Goal: Use online tool/utility: Utilize a website feature to perform a specific function

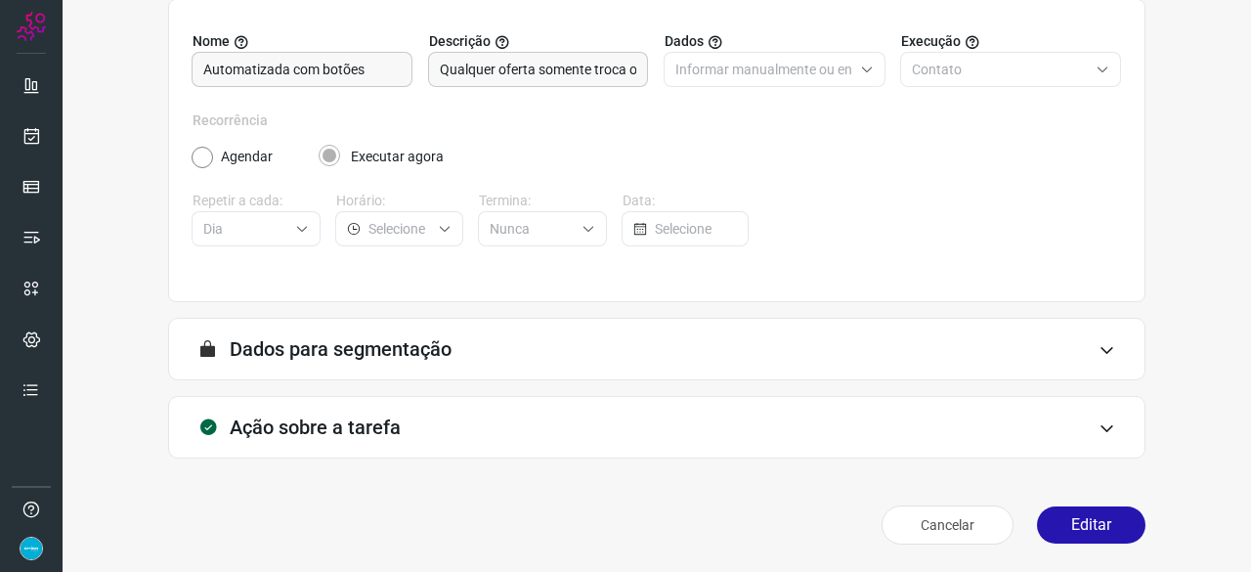
scroll to position [191, 0]
click at [1068, 528] on button "Editar" at bounding box center [1091, 525] width 108 height 37
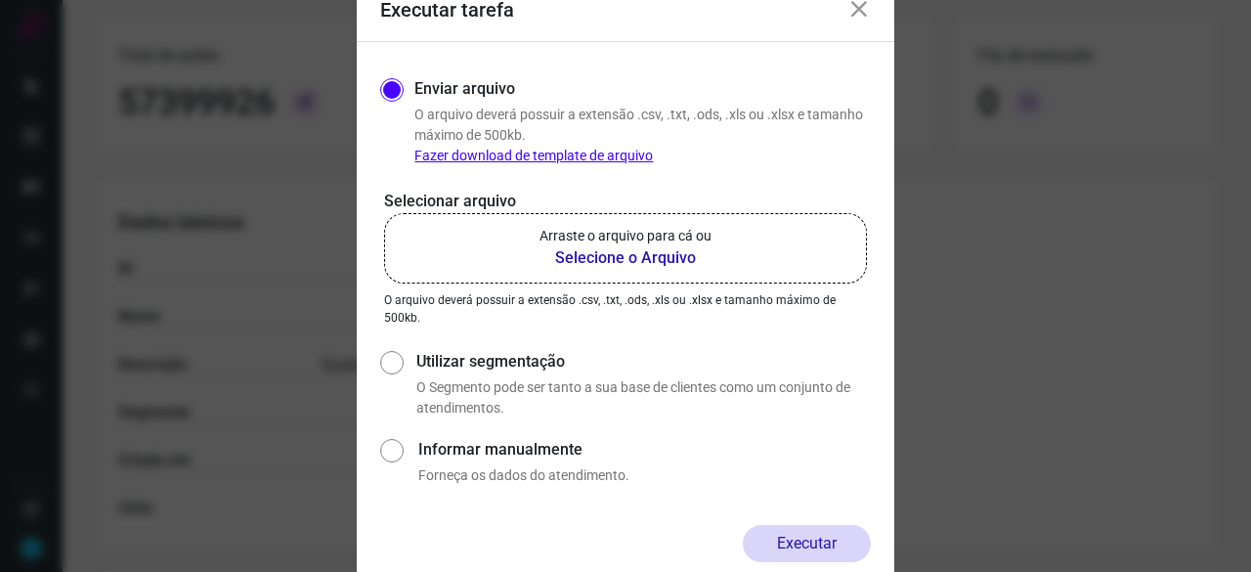
click at [608, 261] on b "Selecione o Arquivo" at bounding box center [625, 257] width 172 height 23
click at [0, 0] on input "Arraste o arquivo para cá ou Selecione o Arquivo" at bounding box center [0, 0] width 0 height 0
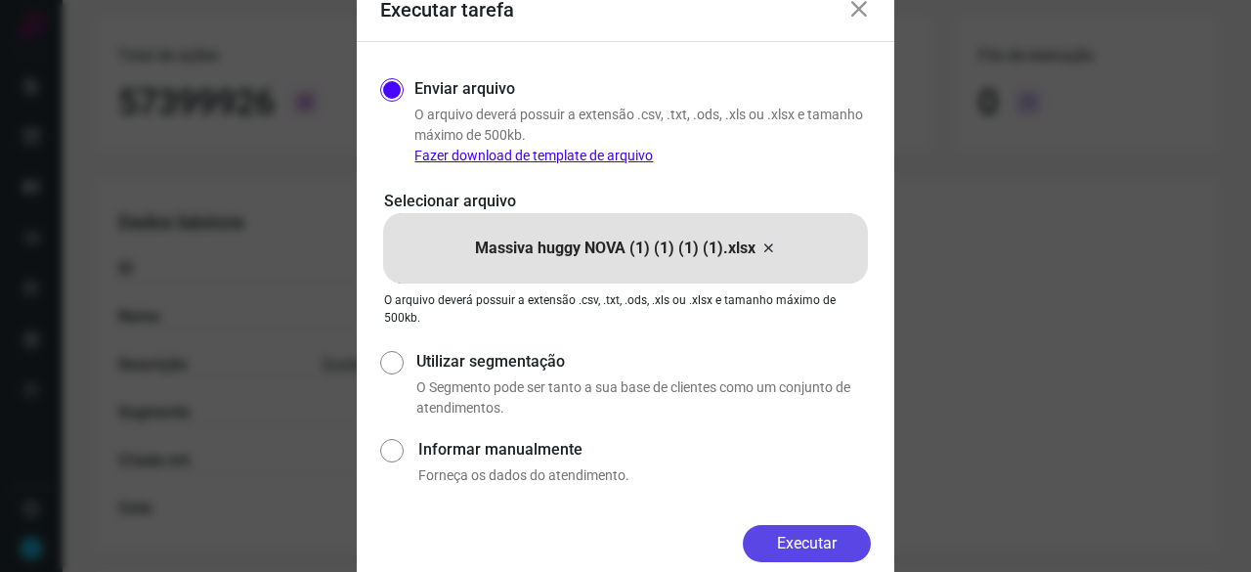
click at [819, 552] on button "Executar" at bounding box center [807, 543] width 128 height 37
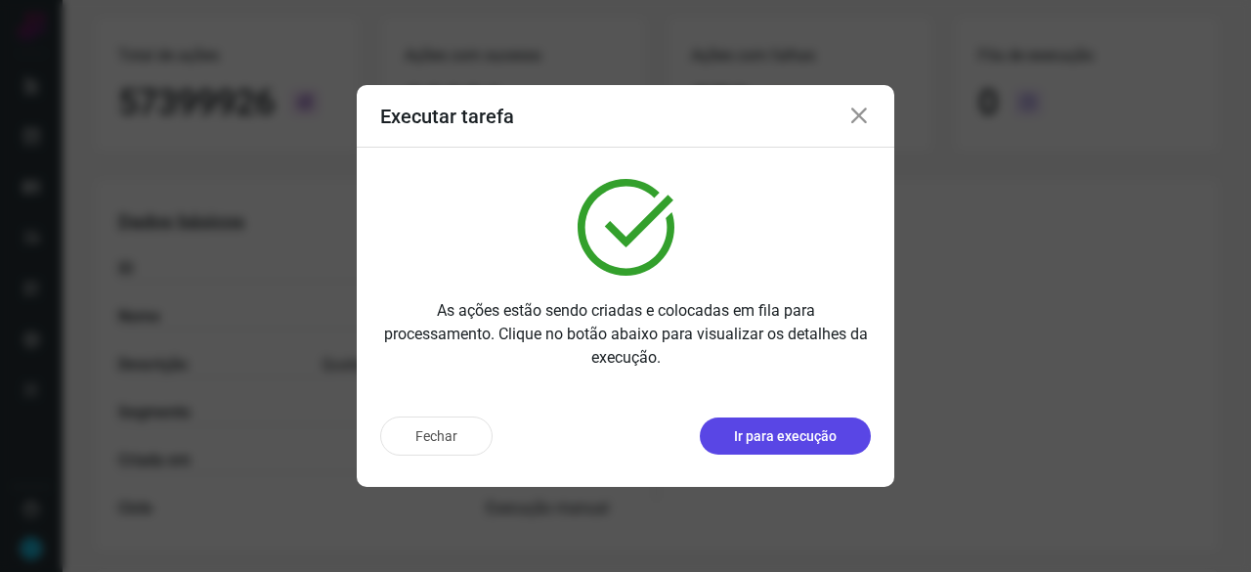
click at [765, 439] on p "Ir para execução" at bounding box center [785, 436] width 103 height 21
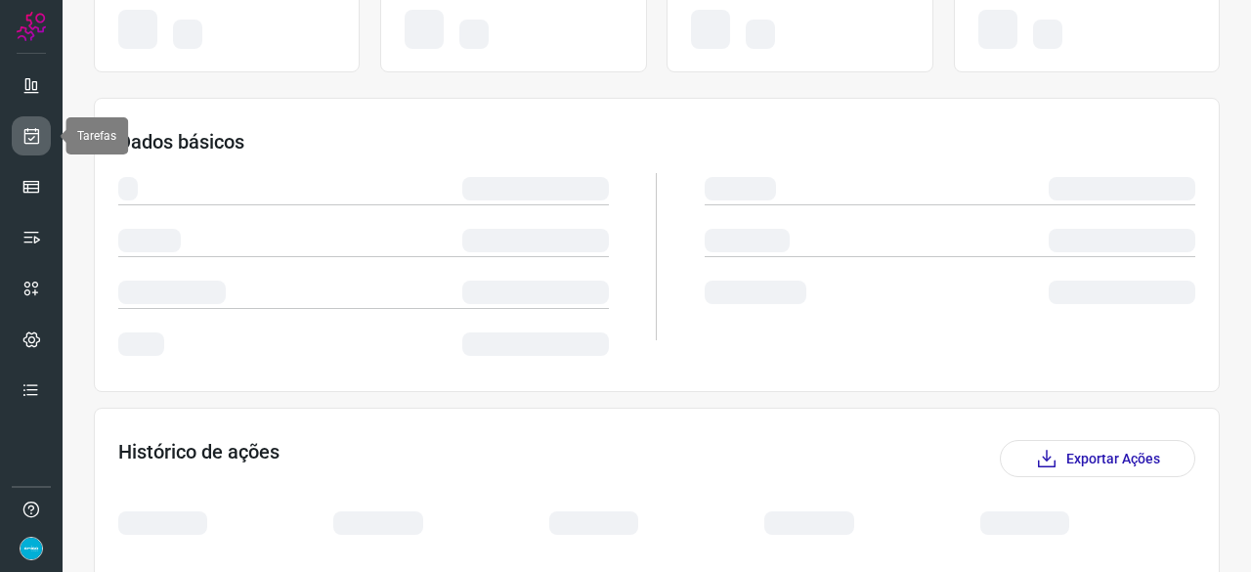
click at [44, 136] on link at bounding box center [31, 135] width 39 height 39
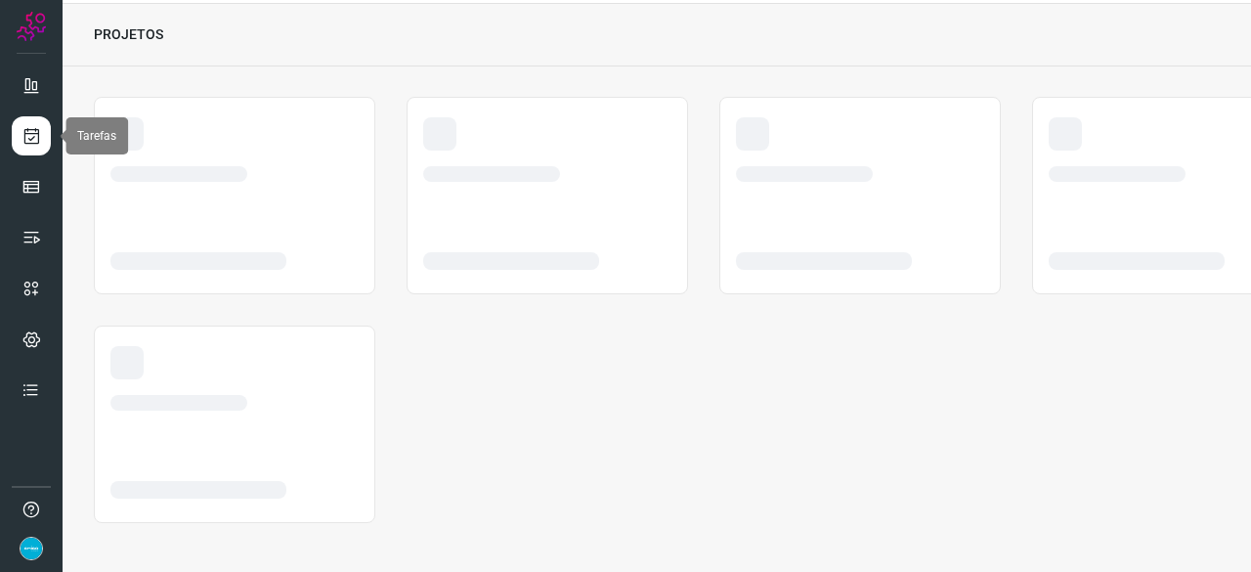
scroll to position [59, 0]
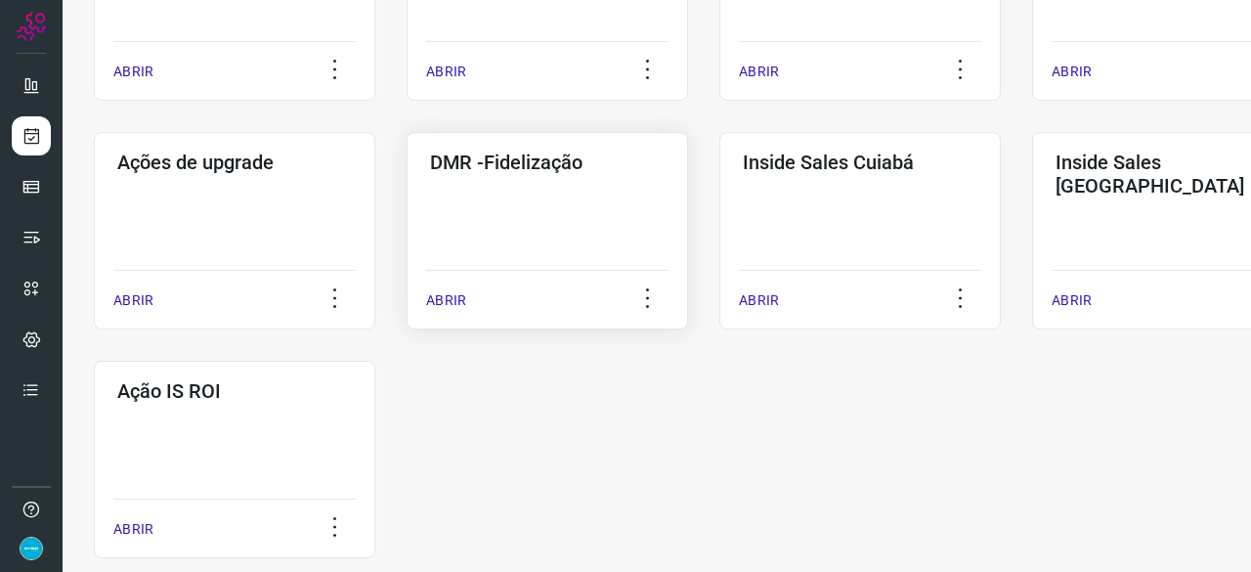
click at [450, 303] on p "ABRIR" at bounding box center [446, 300] width 40 height 21
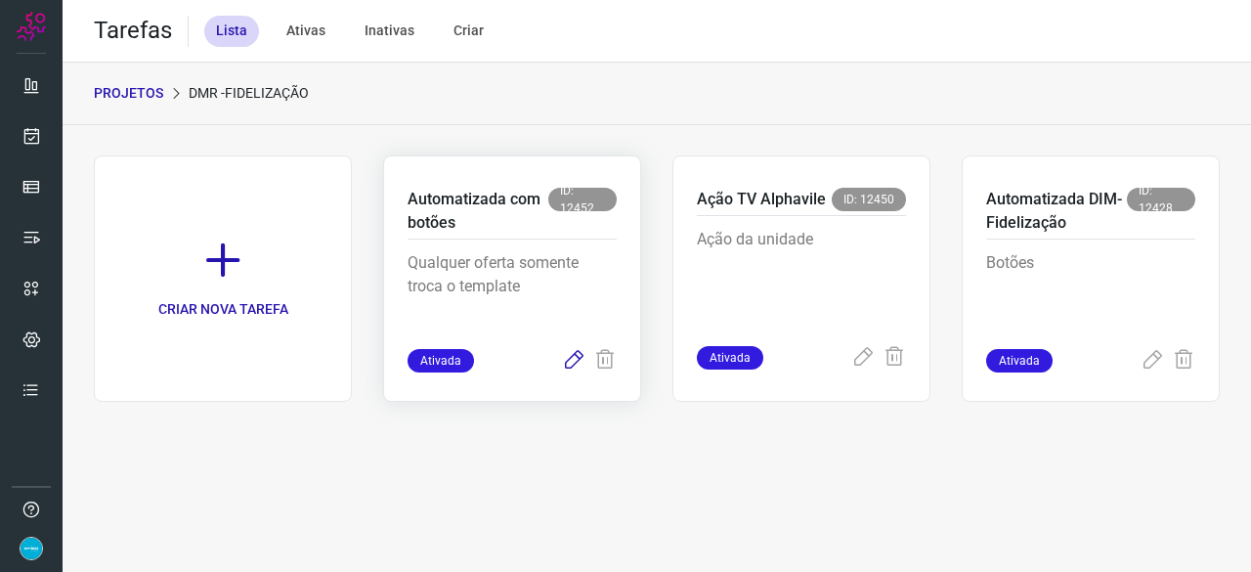
click at [573, 353] on icon at bounding box center [573, 360] width 23 height 23
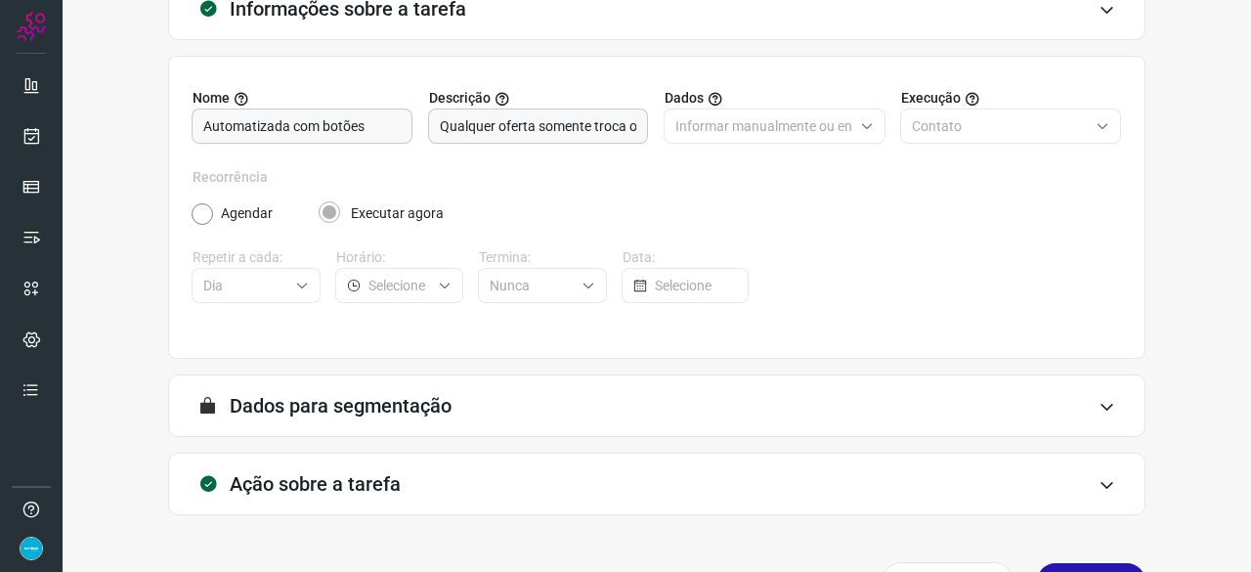
scroll to position [191, 0]
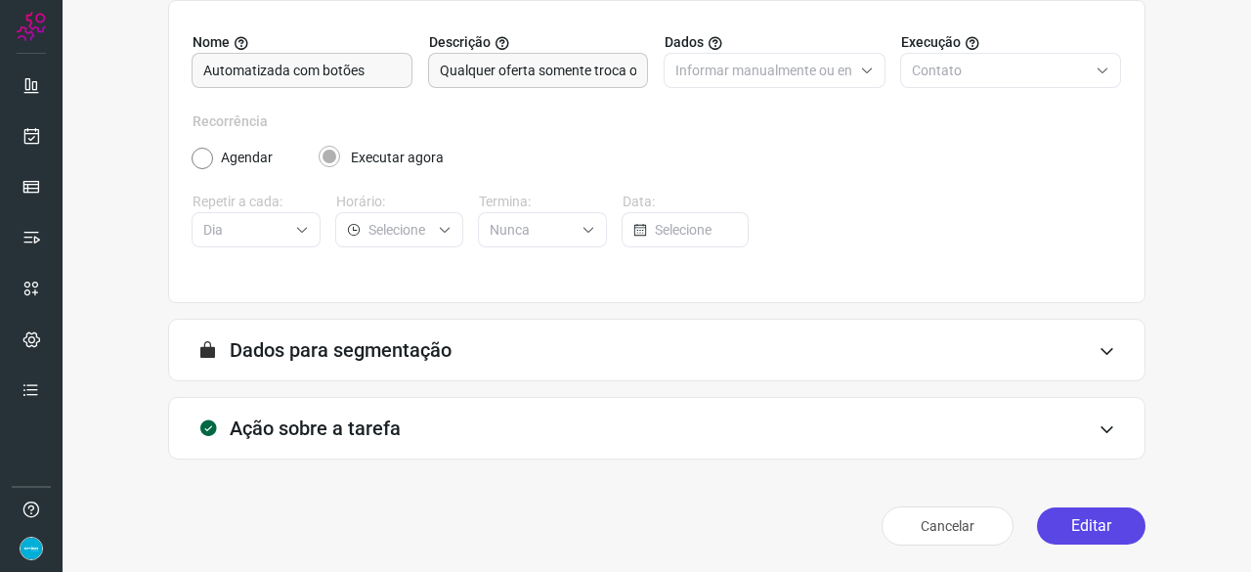
click at [1110, 528] on button "Editar" at bounding box center [1091, 525] width 108 height 37
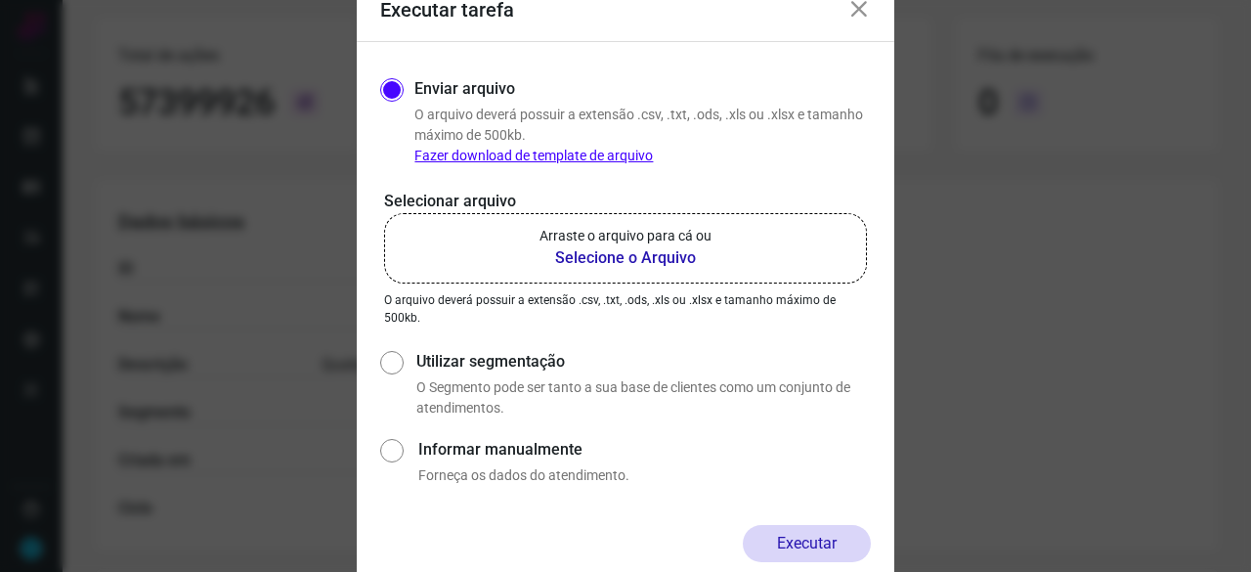
click at [596, 259] on b "Selecione o Arquivo" at bounding box center [625, 257] width 172 height 23
click at [0, 0] on input "Arraste o arquivo para cá ou Selecione o Arquivo" at bounding box center [0, 0] width 0 height 0
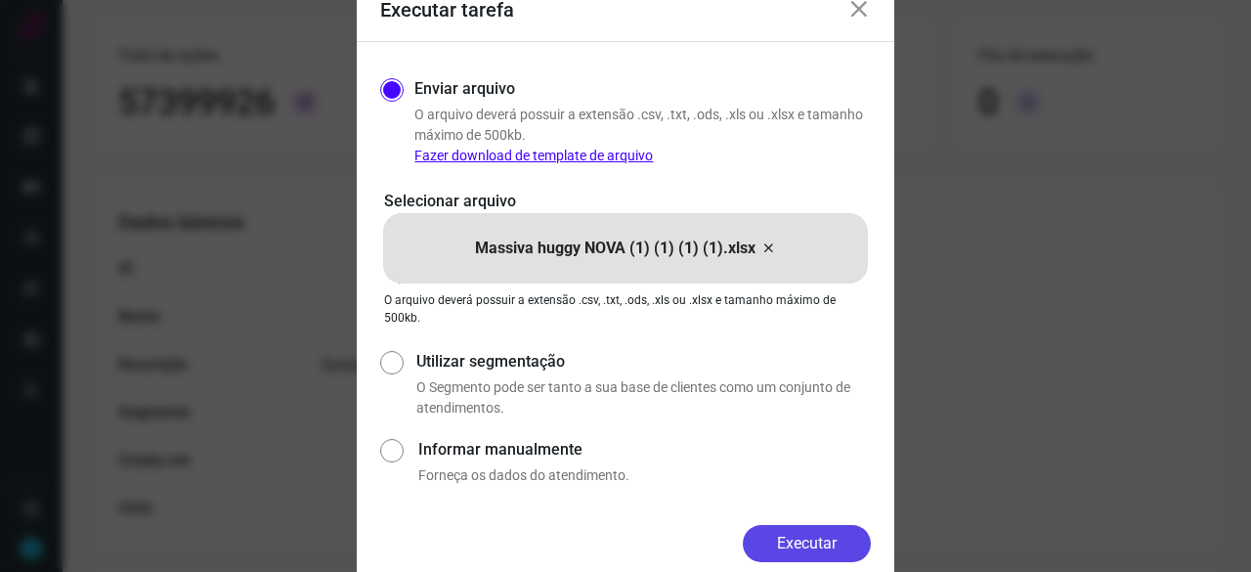
click at [821, 538] on button "Executar" at bounding box center [807, 543] width 128 height 37
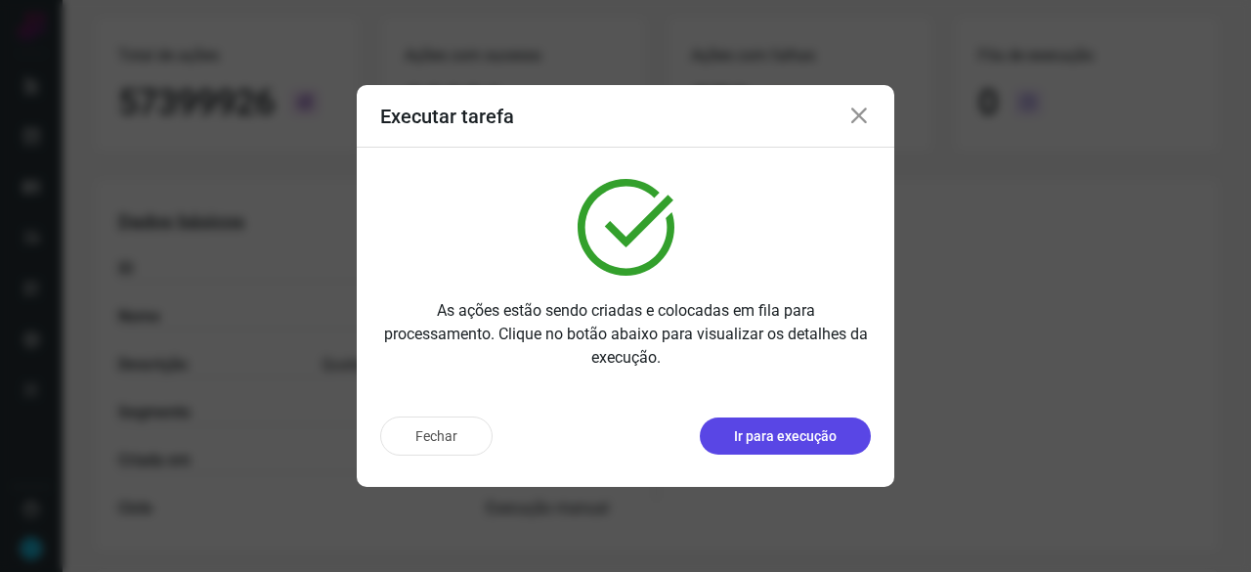
click at [764, 435] on p "Ir para execução" at bounding box center [785, 436] width 103 height 21
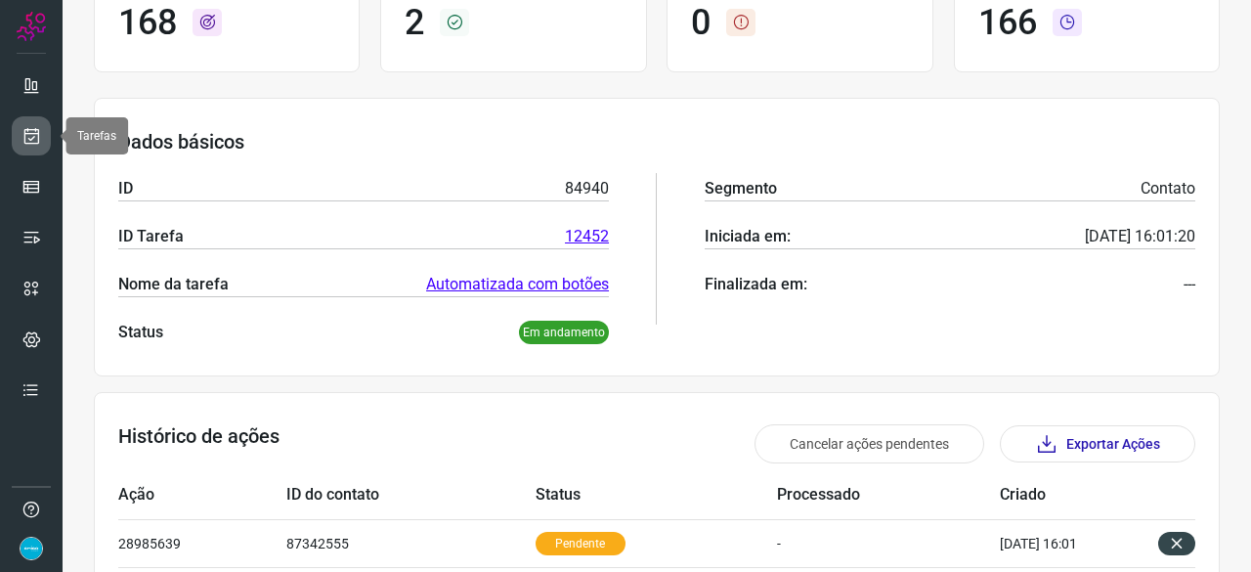
click at [45, 133] on link at bounding box center [31, 135] width 39 height 39
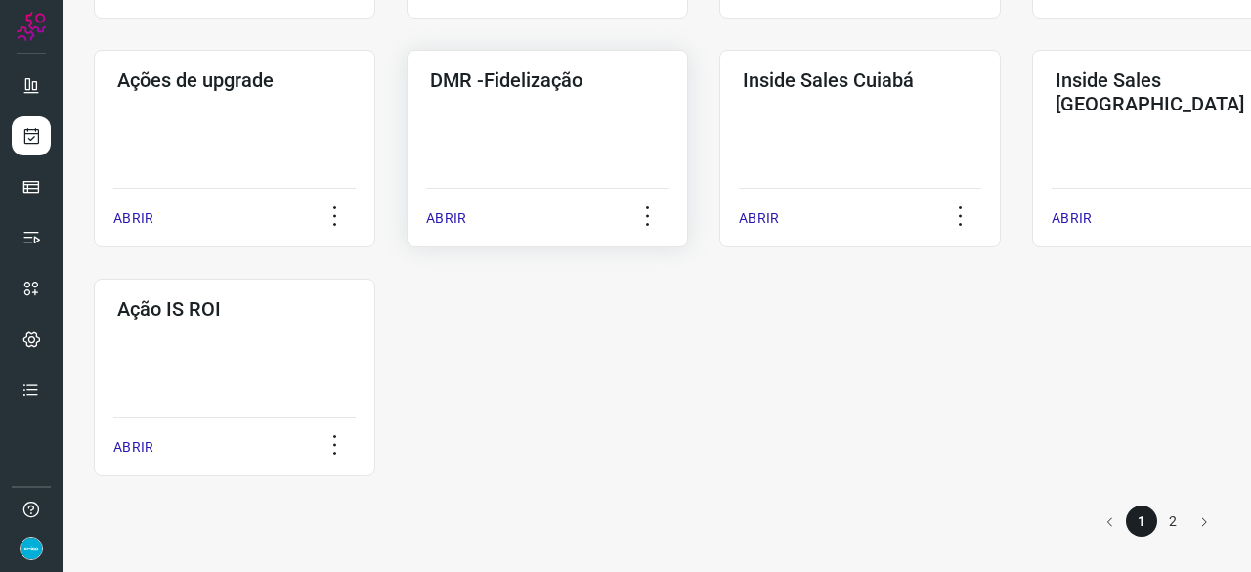
click at [440, 218] on p "ABRIR" at bounding box center [446, 218] width 40 height 21
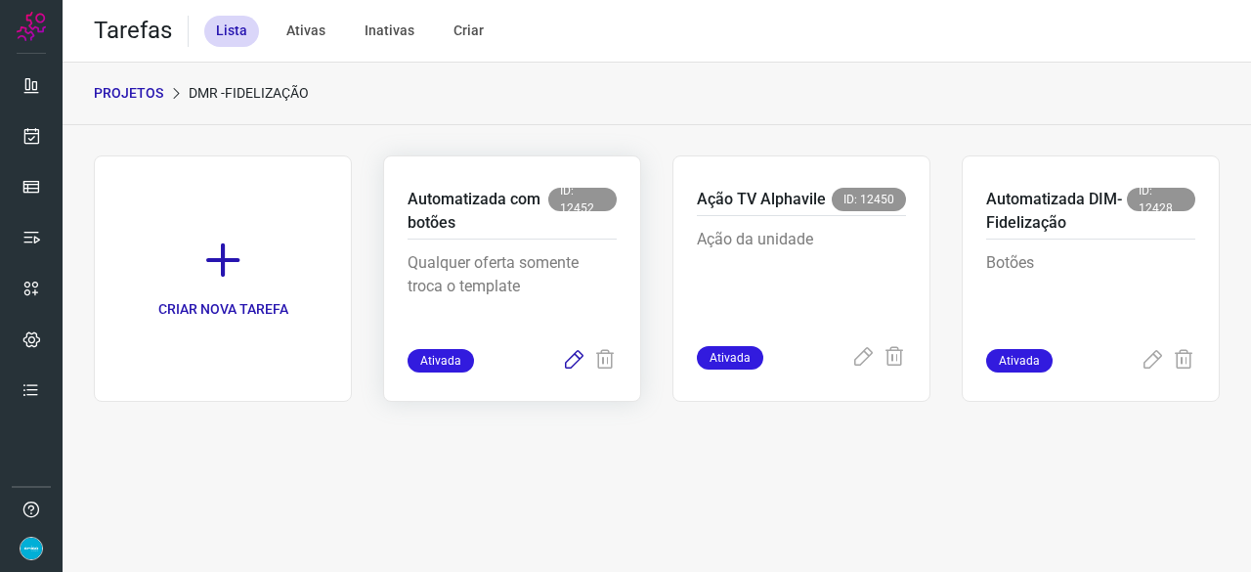
click at [574, 362] on icon at bounding box center [573, 360] width 23 height 23
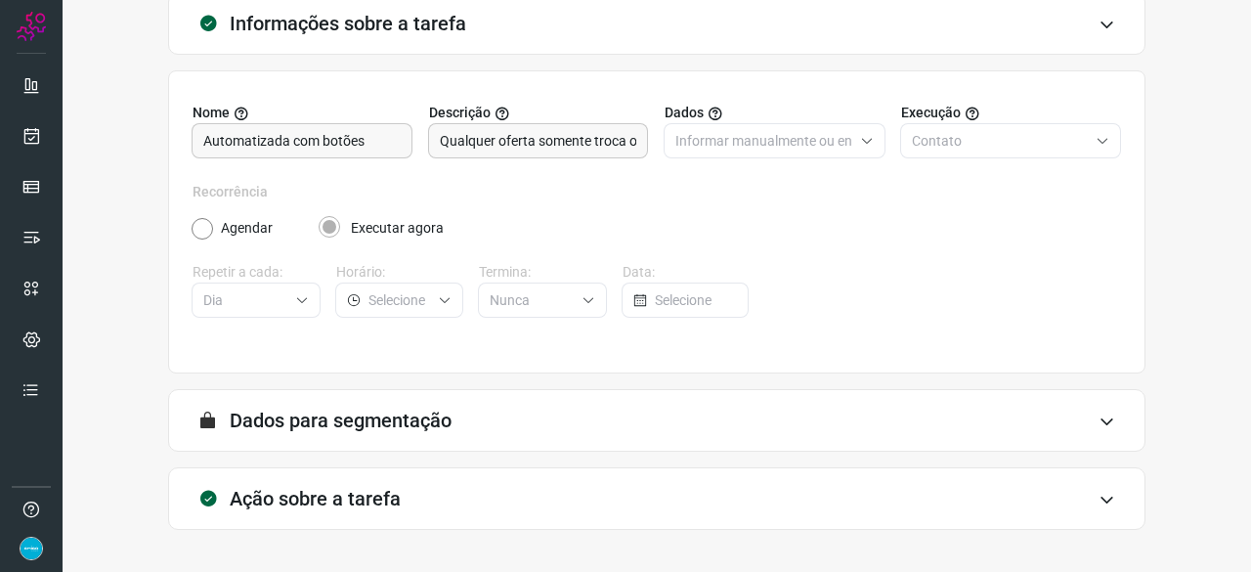
scroll to position [191, 0]
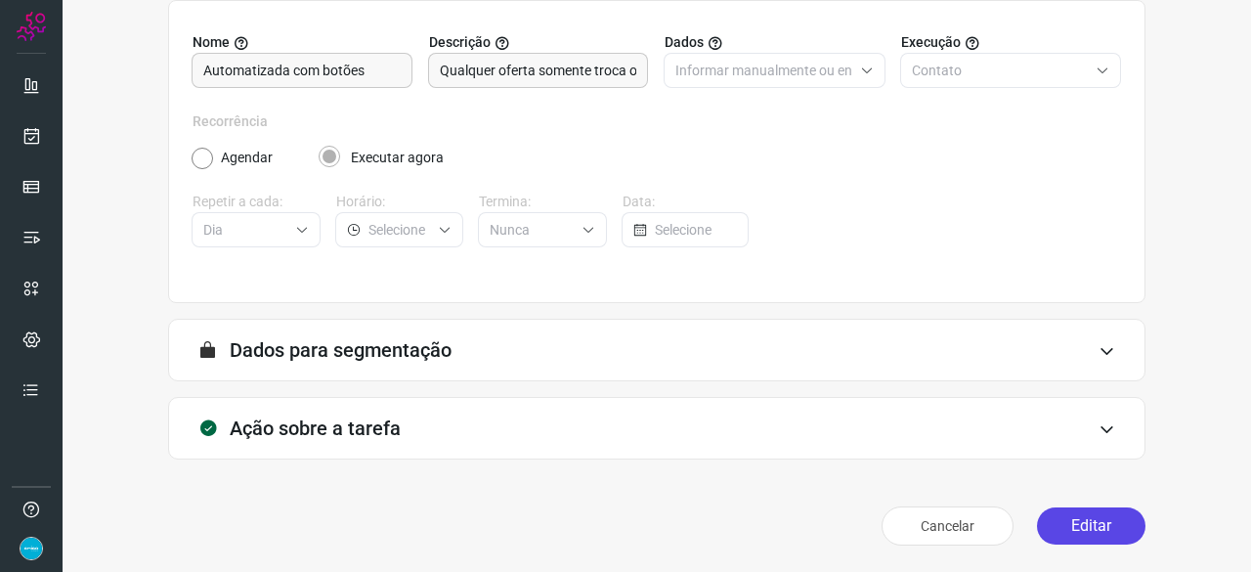
click at [1043, 529] on button "Editar" at bounding box center [1091, 525] width 108 height 37
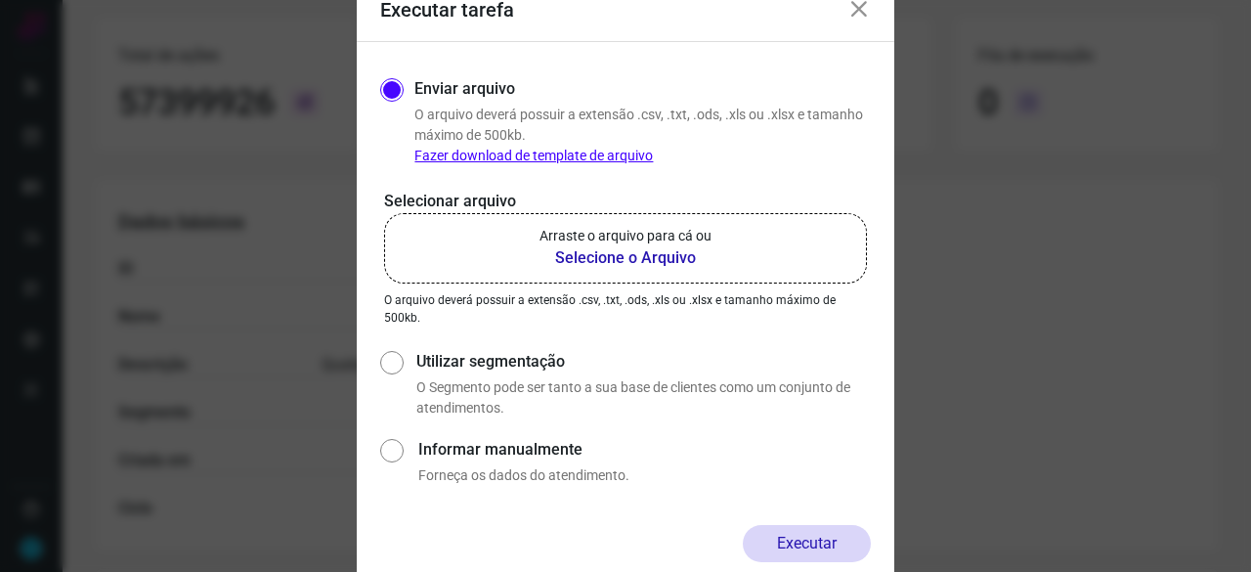
click at [589, 255] on b "Selecione o Arquivo" at bounding box center [625, 257] width 172 height 23
click at [0, 0] on input "Arraste o arquivo para cá ou Selecione o Arquivo" at bounding box center [0, 0] width 0 height 0
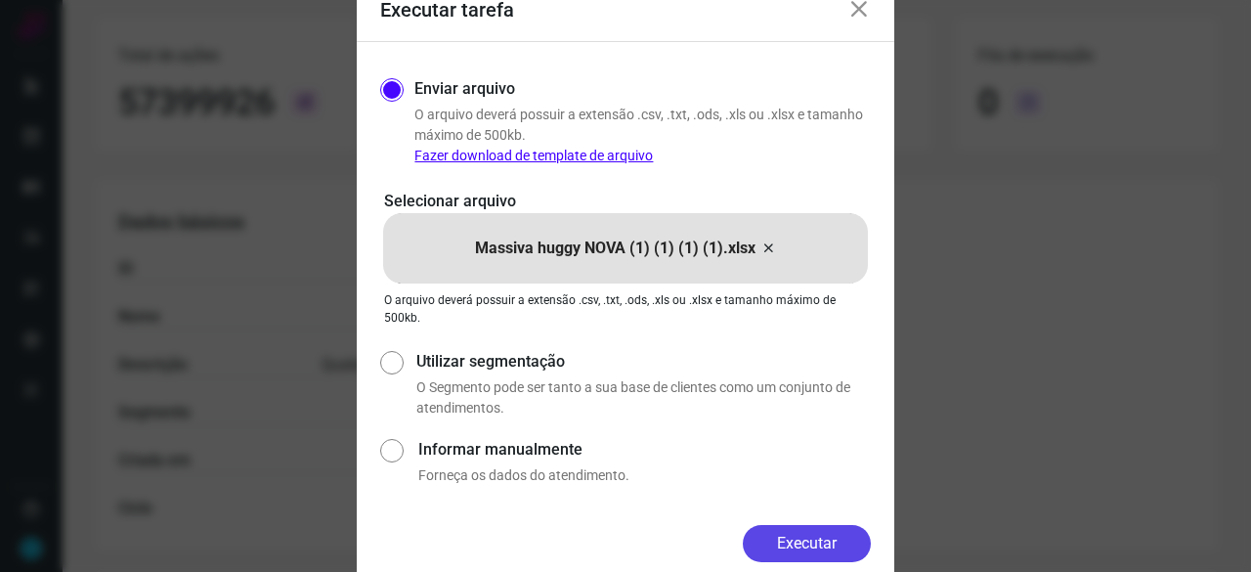
click at [811, 552] on button "Executar" at bounding box center [807, 543] width 128 height 37
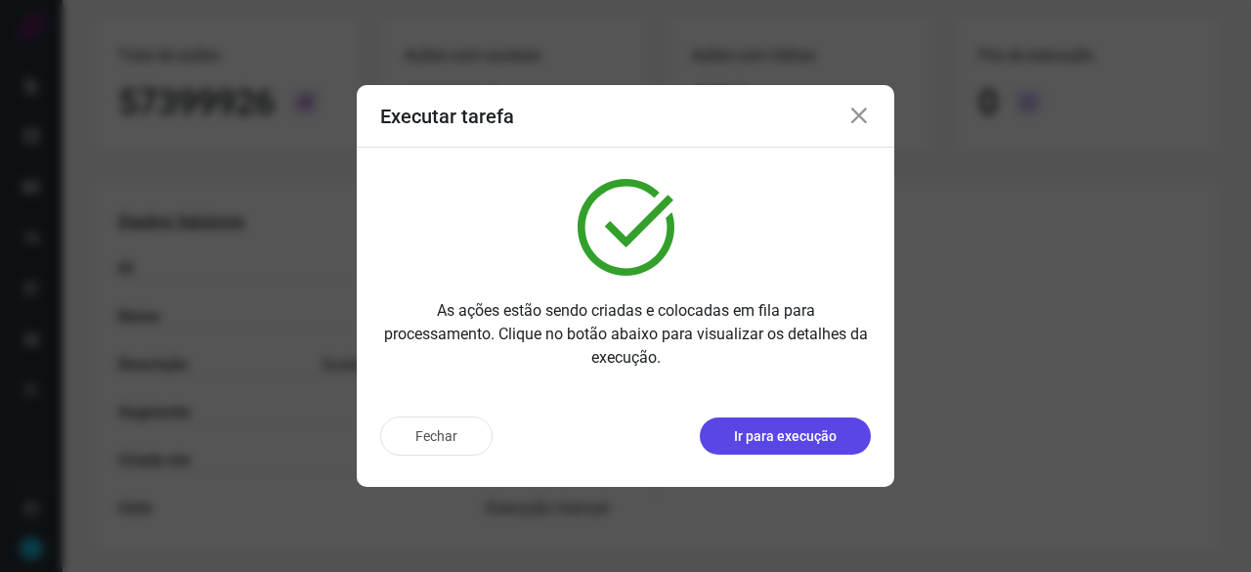
click at [762, 435] on p "Ir para execução" at bounding box center [785, 436] width 103 height 21
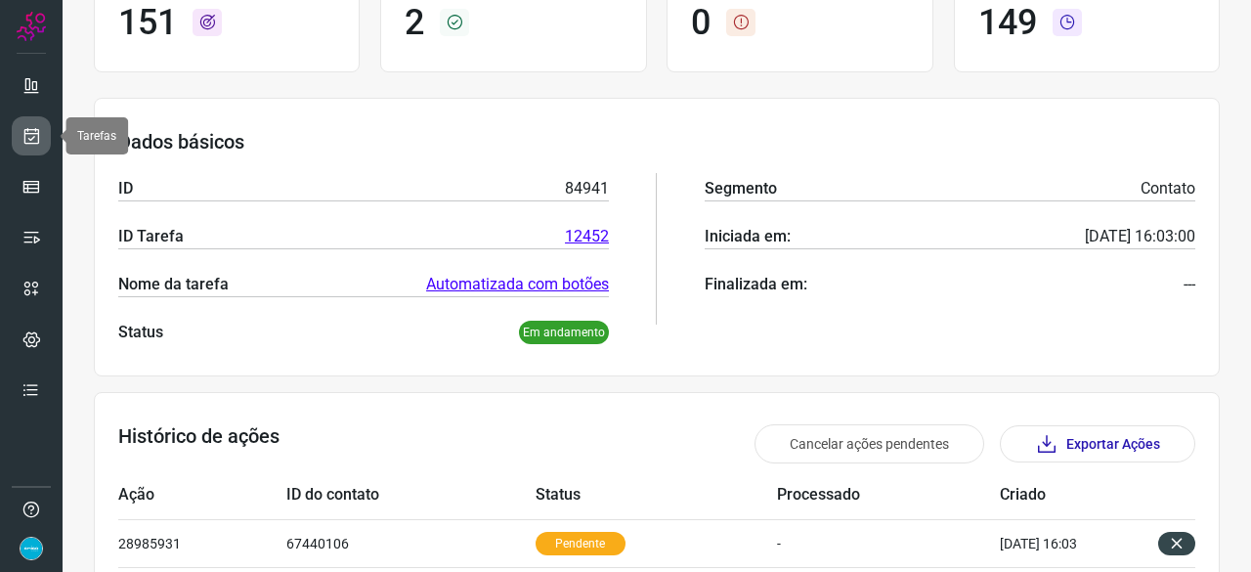
click at [33, 132] on icon at bounding box center [31, 136] width 21 height 20
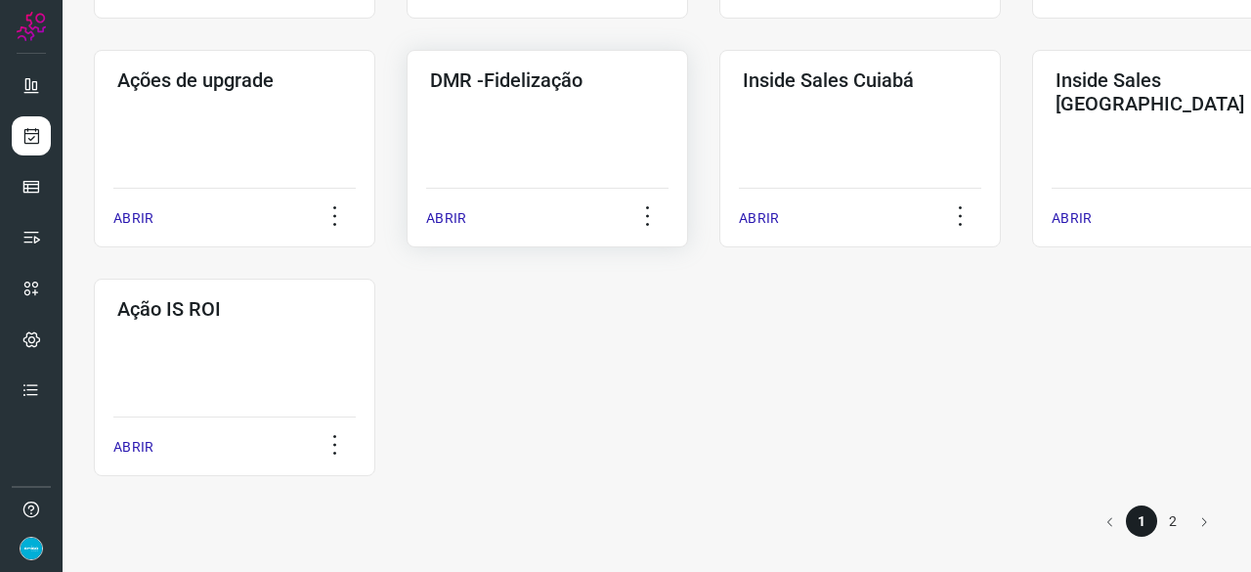
click at [445, 224] on p "ABRIR" at bounding box center [446, 218] width 40 height 21
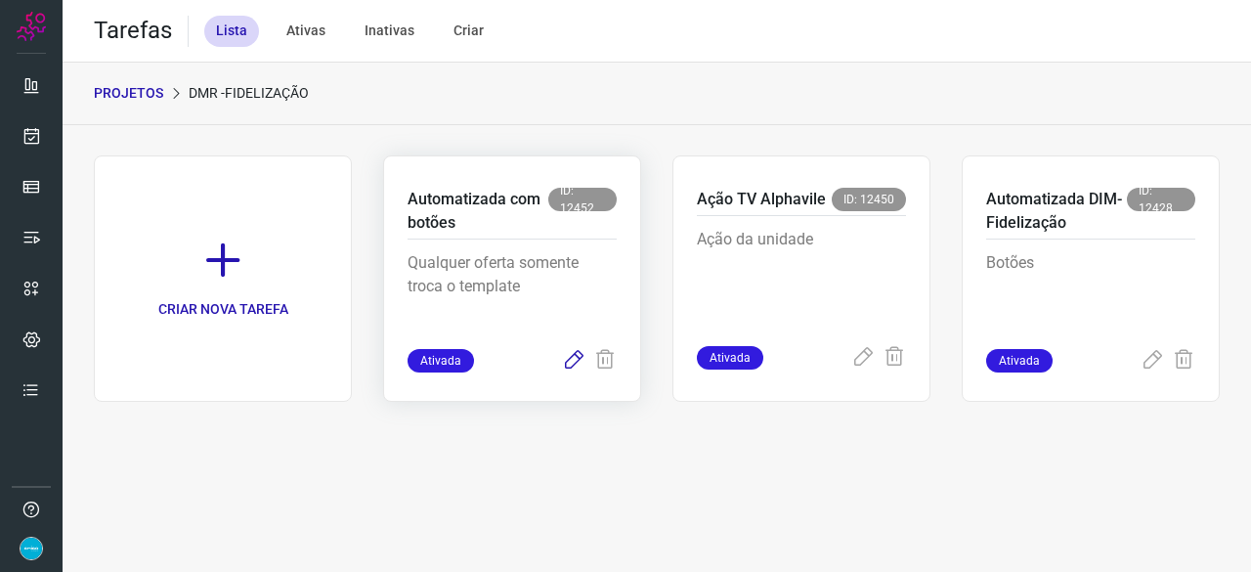
click at [576, 355] on icon at bounding box center [573, 360] width 23 height 23
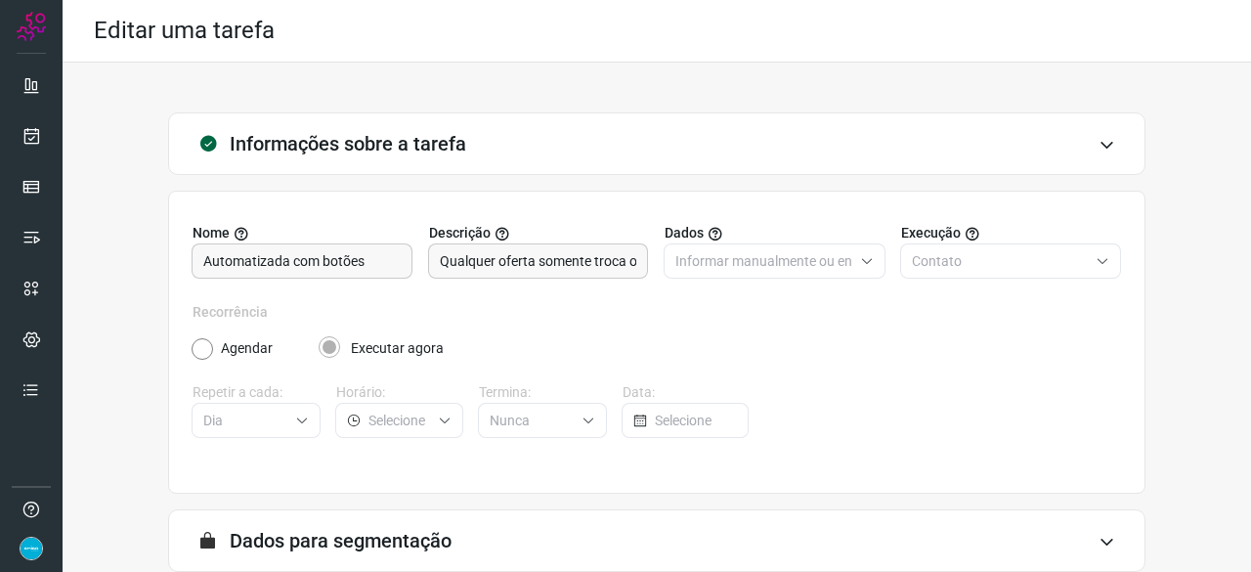
scroll to position [191, 0]
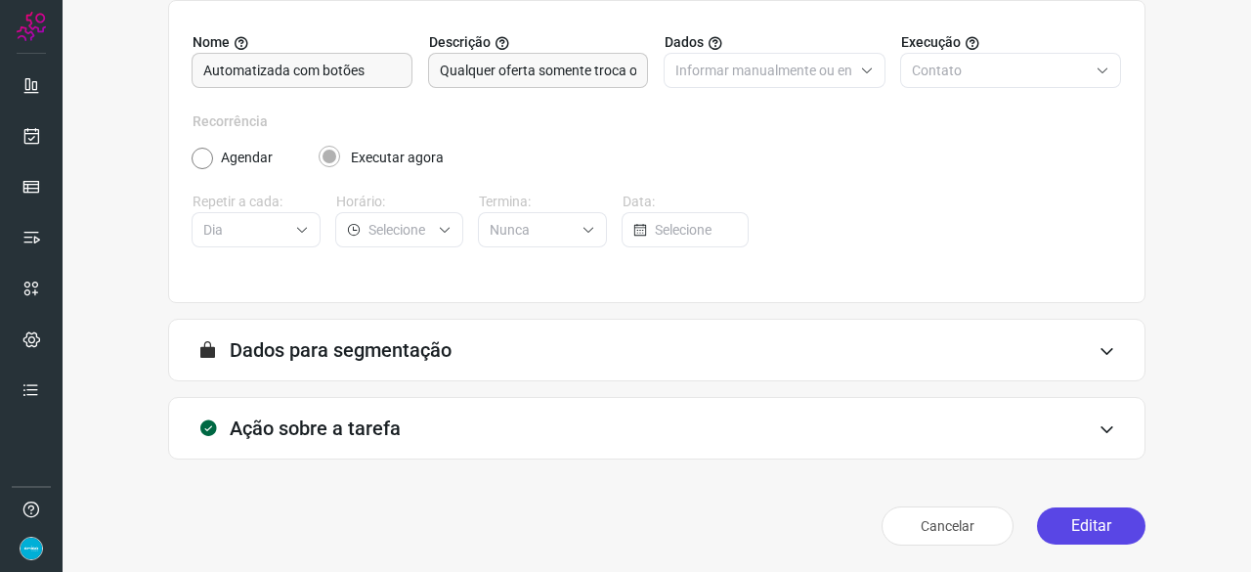
click at [1073, 520] on button "Editar" at bounding box center [1091, 525] width 108 height 37
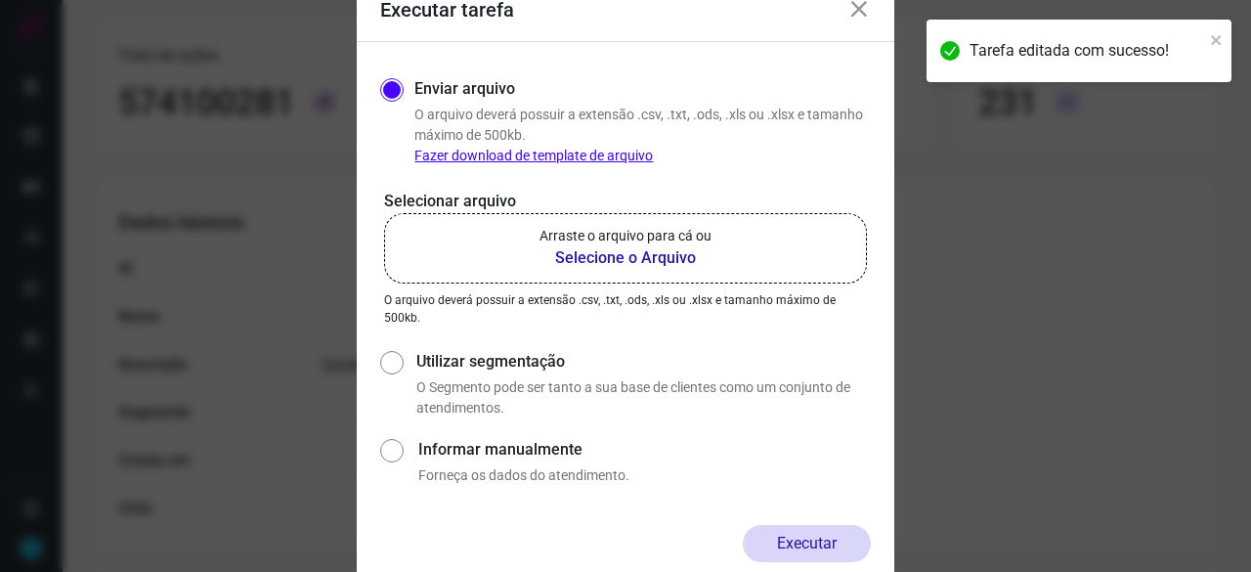
click at [587, 262] on b "Selecione o Arquivo" at bounding box center [625, 257] width 172 height 23
click at [0, 0] on input "Arraste o arquivo para cá ou Selecione o Arquivo" at bounding box center [0, 0] width 0 height 0
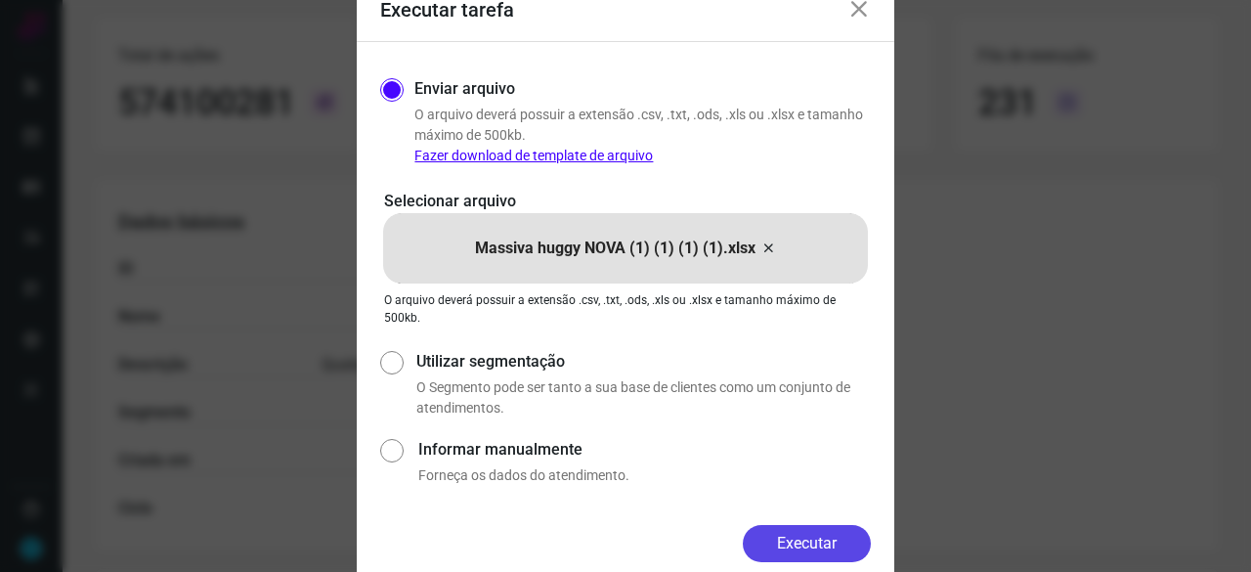
click at [846, 544] on button "Executar" at bounding box center [807, 543] width 128 height 37
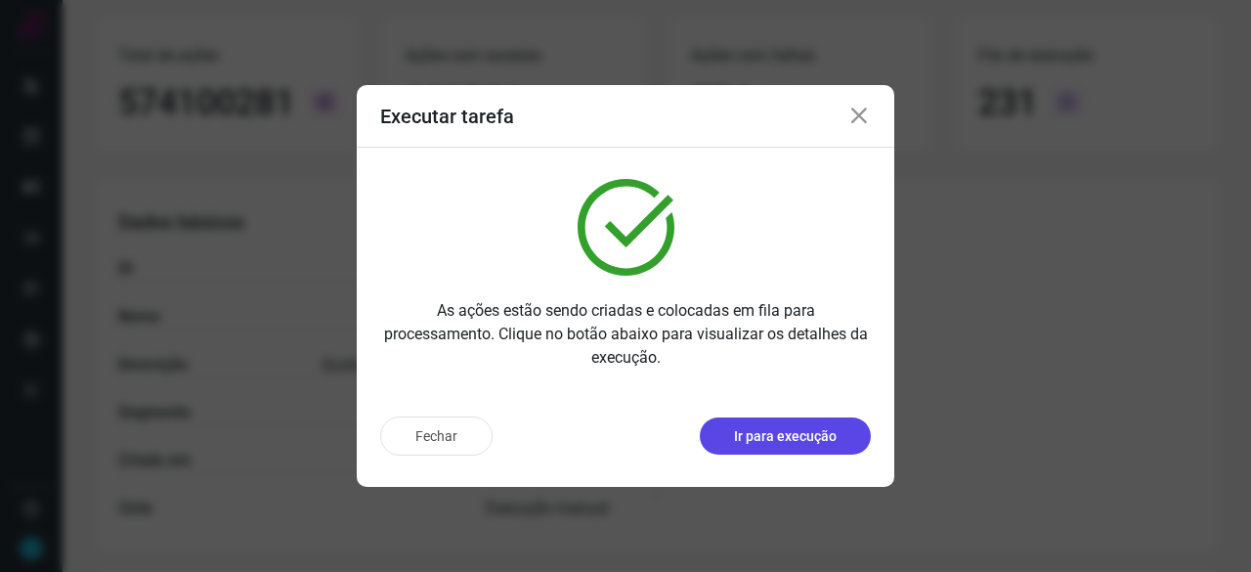
click at [752, 436] on p "Ir para execução" at bounding box center [785, 436] width 103 height 21
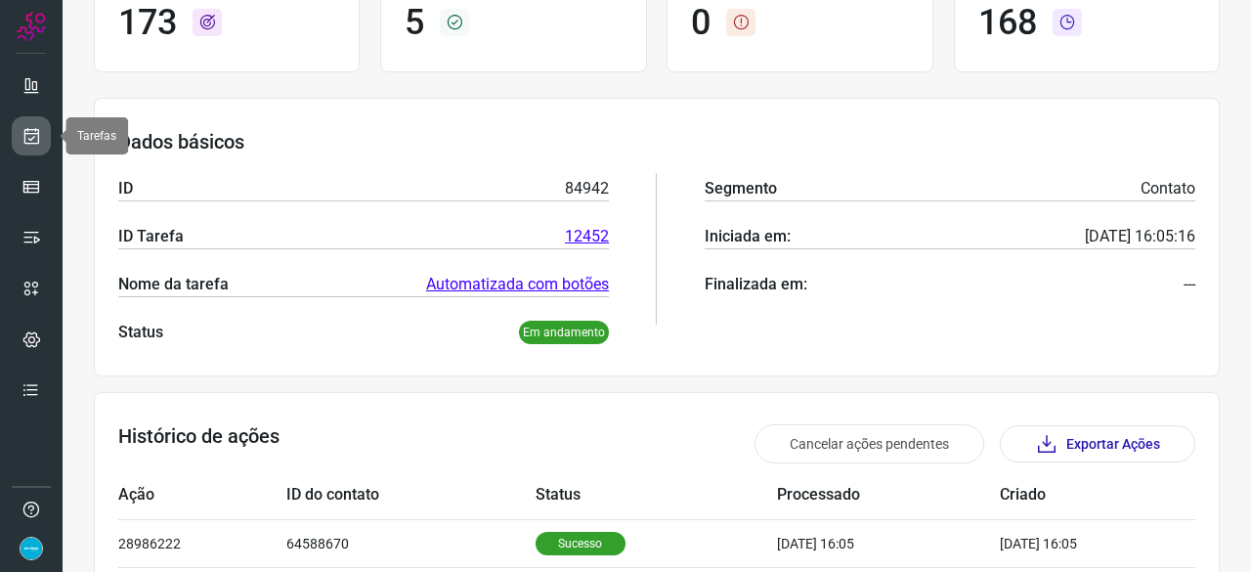
click at [30, 132] on icon at bounding box center [31, 136] width 21 height 20
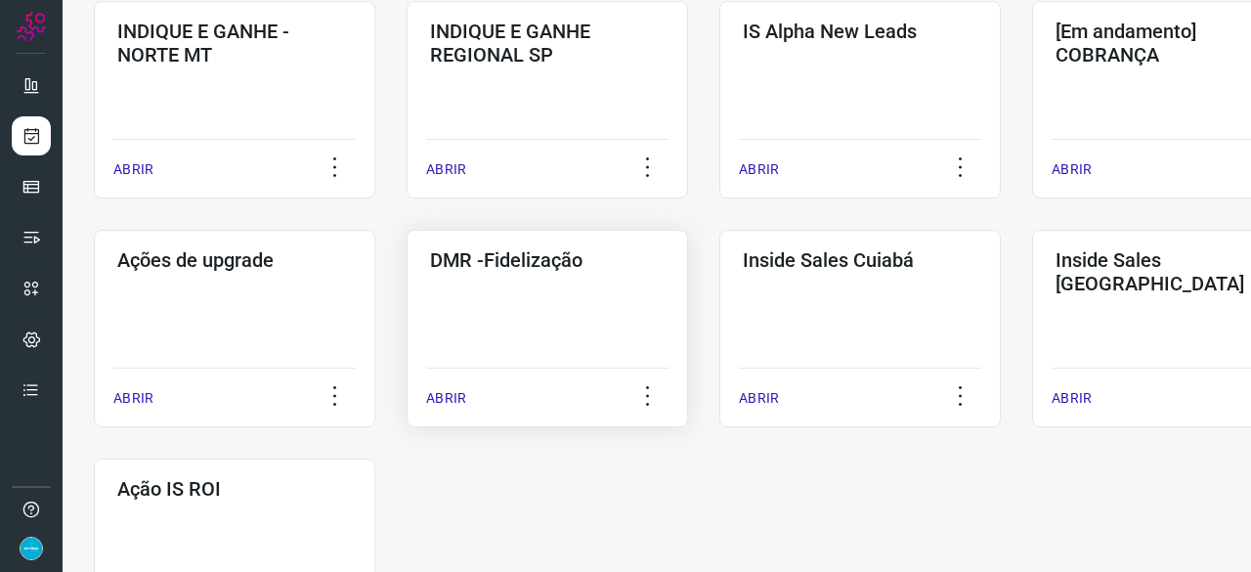
click at [461, 402] on p "ABRIR" at bounding box center [446, 398] width 40 height 21
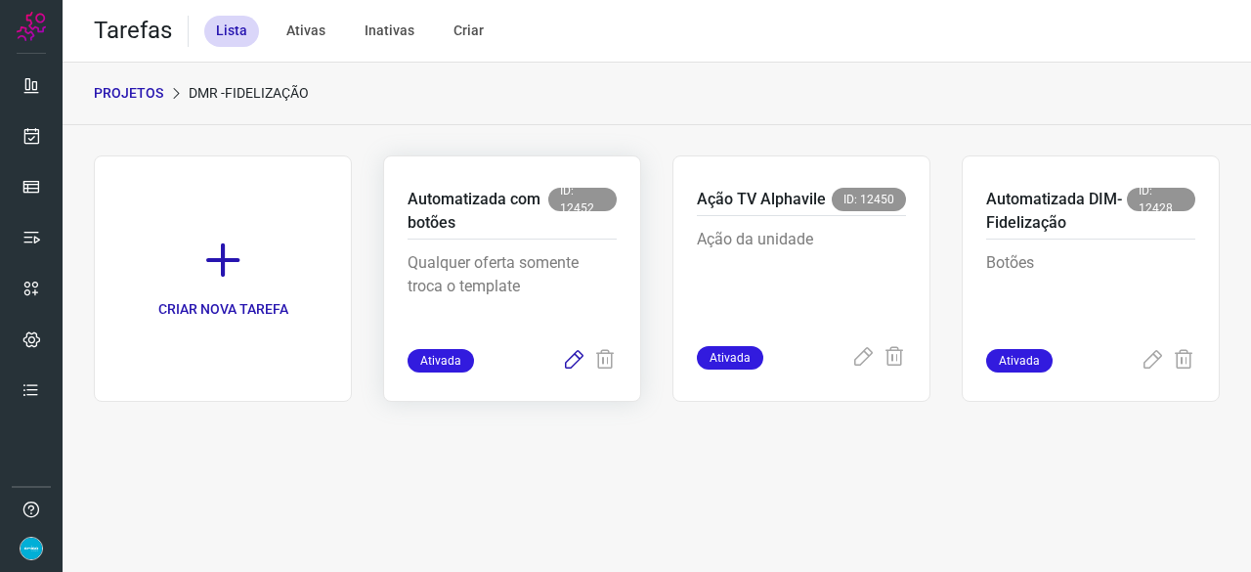
click at [581, 351] on icon at bounding box center [573, 360] width 23 height 23
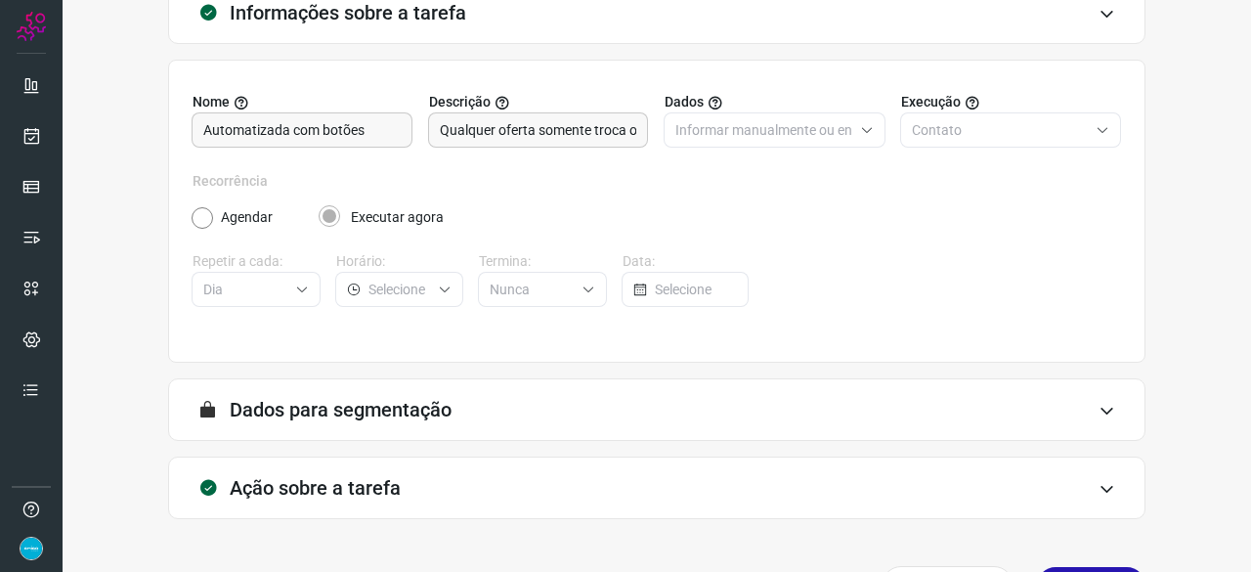
scroll to position [191, 0]
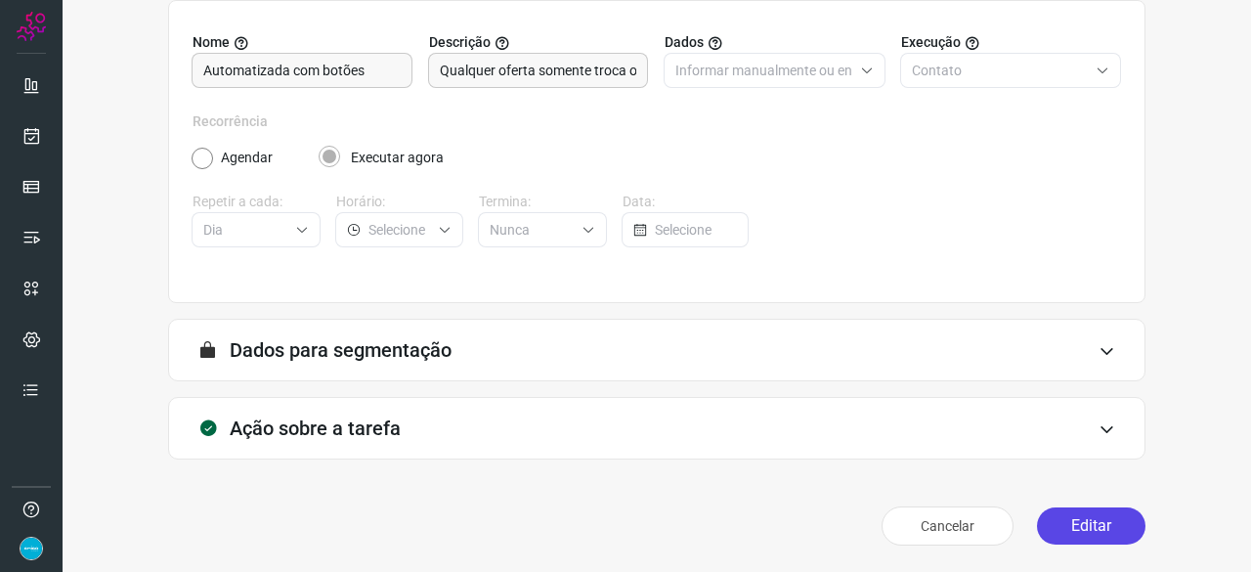
click at [1091, 526] on button "Editar" at bounding box center [1091, 525] width 108 height 37
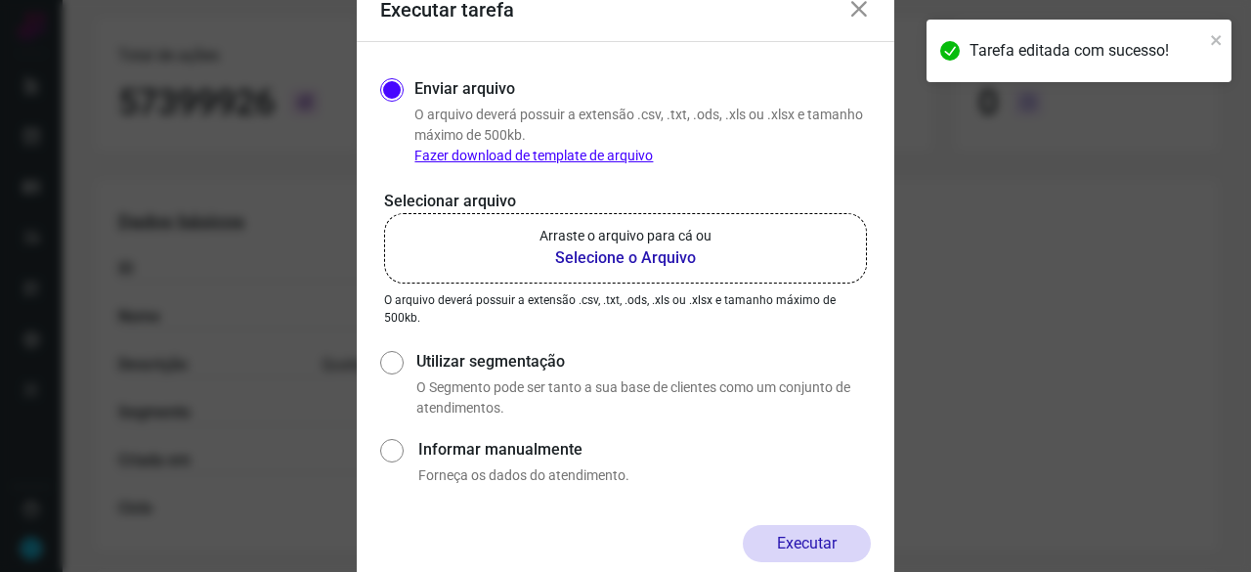
click at [610, 259] on b "Selecione o Arquivo" at bounding box center [625, 257] width 172 height 23
click at [0, 0] on input "Arraste o arquivo para cá ou Selecione o Arquivo" at bounding box center [0, 0] width 0 height 0
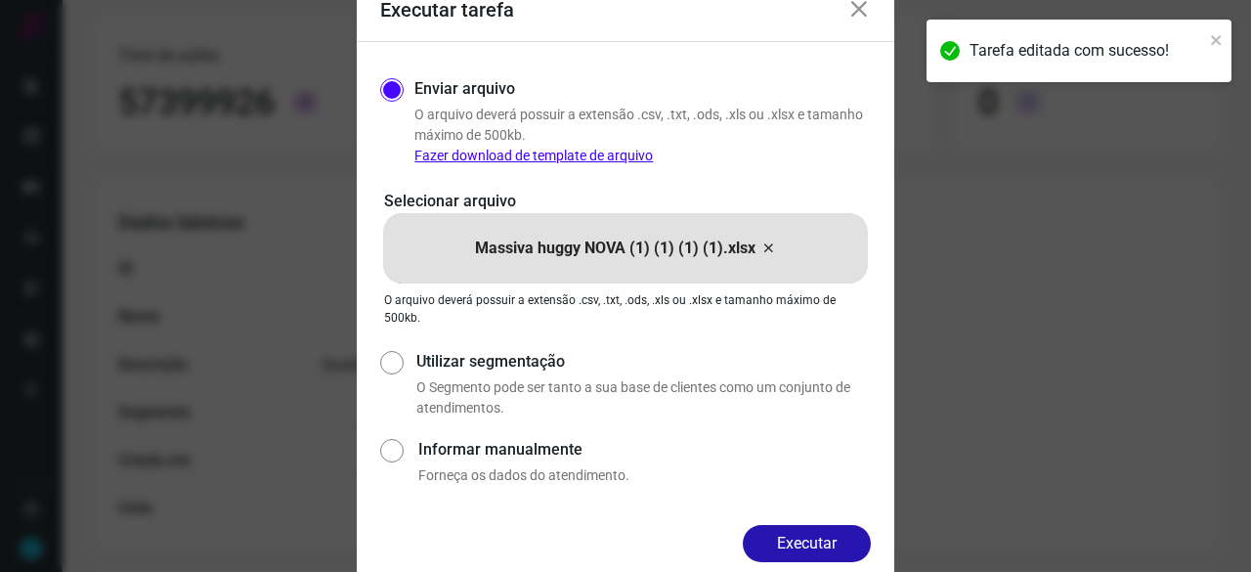
click at [838, 547] on button "Executar" at bounding box center [807, 543] width 128 height 37
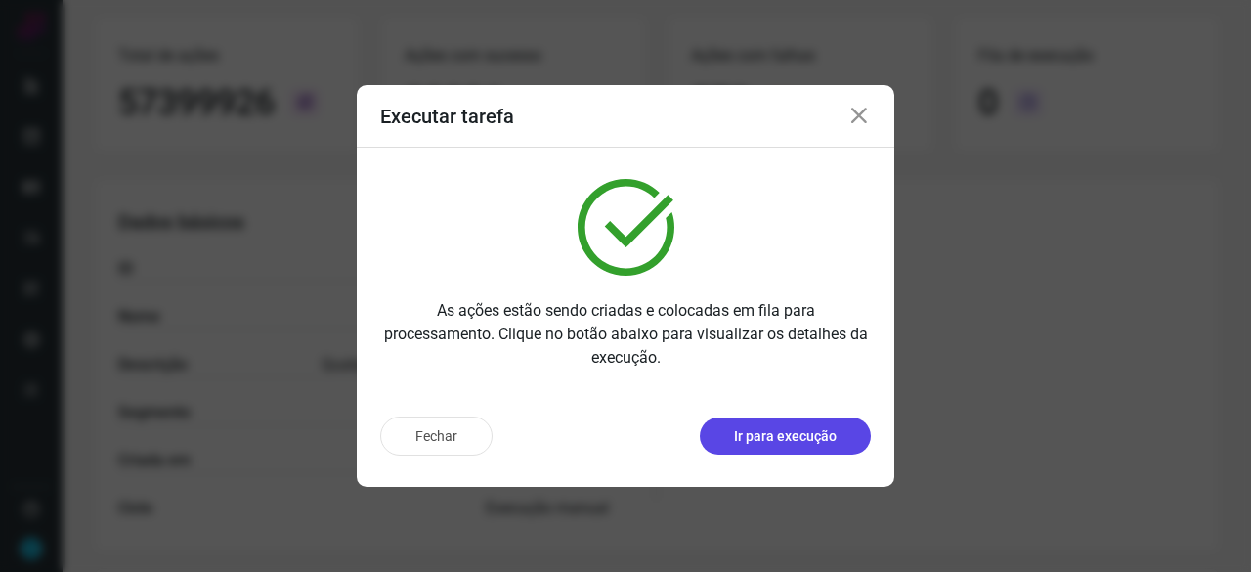
click at [798, 441] on p "Ir para execução" at bounding box center [785, 436] width 103 height 21
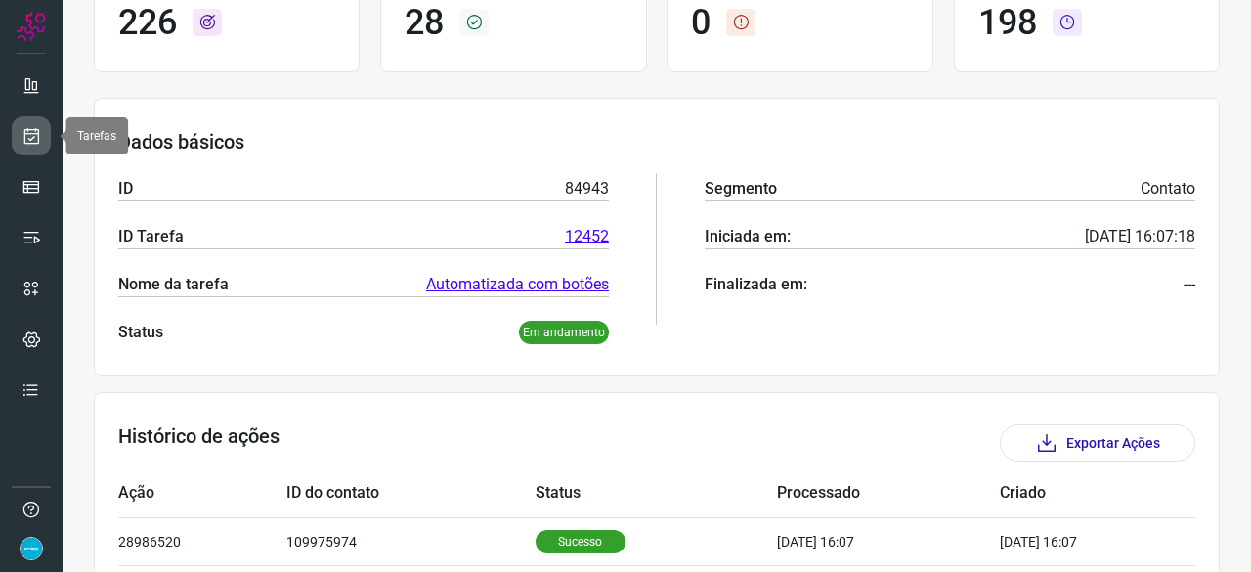
click at [33, 139] on icon at bounding box center [31, 136] width 21 height 20
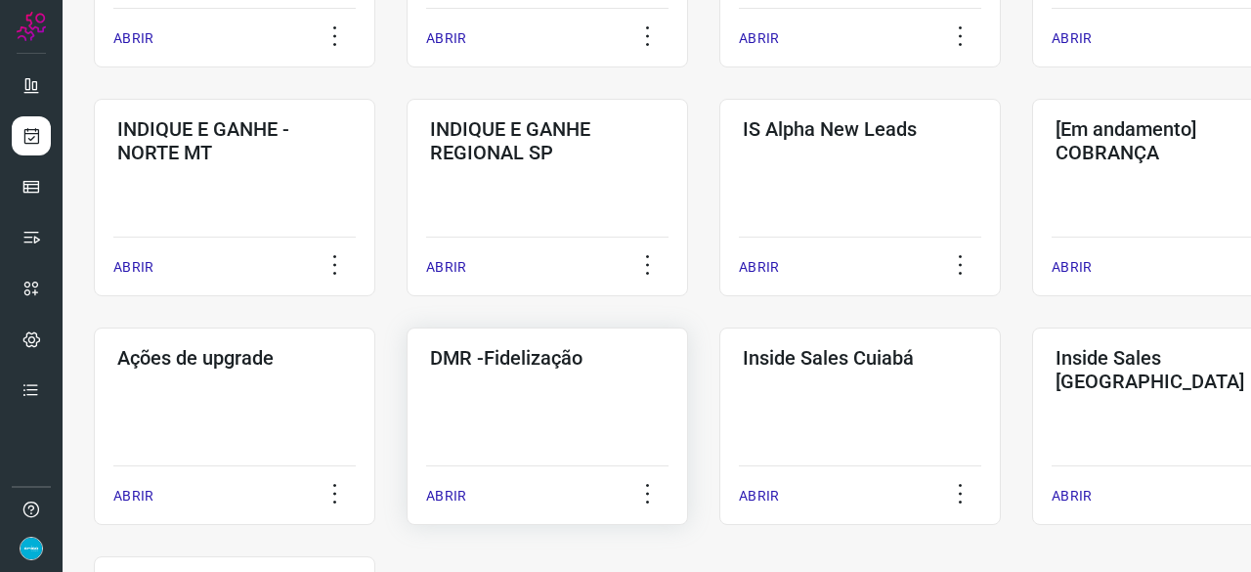
click at [447, 491] on p "ABRIR" at bounding box center [446, 496] width 40 height 21
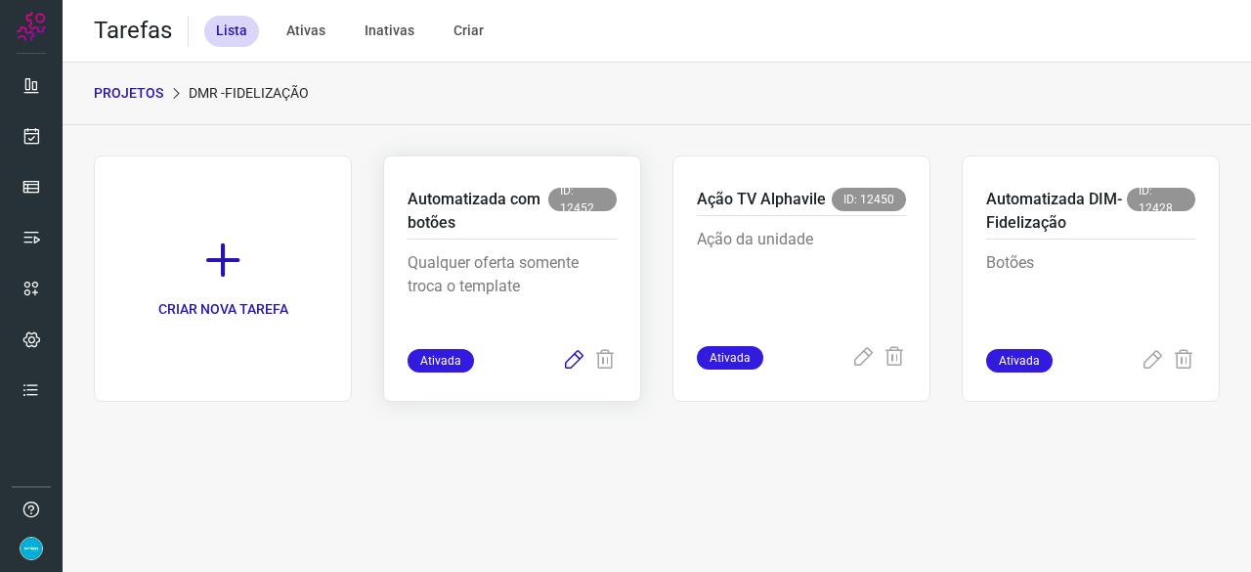
click at [566, 363] on icon at bounding box center [573, 360] width 23 height 23
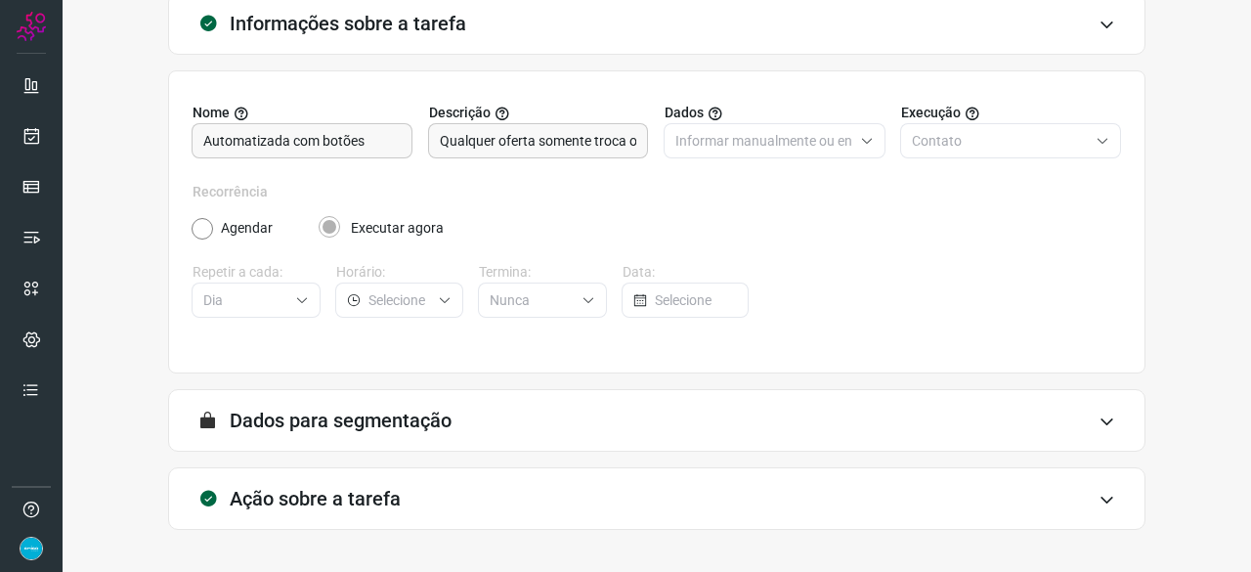
scroll to position [191, 0]
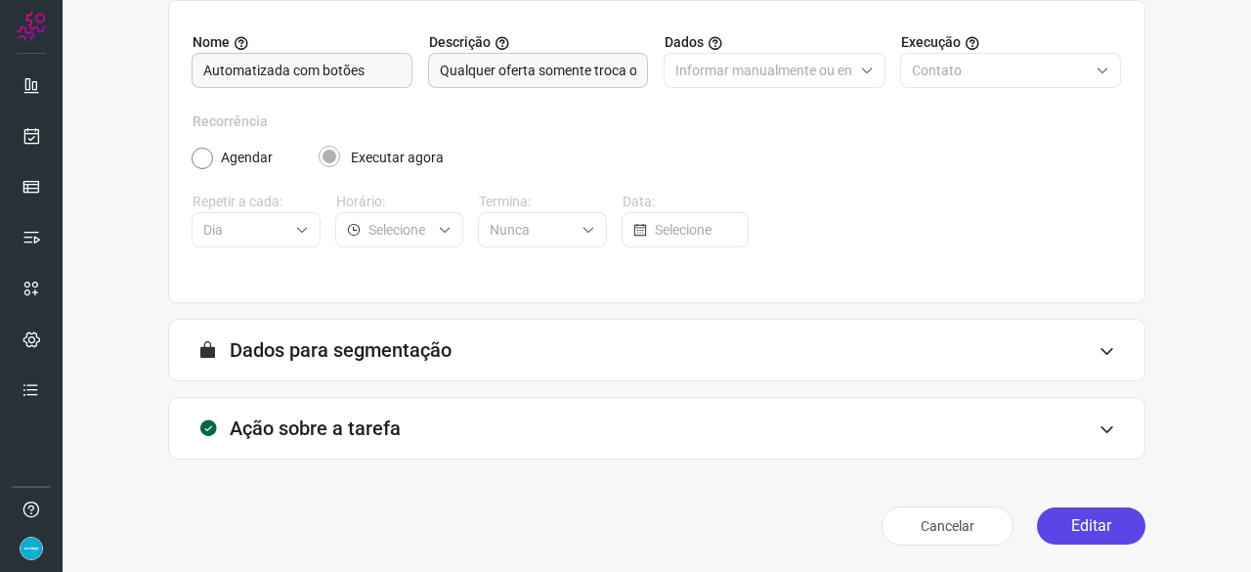
click at [1071, 532] on button "Editar" at bounding box center [1091, 525] width 108 height 37
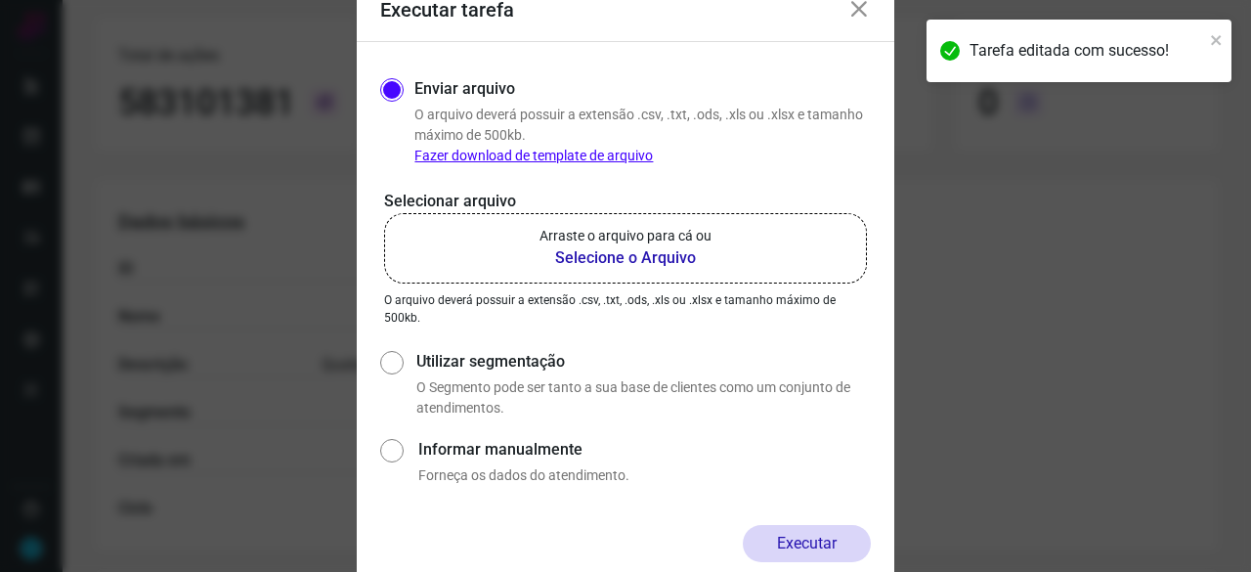
click at [586, 255] on b "Selecione o Arquivo" at bounding box center [625, 257] width 172 height 23
click at [0, 0] on input "Arraste o arquivo para cá ou Selecione o Arquivo" at bounding box center [0, 0] width 0 height 0
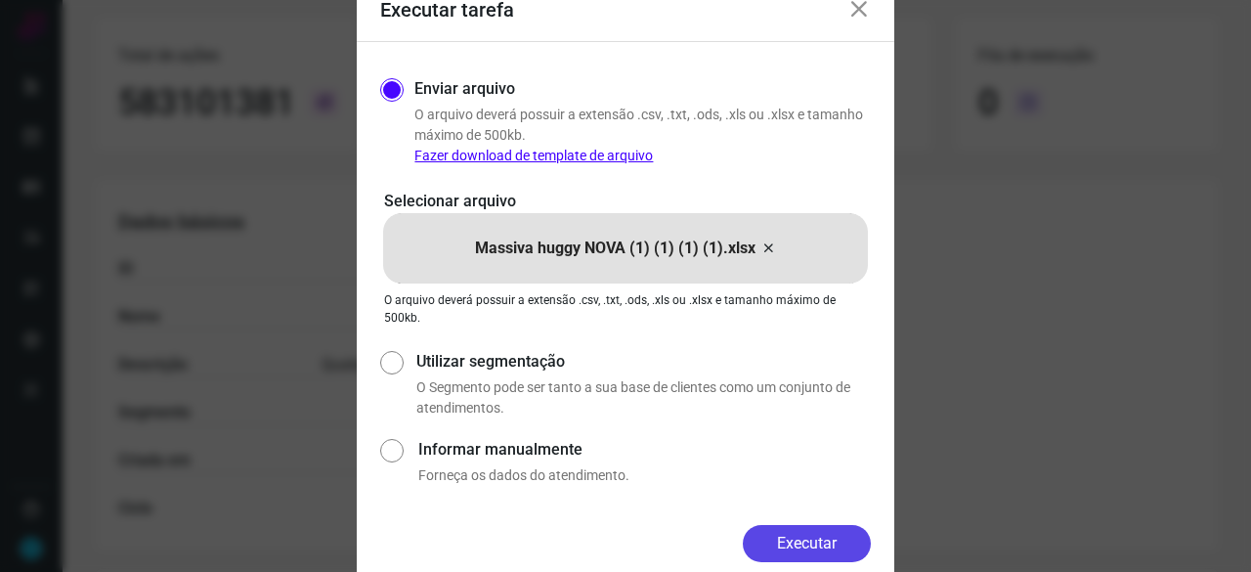
click at [827, 531] on button "Executar" at bounding box center [807, 543] width 128 height 37
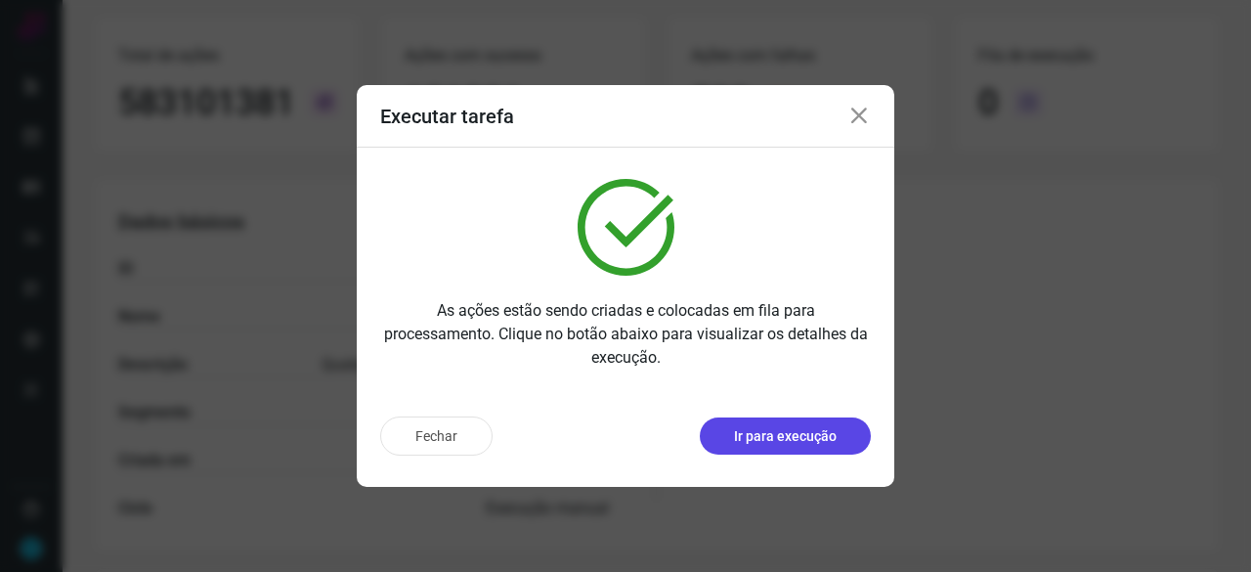
click at [769, 438] on p "Ir para execução" at bounding box center [785, 436] width 103 height 21
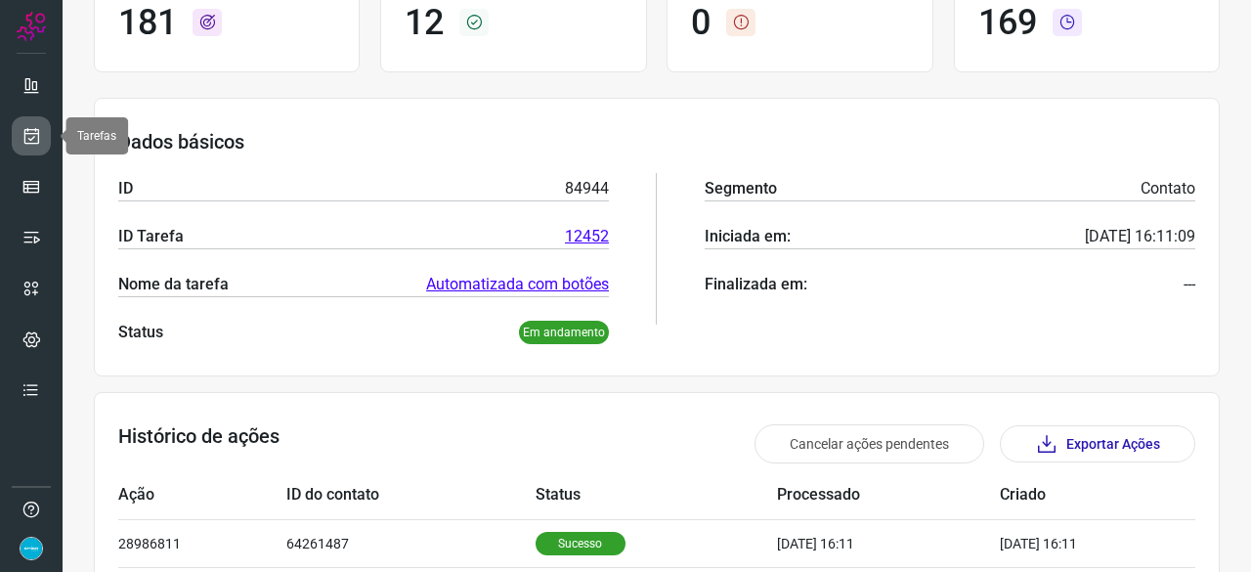
click at [39, 132] on icon at bounding box center [31, 136] width 21 height 20
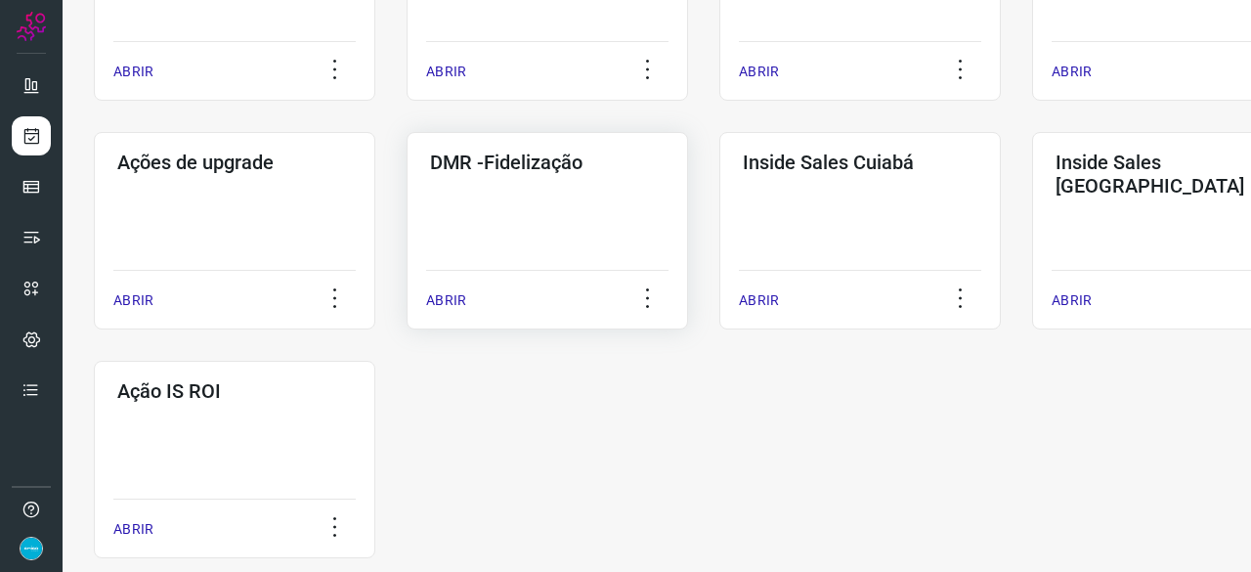
click at [451, 298] on p "ABRIR" at bounding box center [446, 300] width 40 height 21
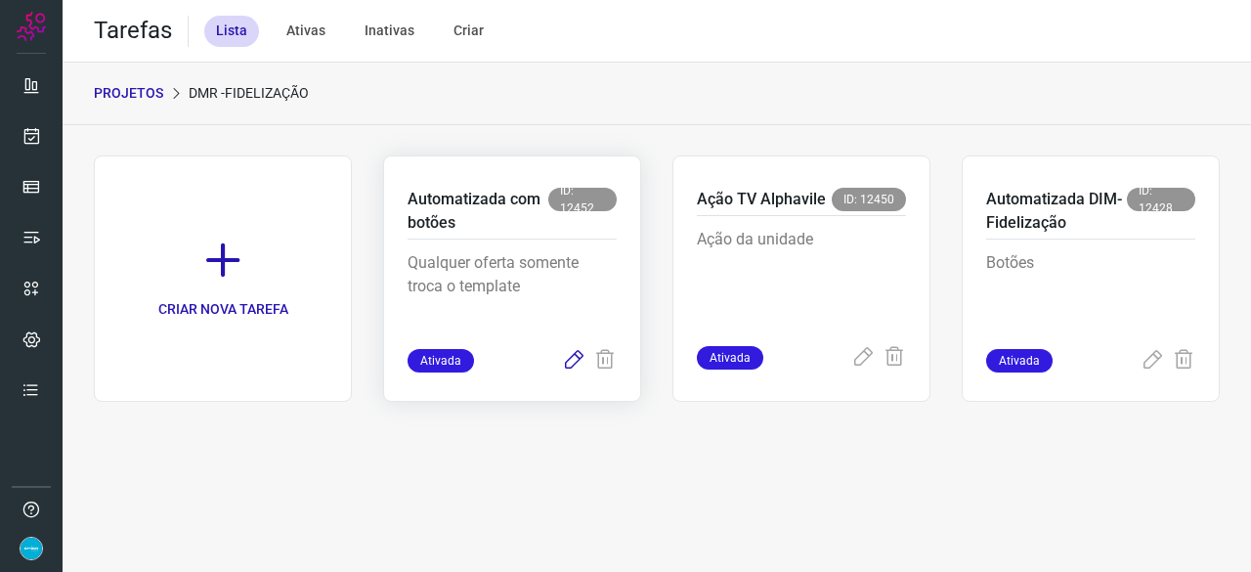
click at [568, 362] on icon at bounding box center [573, 360] width 23 height 23
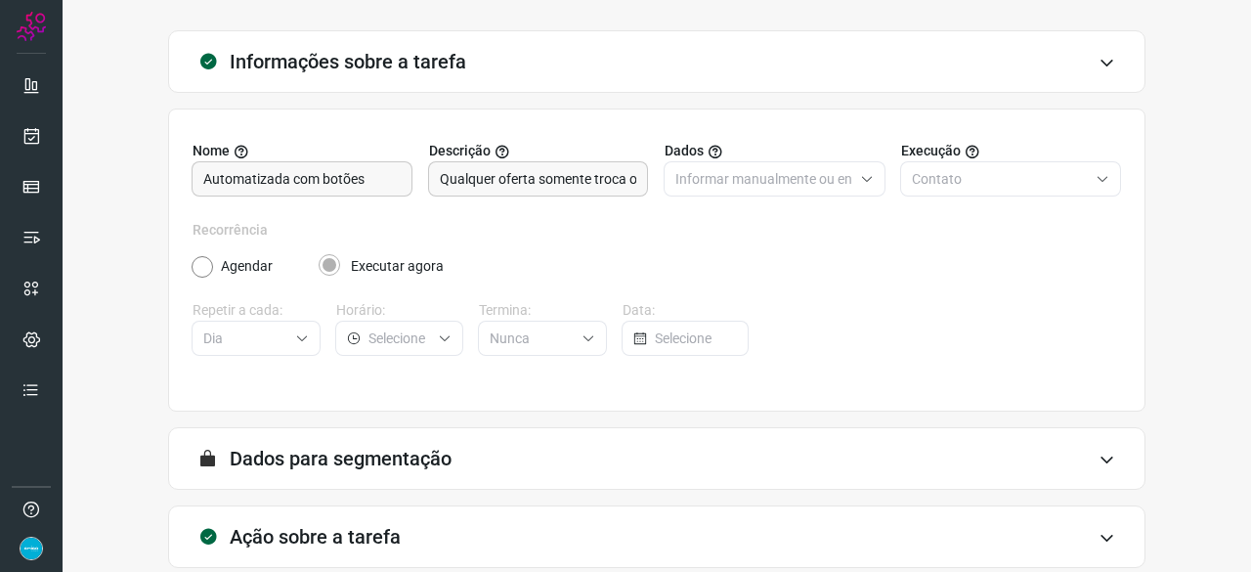
scroll to position [191, 0]
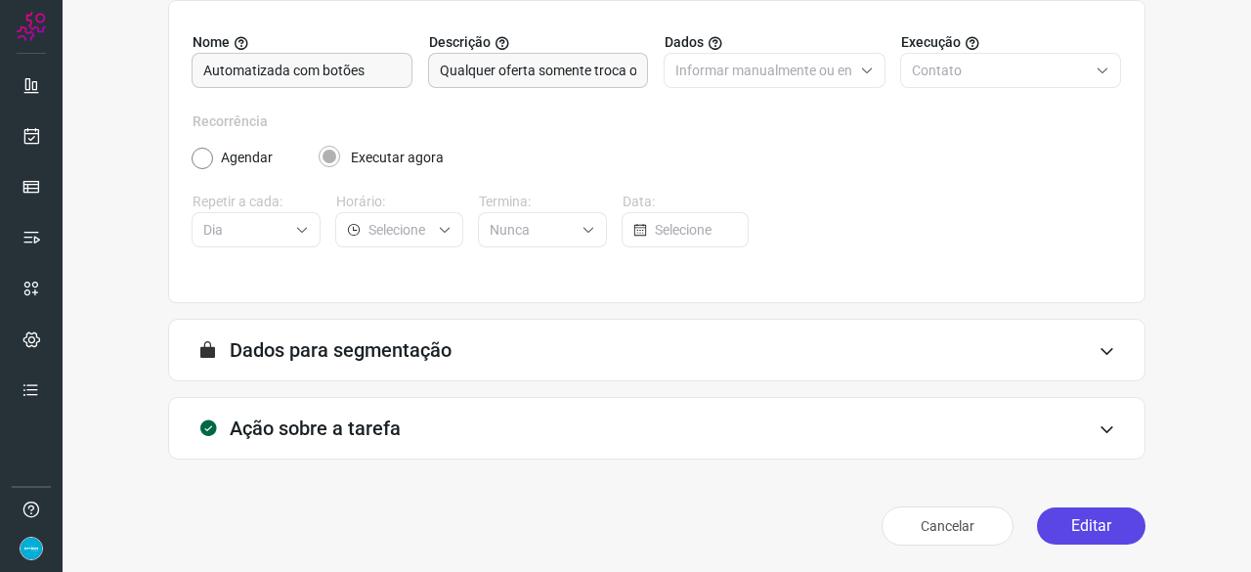
click at [1063, 527] on button "Editar" at bounding box center [1091, 525] width 108 height 37
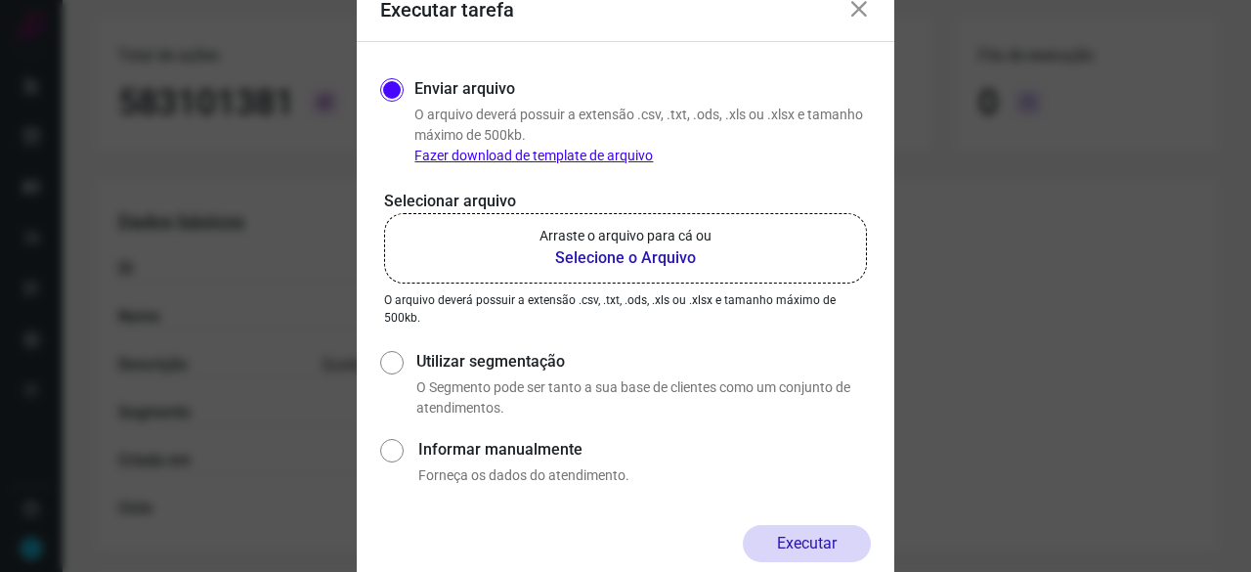
click at [640, 261] on b "Selecione o Arquivo" at bounding box center [625, 257] width 172 height 23
click at [0, 0] on input "Arraste o arquivo para cá ou Selecione o Arquivo" at bounding box center [0, 0] width 0 height 0
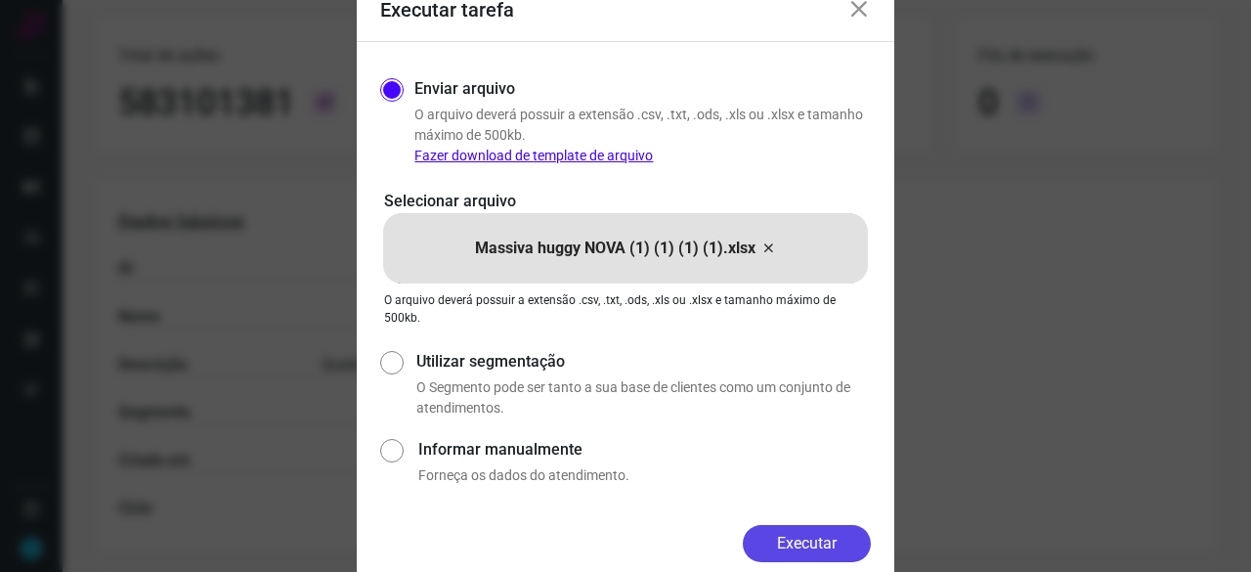
click at [808, 546] on button "Executar" at bounding box center [807, 543] width 128 height 37
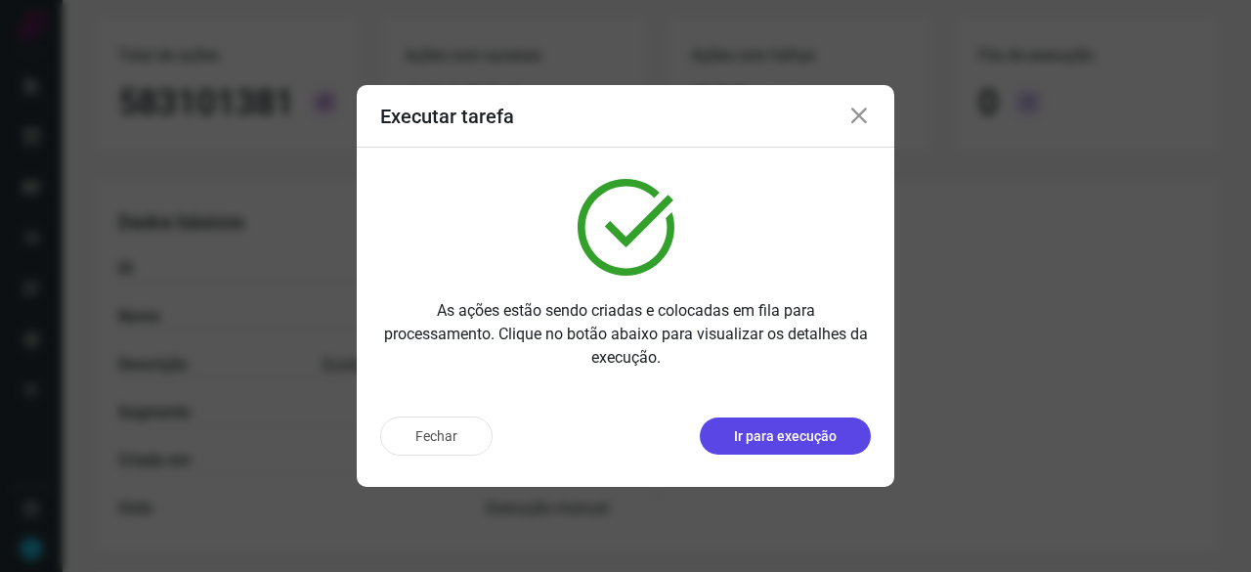
click at [768, 437] on p "Ir para execução" at bounding box center [785, 436] width 103 height 21
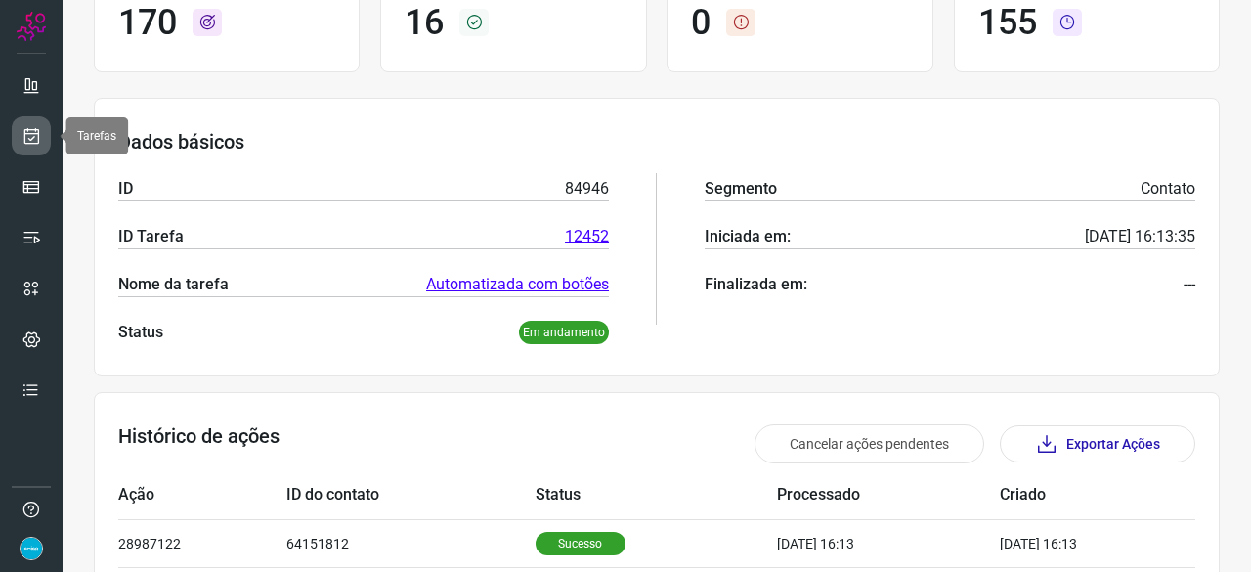
click at [35, 124] on link at bounding box center [31, 135] width 39 height 39
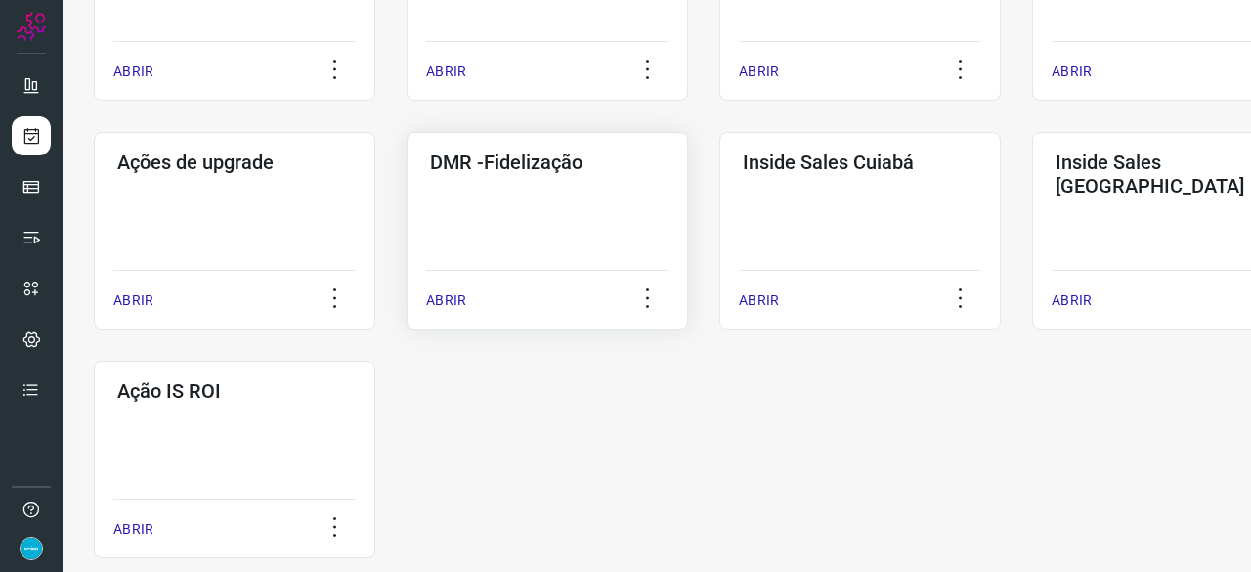
click at [444, 291] on p "ABRIR" at bounding box center [446, 300] width 40 height 21
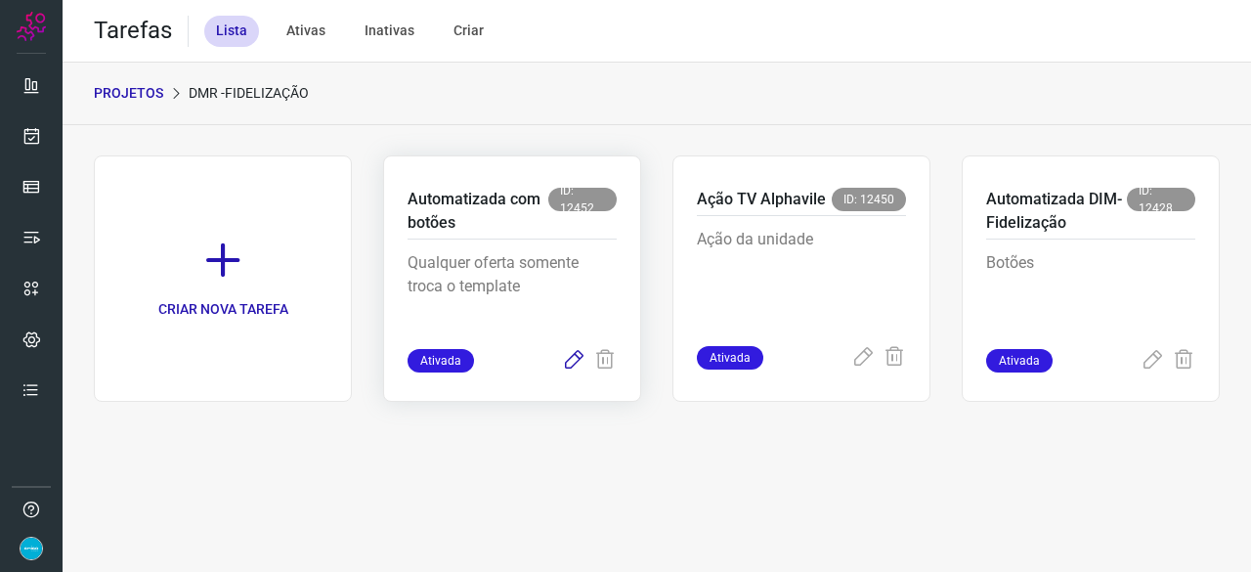
click at [569, 357] on icon at bounding box center [573, 360] width 23 height 23
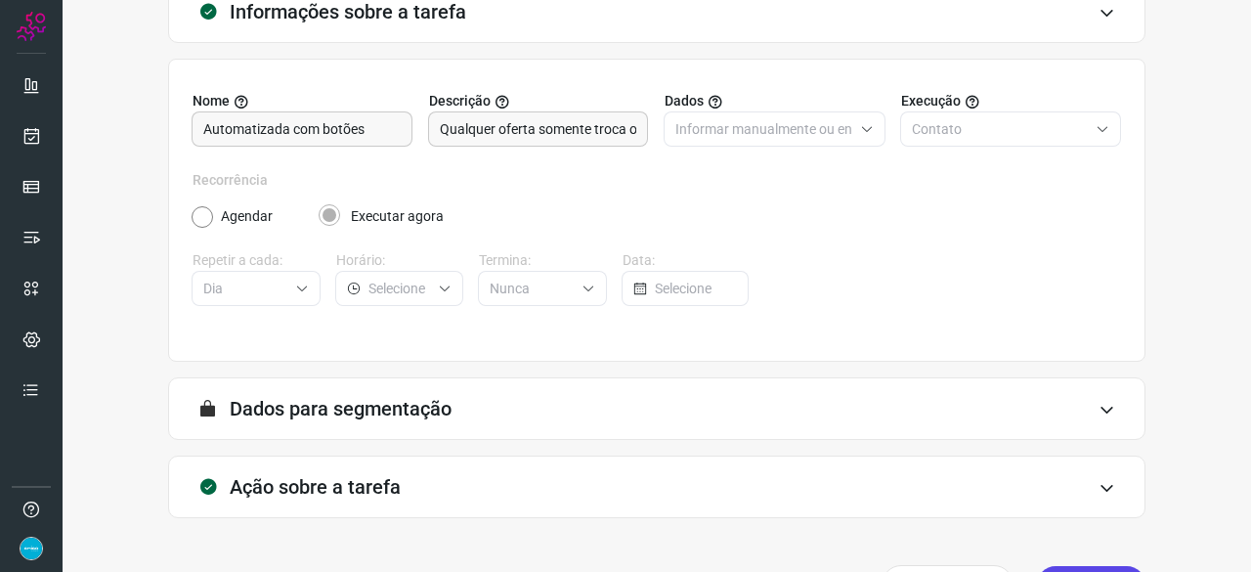
scroll to position [191, 0]
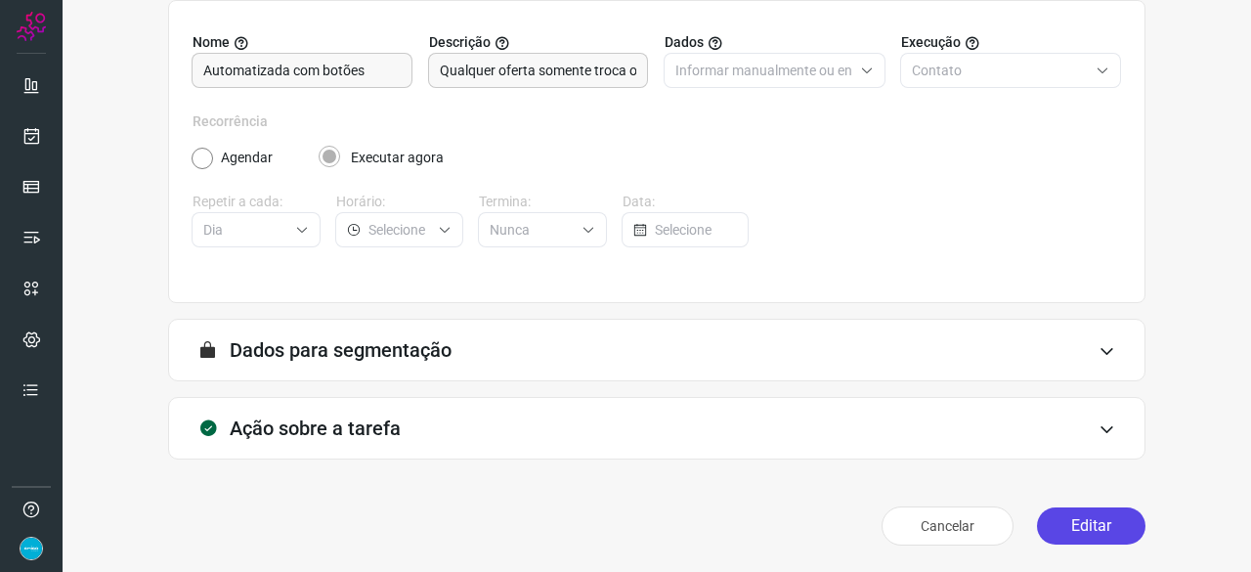
click at [1096, 529] on button "Editar" at bounding box center [1091, 525] width 108 height 37
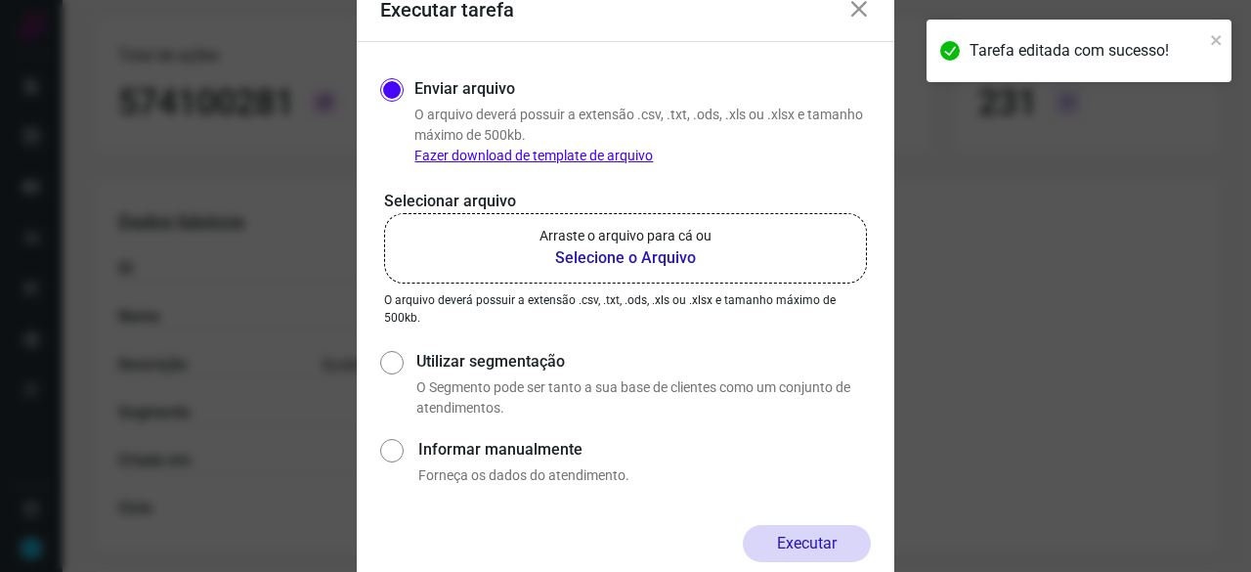
click at [593, 246] on b "Selecione o Arquivo" at bounding box center [625, 257] width 172 height 23
click at [0, 0] on input "Arraste o arquivo para cá ou Selecione o Arquivo" at bounding box center [0, 0] width 0 height 0
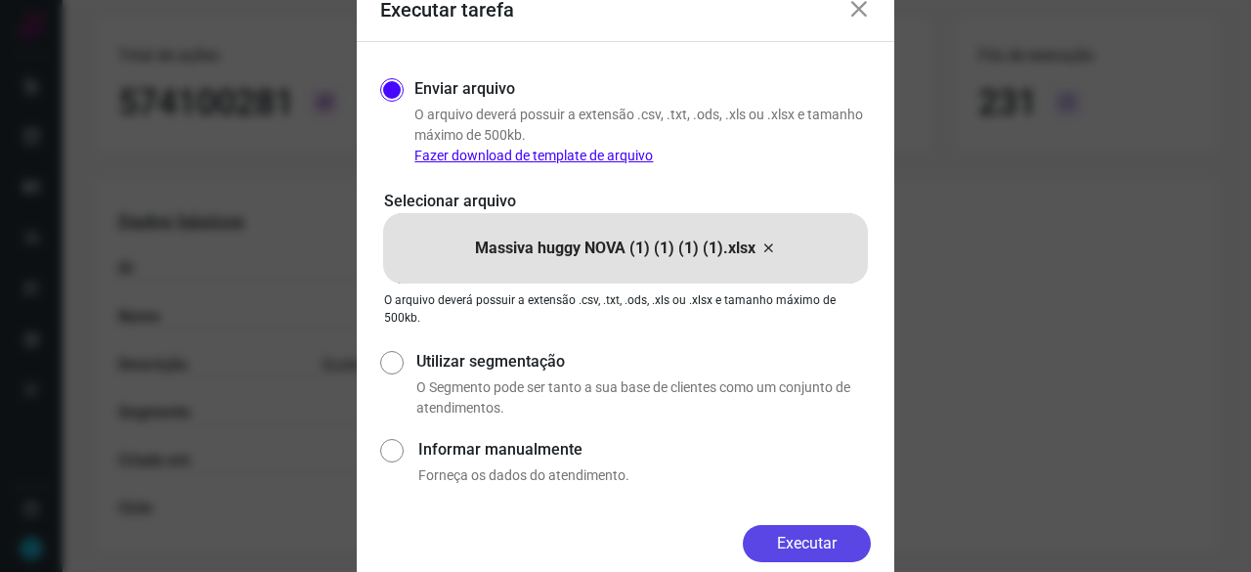
click at [834, 532] on button "Executar" at bounding box center [807, 543] width 128 height 37
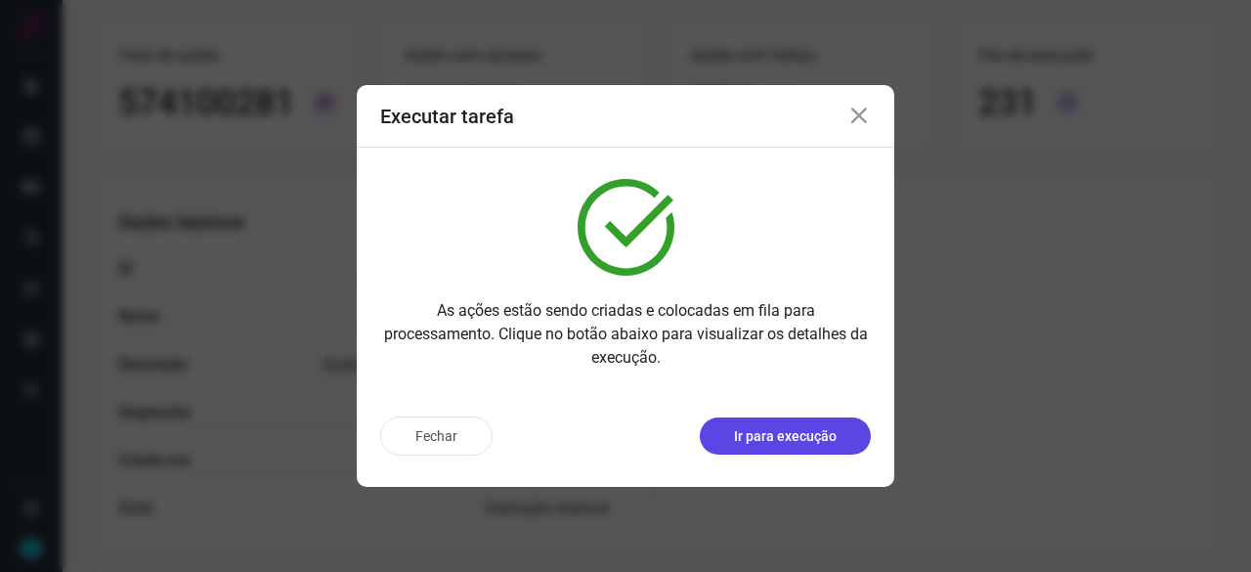
click at [784, 435] on p "Ir para execução" at bounding box center [785, 436] width 103 height 21
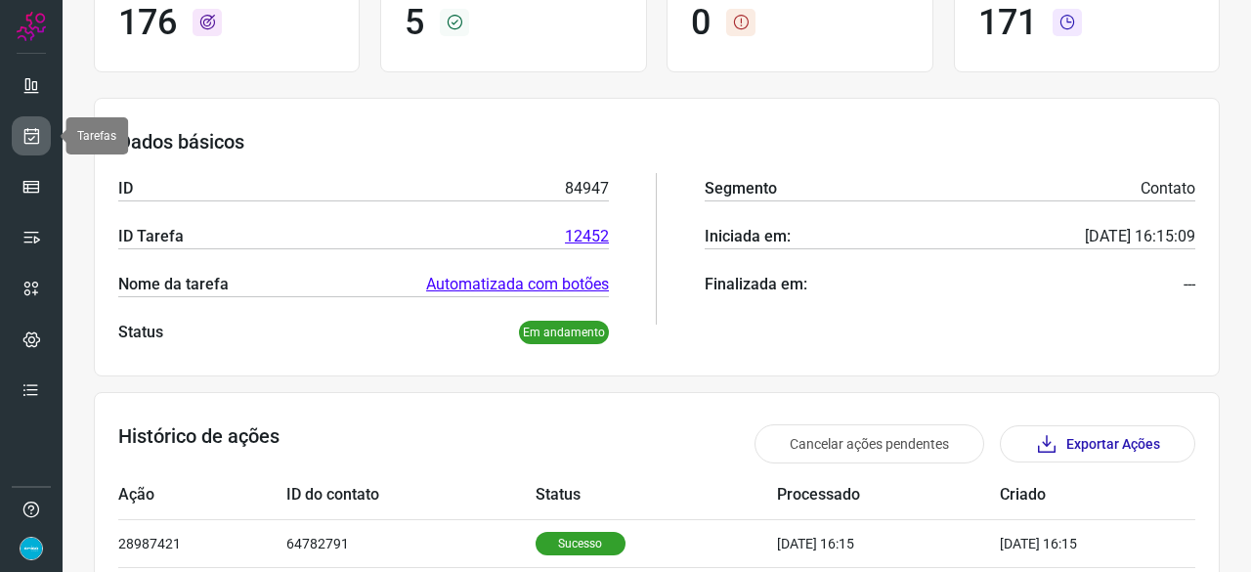
click at [36, 131] on icon at bounding box center [31, 136] width 21 height 20
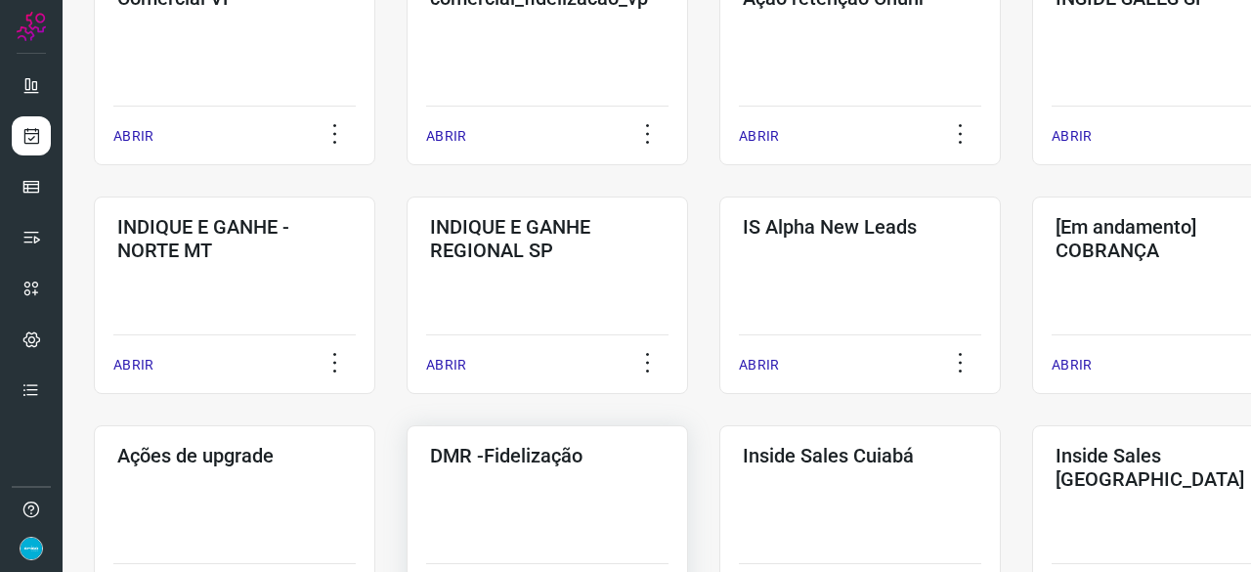
scroll to position [743, 0]
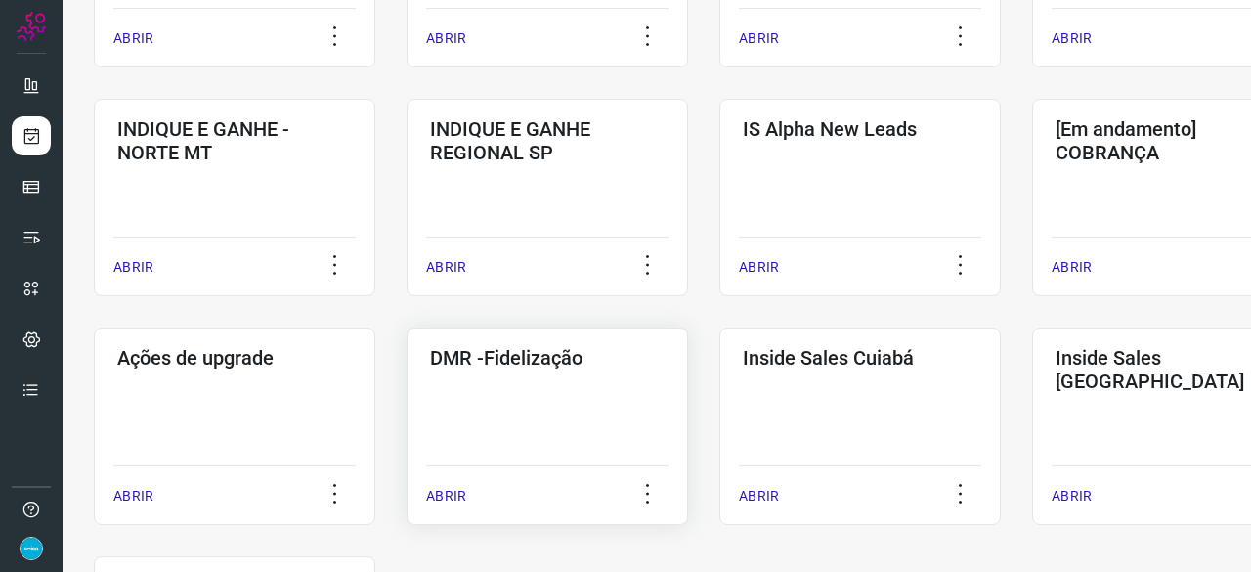
click at [453, 491] on p "ABRIR" at bounding box center [446, 496] width 40 height 21
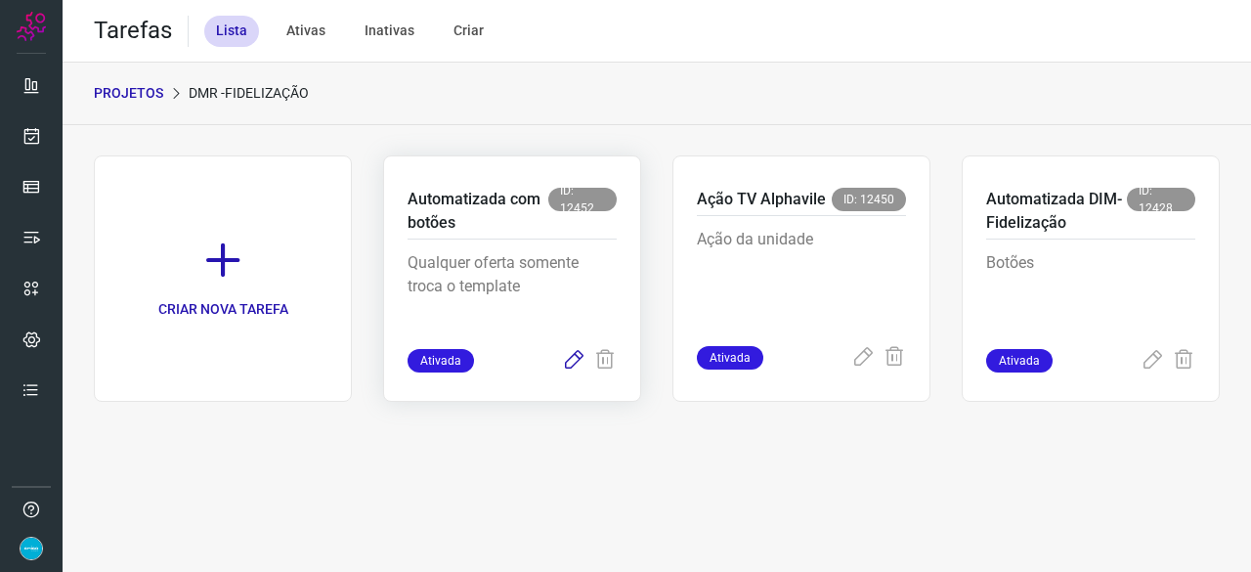
click at [577, 361] on icon at bounding box center [573, 360] width 23 height 23
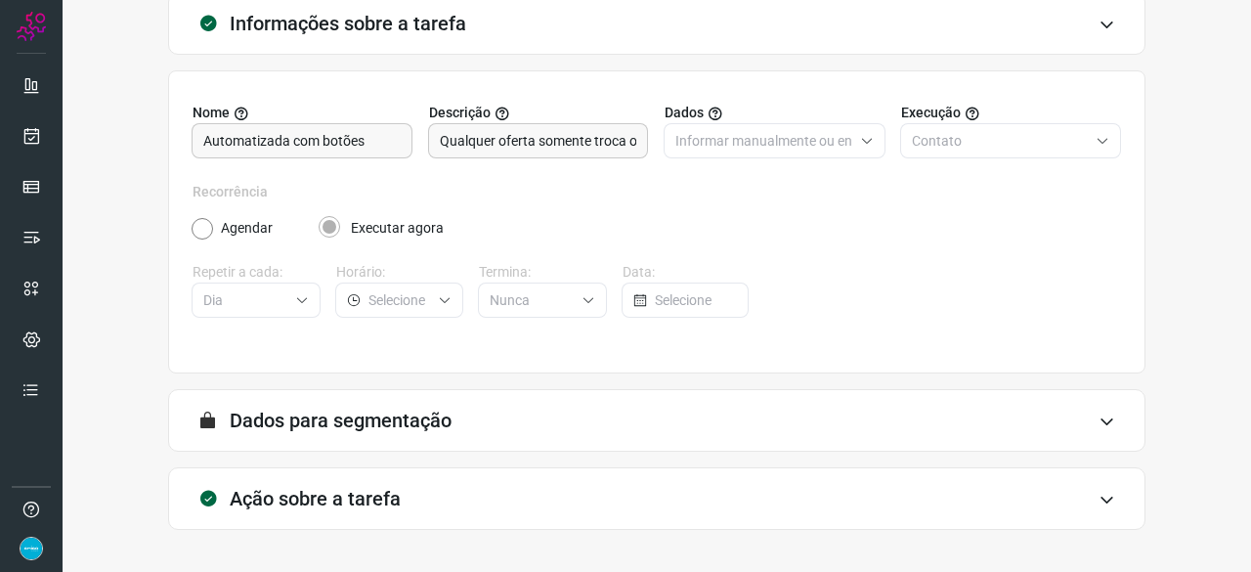
scroll to position [191, 0]
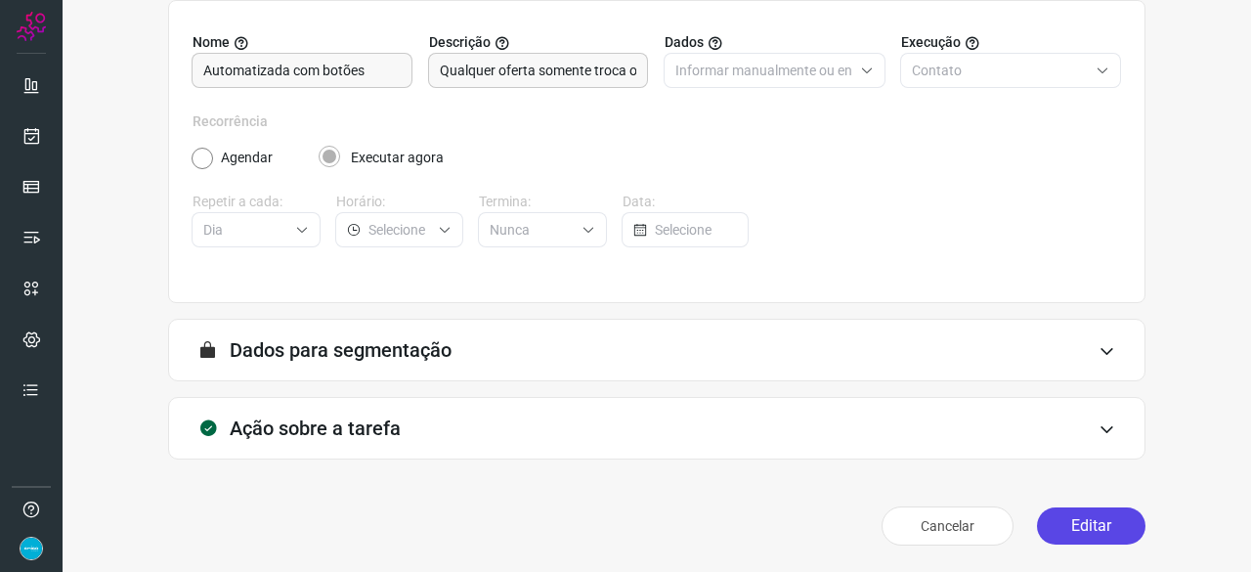
click at [1077, 523] on button "Editar" at bounding box center [1091, 525] width 108 height 37
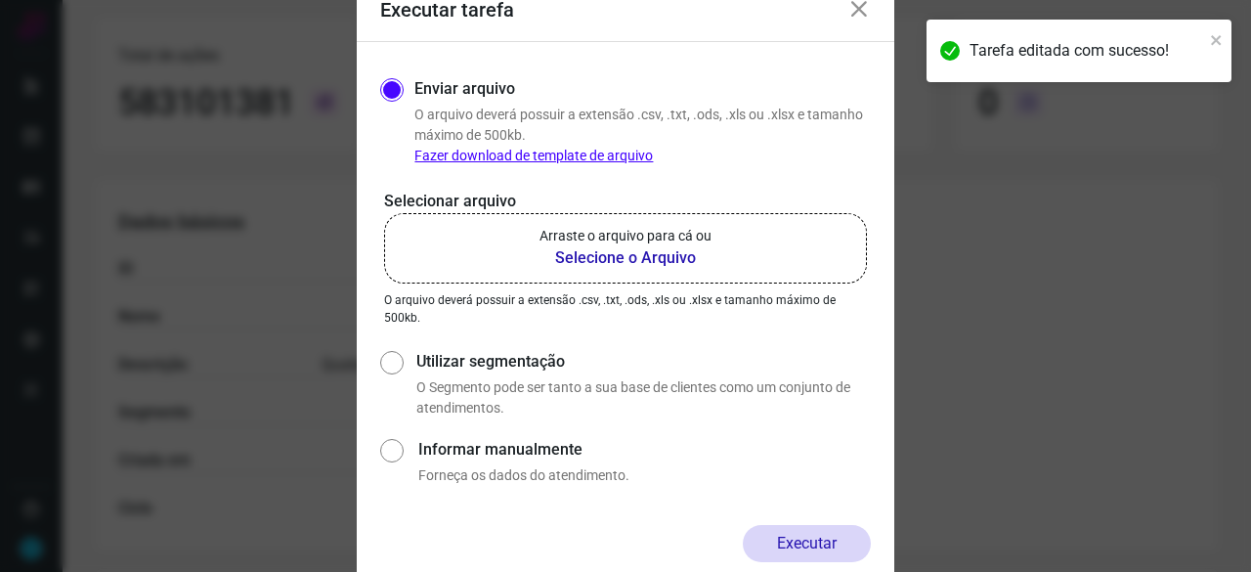
click at [565, 256] on b "Selecione o Arquivo" at bounding box center [625, 257] width 172 height 23
click at [0, 0] on input "Arraste o arquivo para cá ou Selecione o Arquivo" at bounding box center [0, 0] width 0 height 0
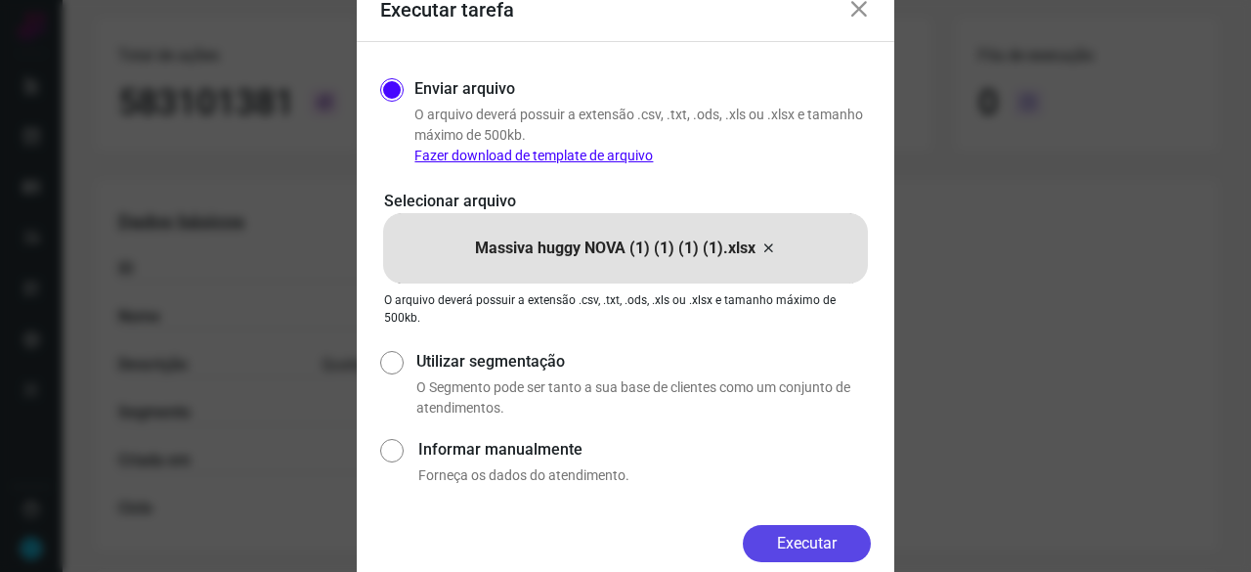
click at [825, 550] on button "Executar" at bounding box center [807, 543] width 128 height 37
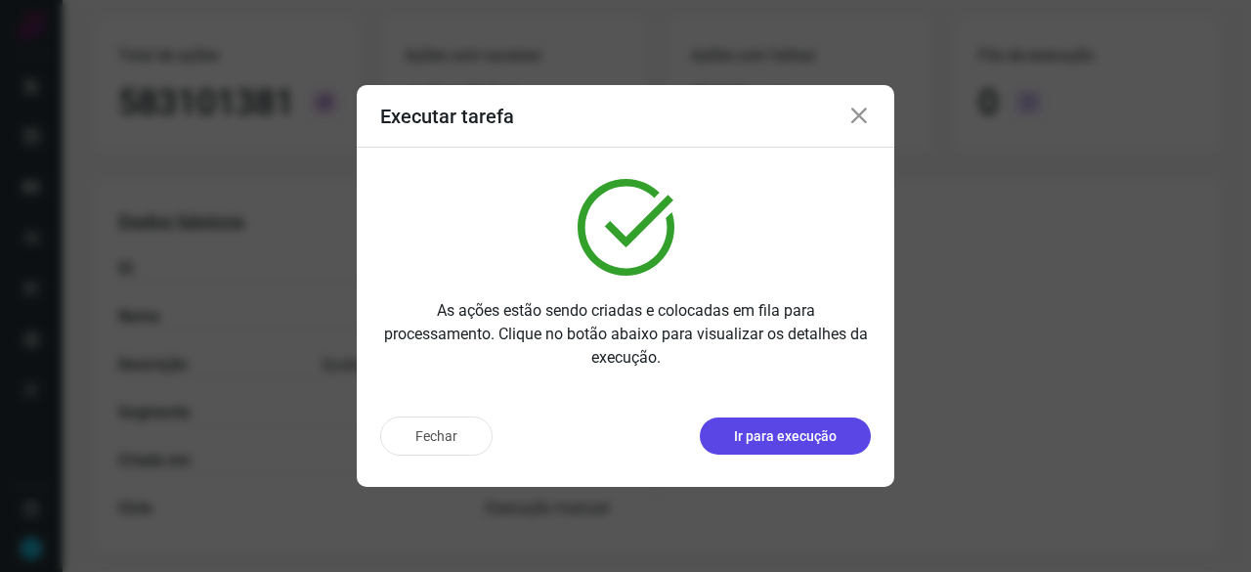
click at [786, 438] on p "Ir para execução" at bounding box center [785, 436] width 103 height 21
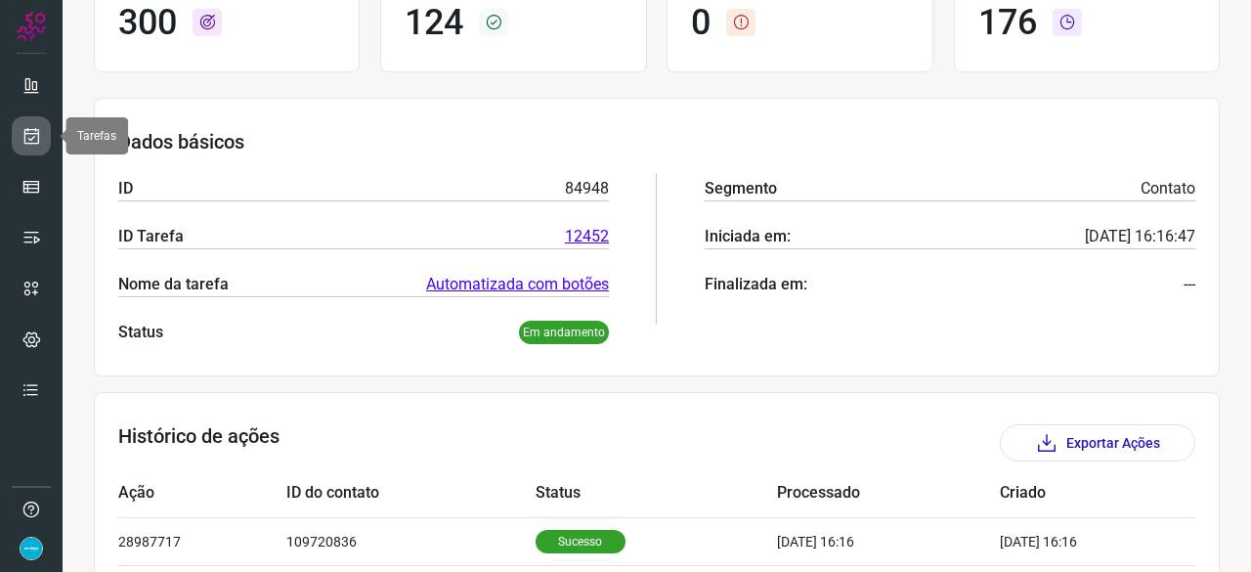
click at [38, 134] on icon at bounding box center [31, 136] width 21 height 20
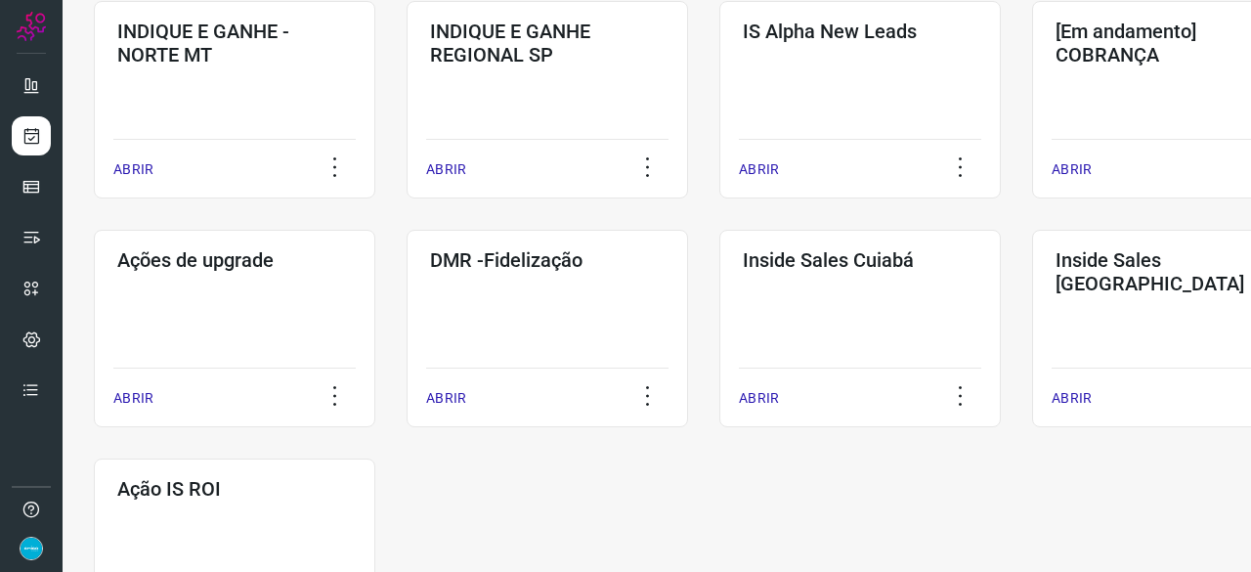
scroll to position [1020, 0]
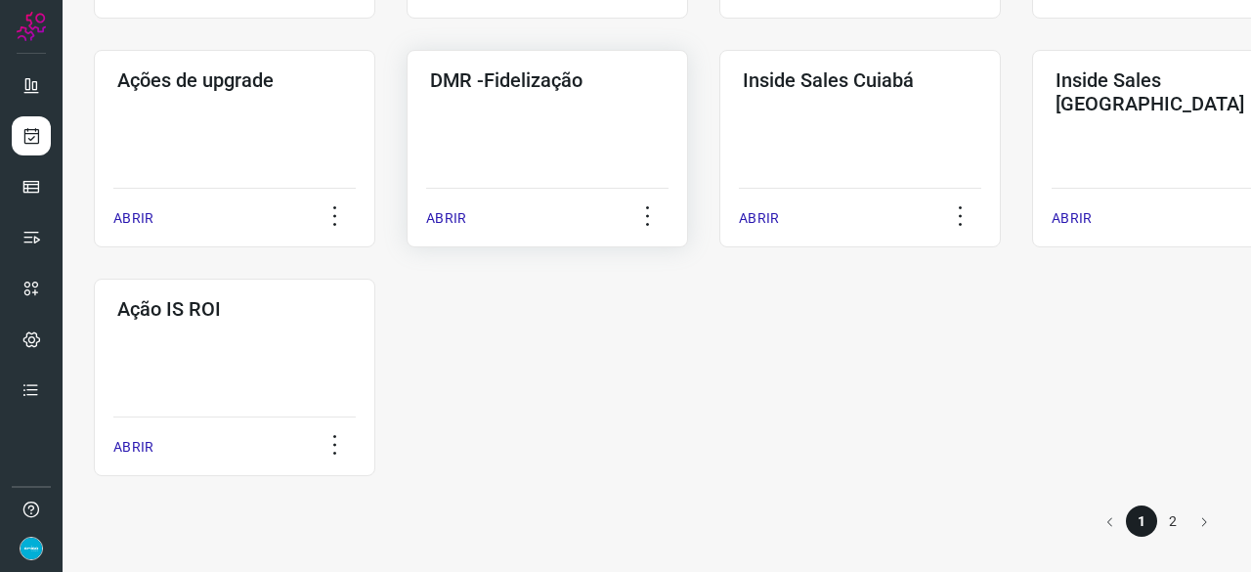
click at [467, 212] on div "ABRIR" at bounding box center [547, 212] width 242 height 49
click at [453, 218] on p "ABRIR" at bounding box center [446, 218] width 40 height 21
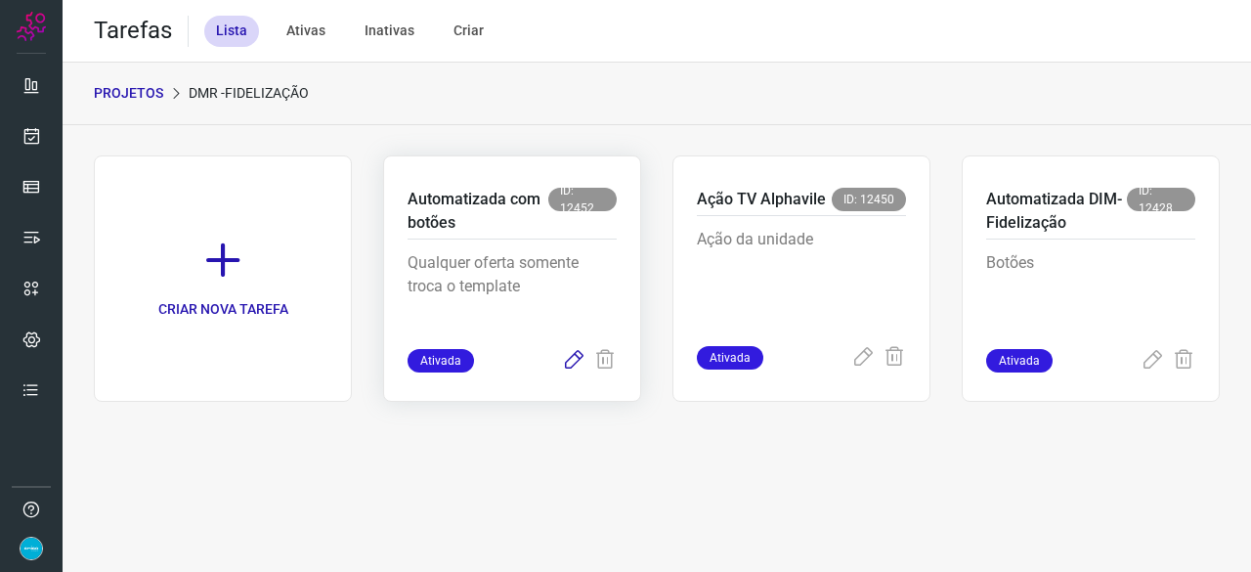
click at [569, 359] on icon at bounding box center [573, 360] width 23 height 23
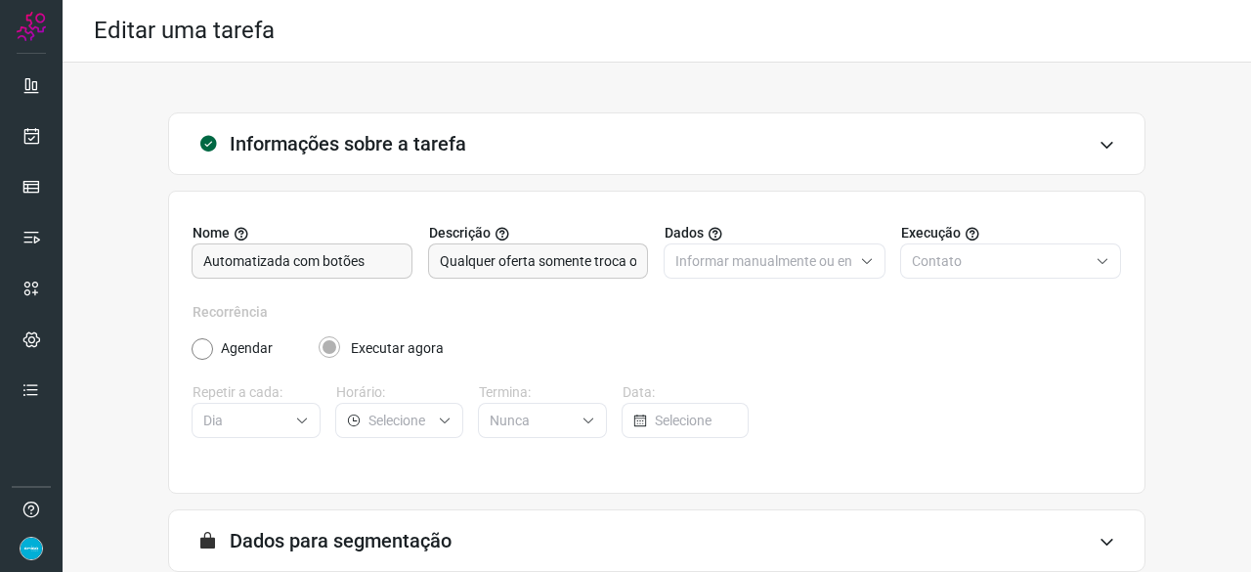
scroll to position [191, 0]
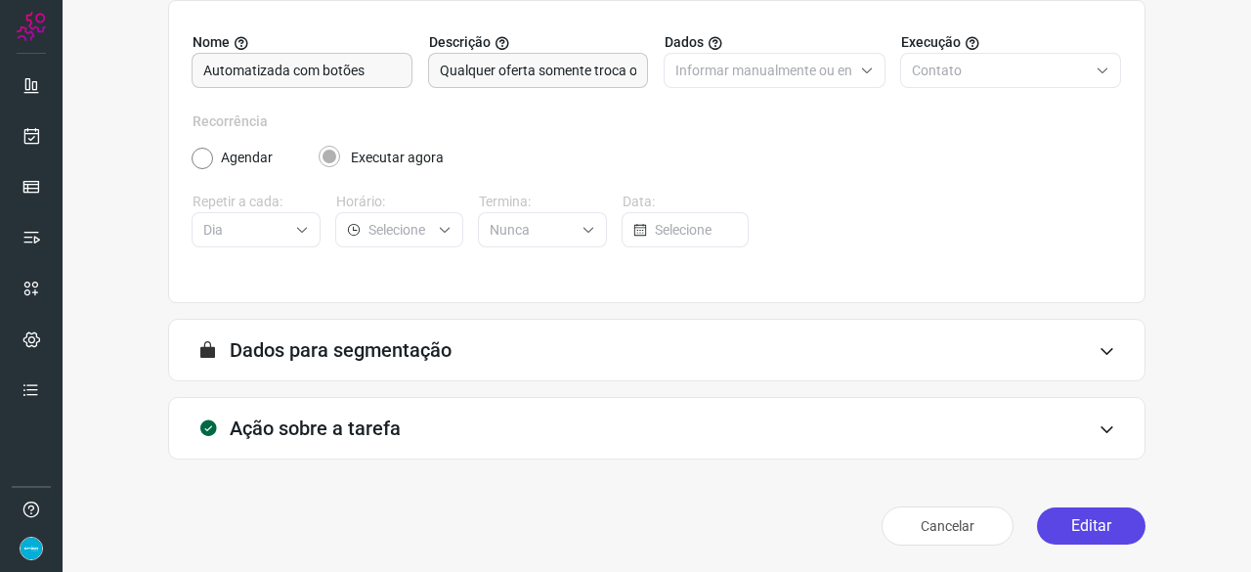
click at [1078, 521] on button "Editar" at bounding box center [1091, 525] width 108 height 37
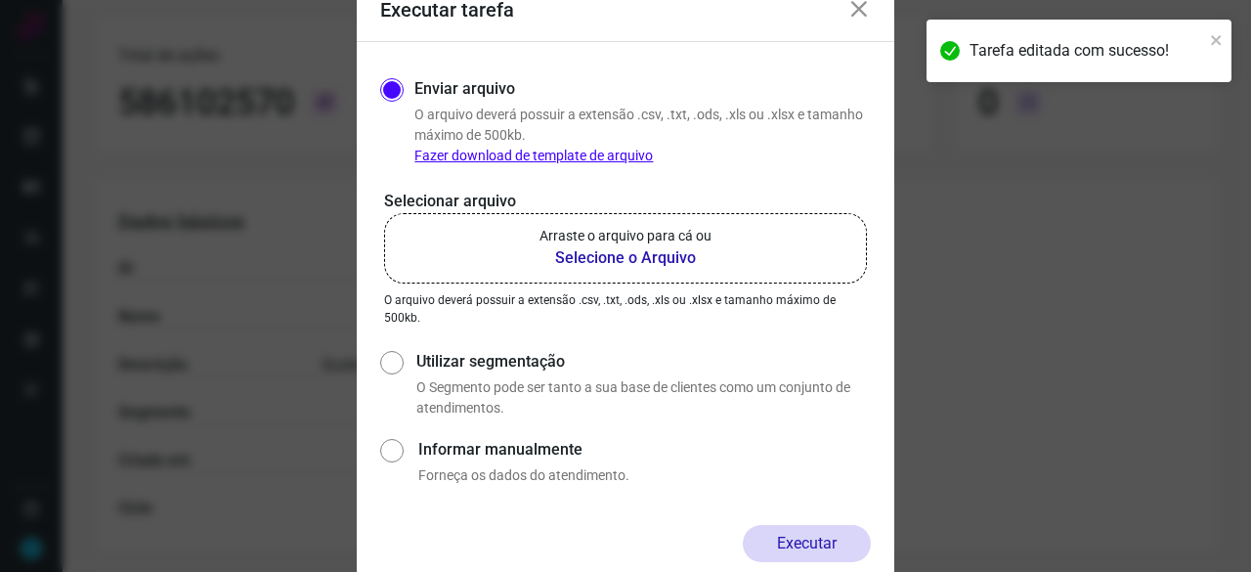
click at [620, 254] on b "Selecione o Arquivo" at bounding box center [625, 257] width 172 height 23
click at [0, 0] on input "Arraste o arquivo para cá ou Selecione o Arquivo" at bounding box center [0, 0] width 0 height 0
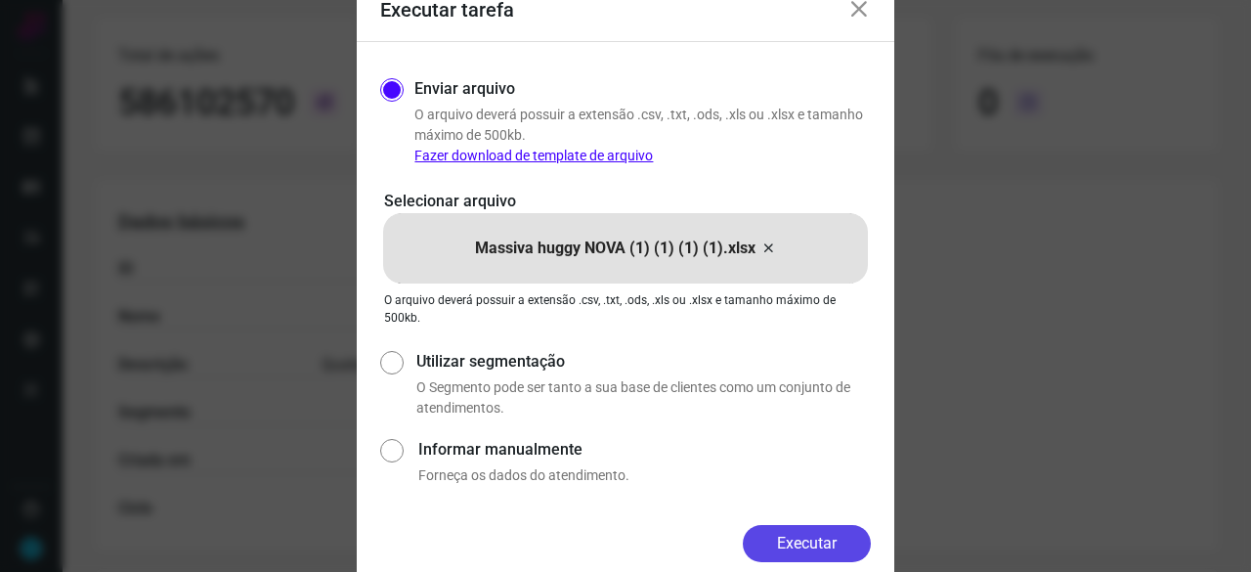
click at [796, 544] on button "Executar" at bounding box center [807, 543] width 128 height 37
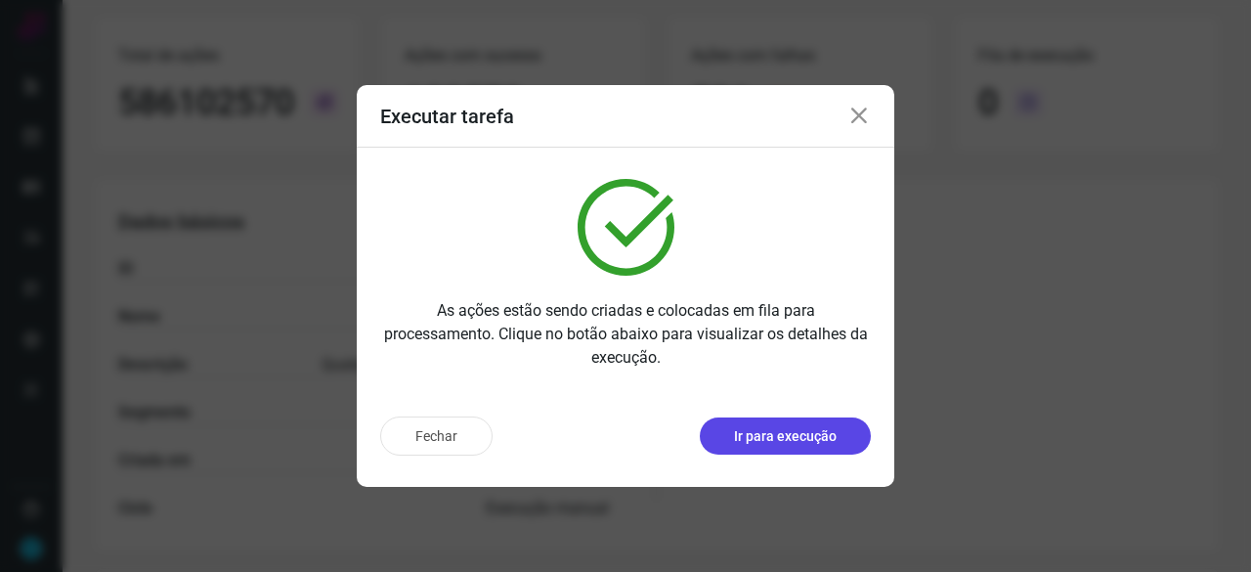
click at [769, 433] on p "Ir para execução" at bounding box center [785, 436] width 103 height 21
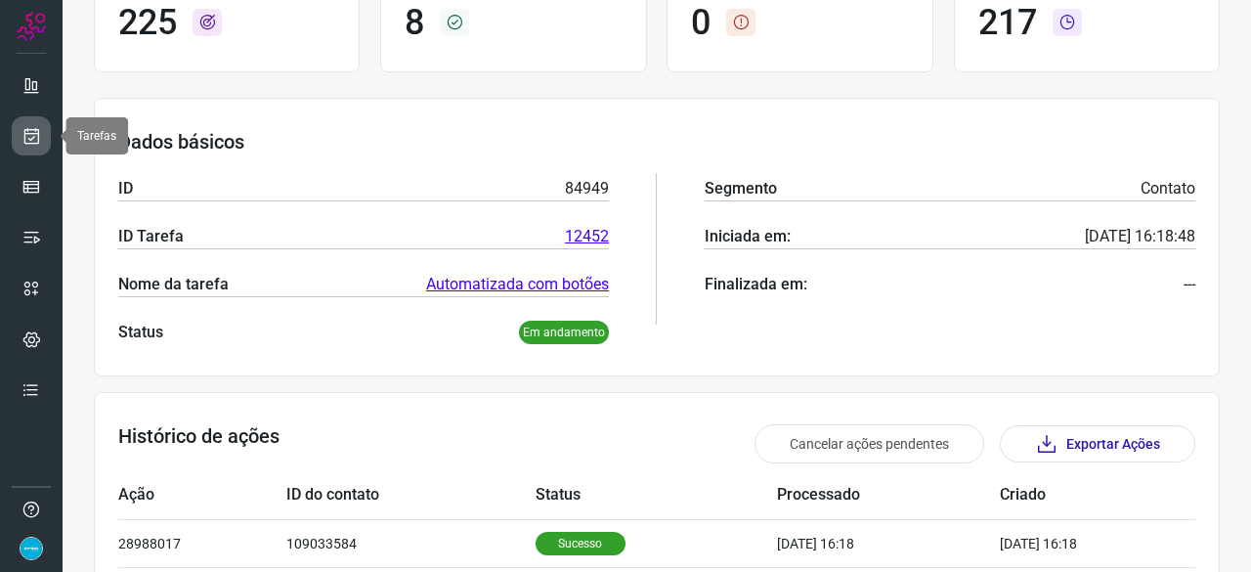
click at [39, 139] on icon at bounding box center [31, 136] width 21 height 20
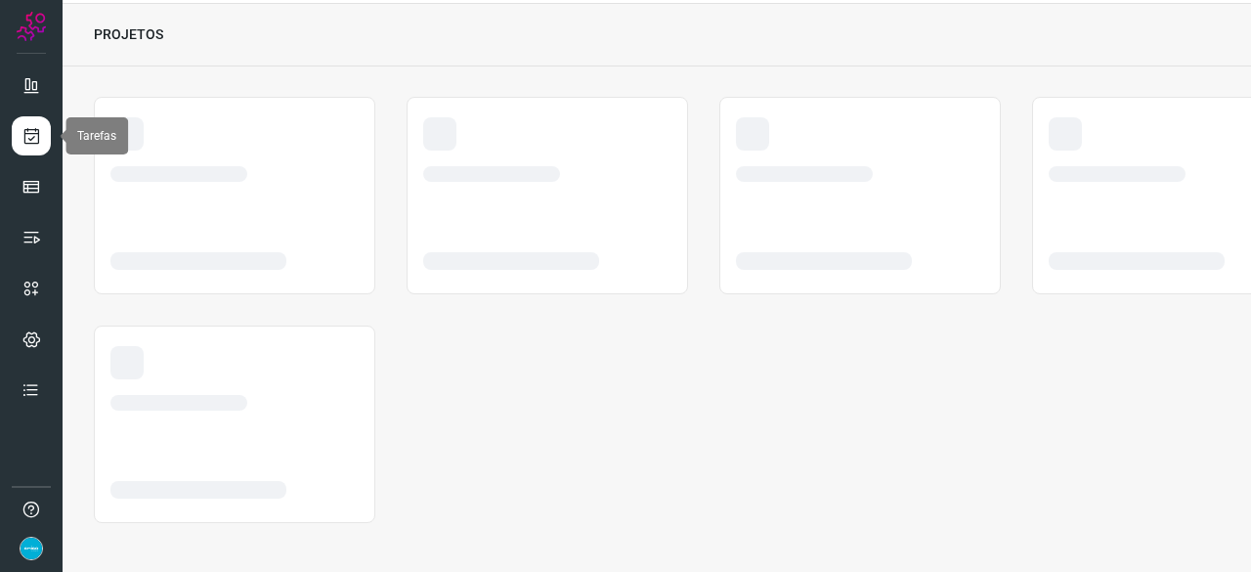
scroll to position [59, 0]
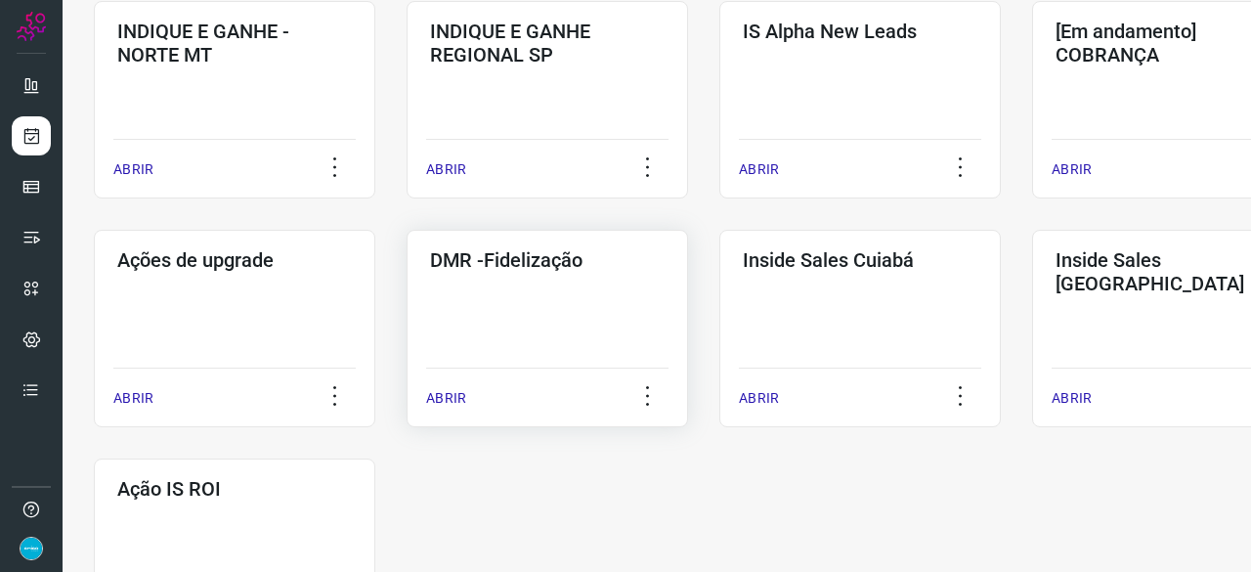
click at [446, 391] on p "ABRIR" at bounding box center [446, 398] width 40 height 21
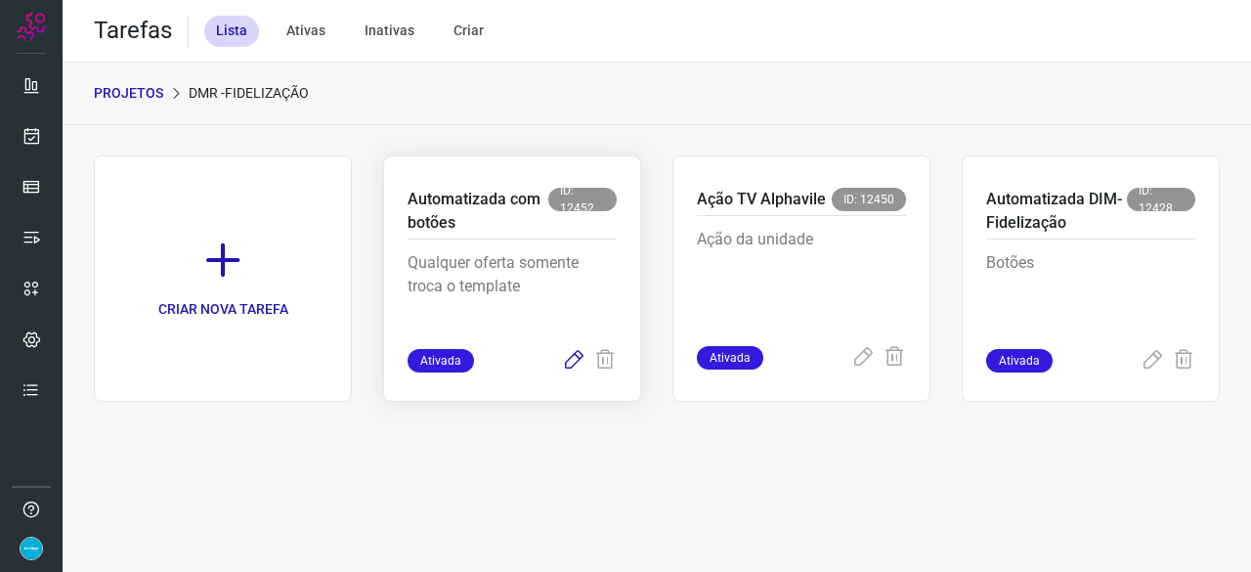
click at [576, 361] on icon at bounding box center [573, 360] width 23 height 23
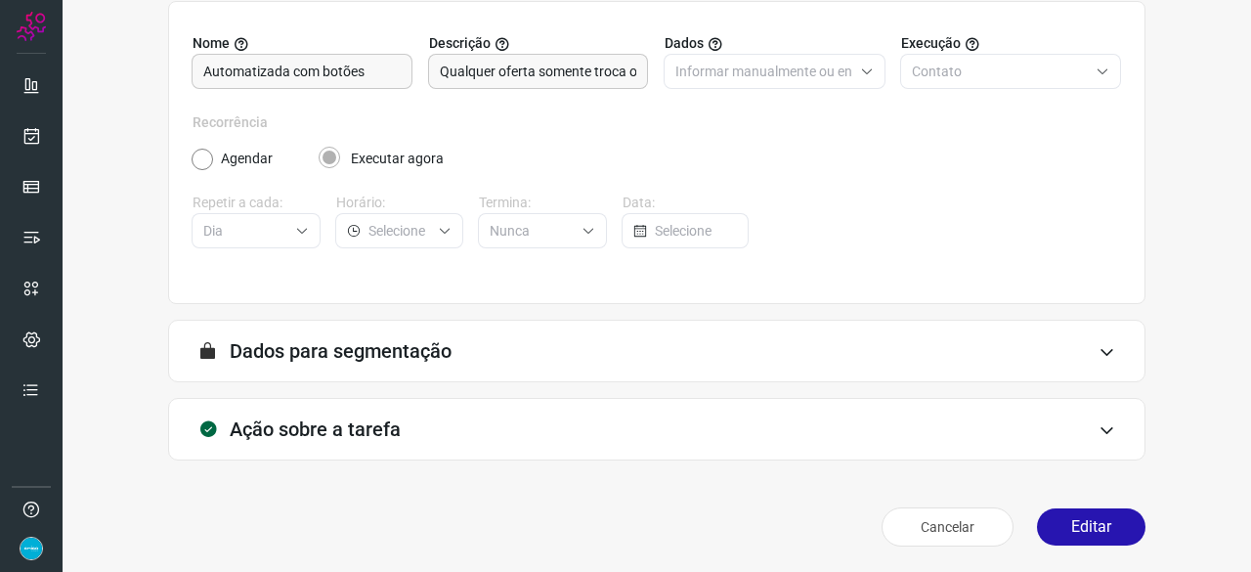
scroll to position [191, 0]
click at [1078, 517] on button "Editar" at bounding box center [1091, 525] width 108 height 37
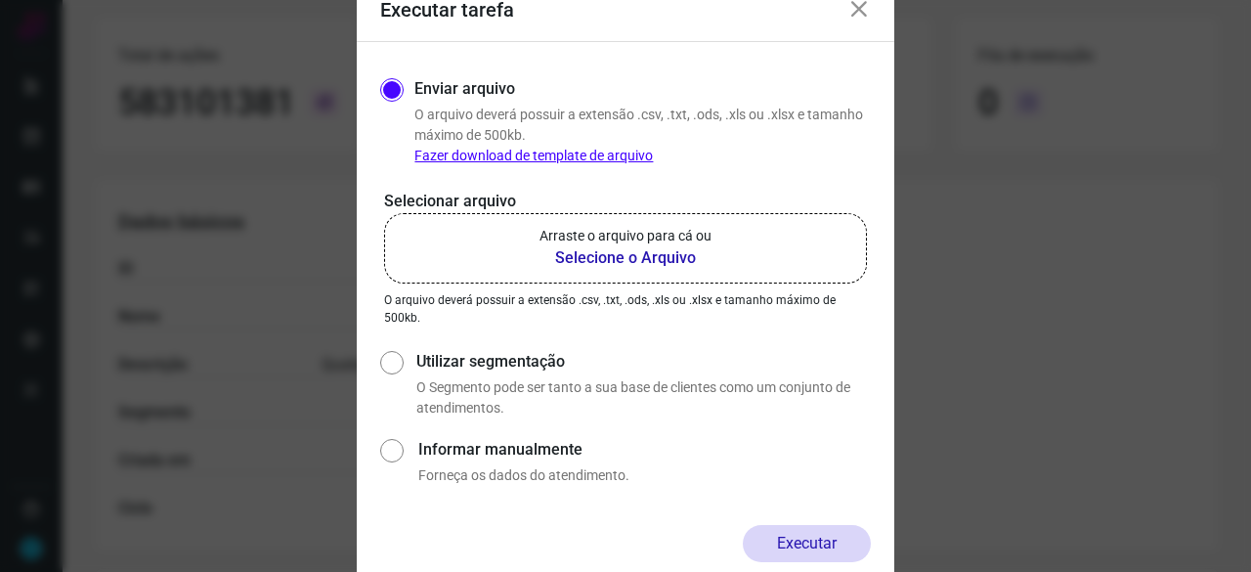
click at [575, 258] on b "Selecione o Arquivo" at bounding box center [625, 257] width 172 height 23
click at [0, 0] on input "Arraste o arquivo para cá ou Selecione o Arquivo" at bounding box center [0, 0] width 0 height 0
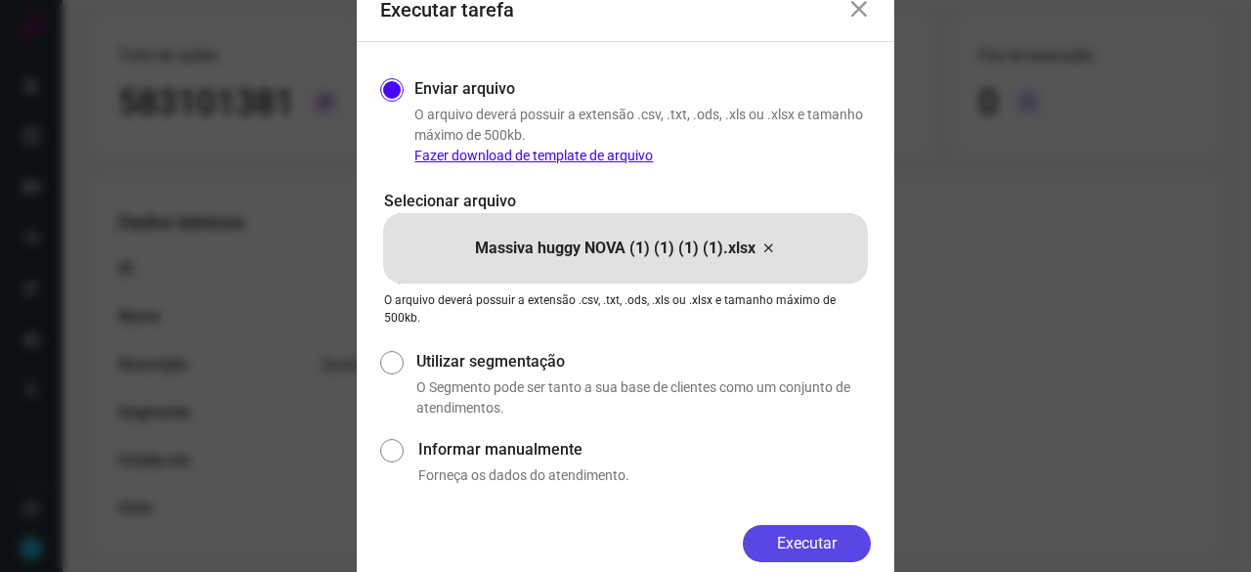
click at [828, 536] on button "Executar" at bounding box center [807, 543] width 128 height 37
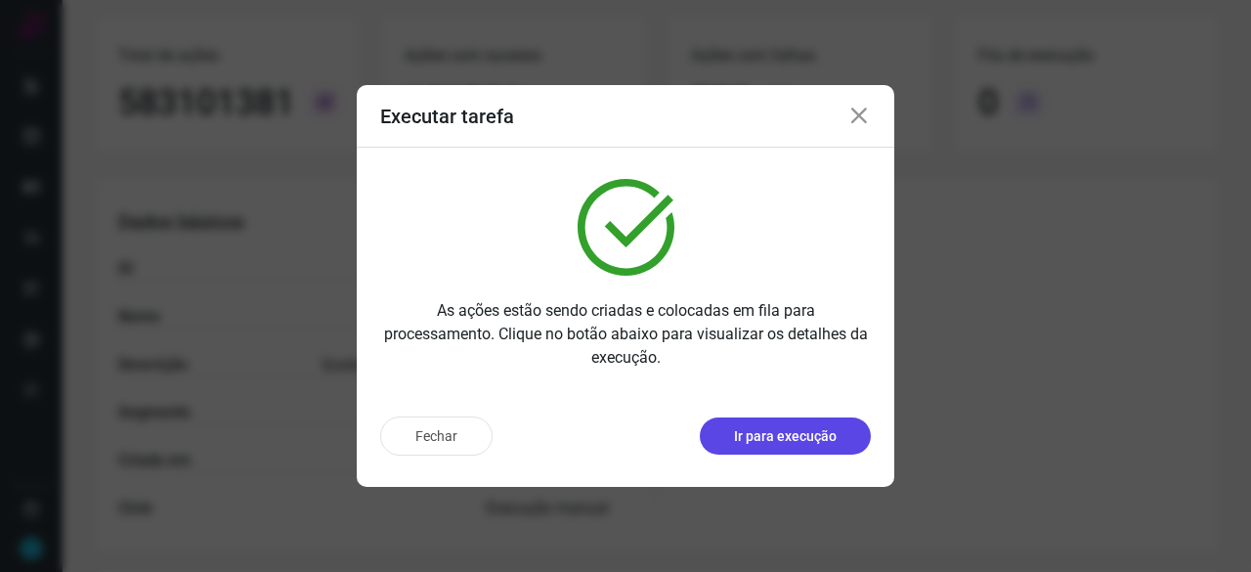
click at [757, 445] on p "Ir para execução" at bounding box center [785, 436] width 103 height 21
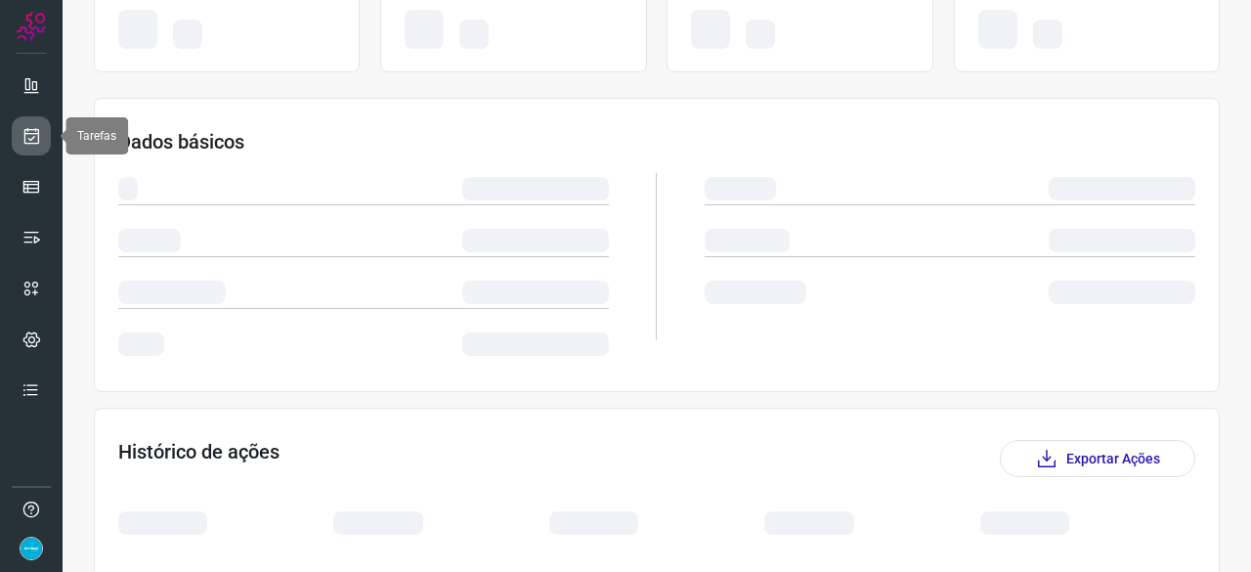
click at [33, 134] on icon at bounding box center [31, 136] width 21 height 20
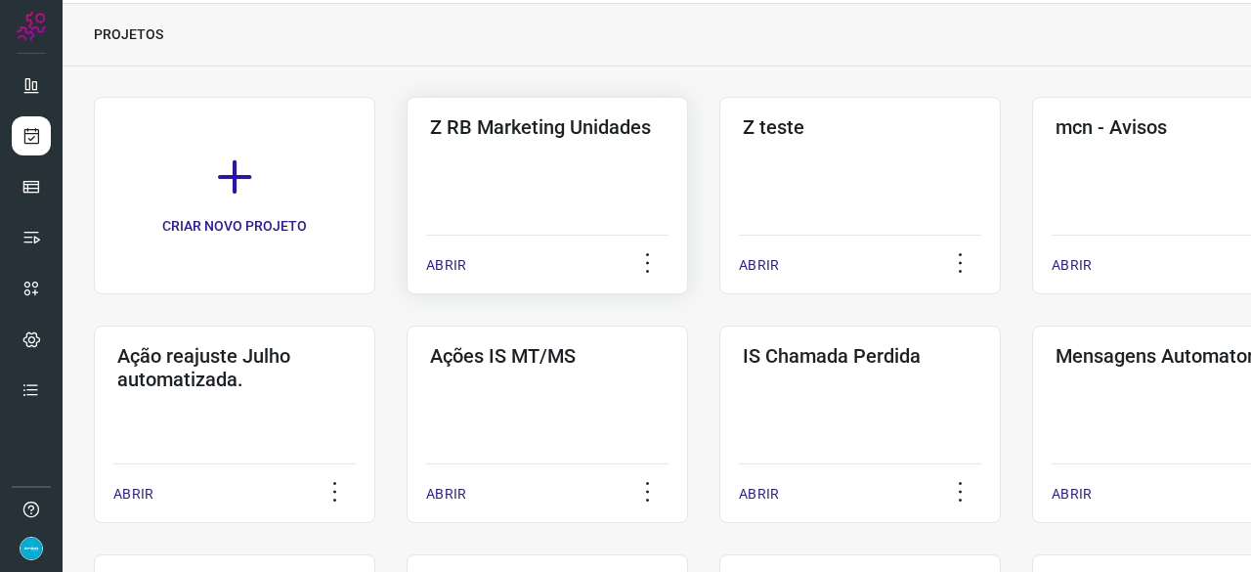
click at [442, 271] on p "ABRIR" at bounding box center [446, 265] width 40 height 21
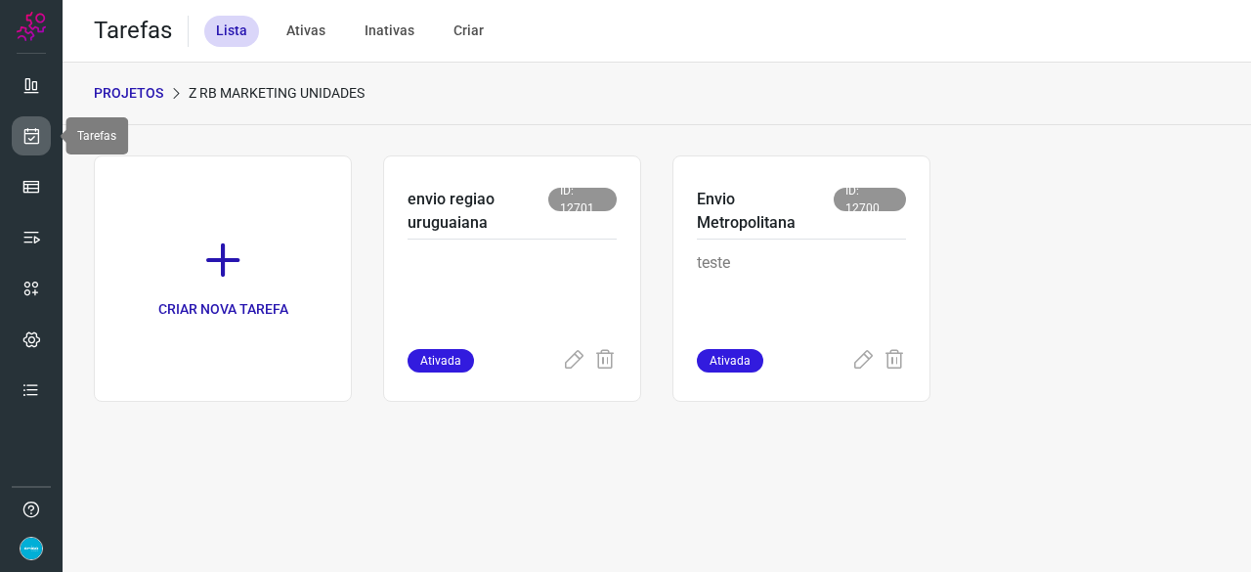
click at [33, 144] on icon at bounding box center [31, 136] width 21 height 20
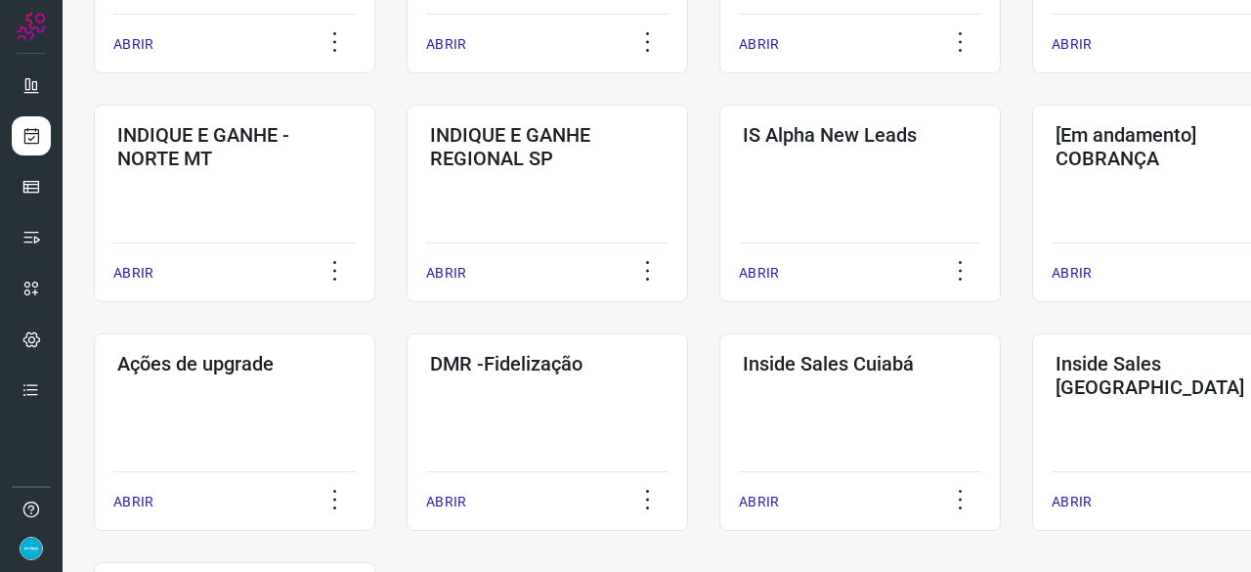
scroll to position [782, 0]
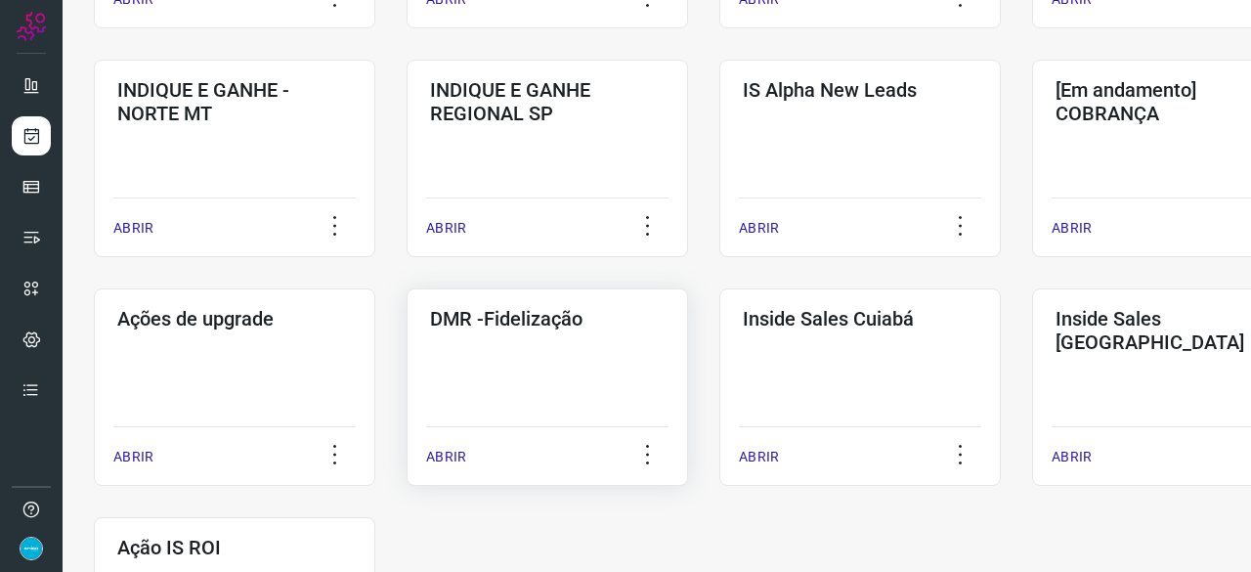
click at [444, 458] on p "ABRIR" at bounding box center [446, 457] width 40 height 21
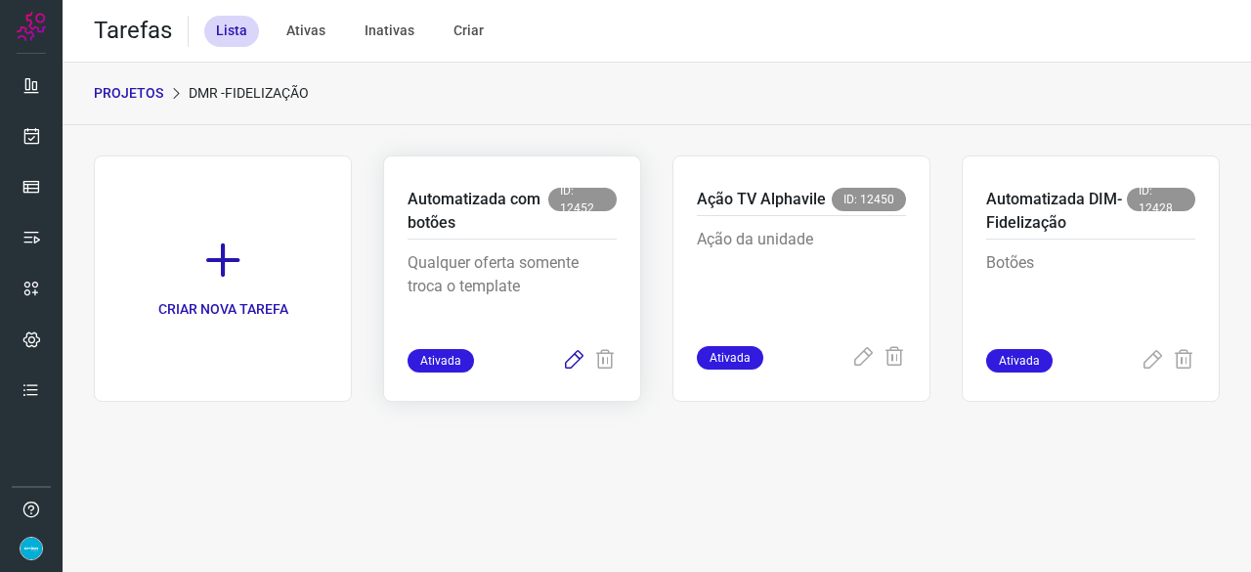
click at [578, 357] on icon at bounding box center [573, 360] width 23 height 23
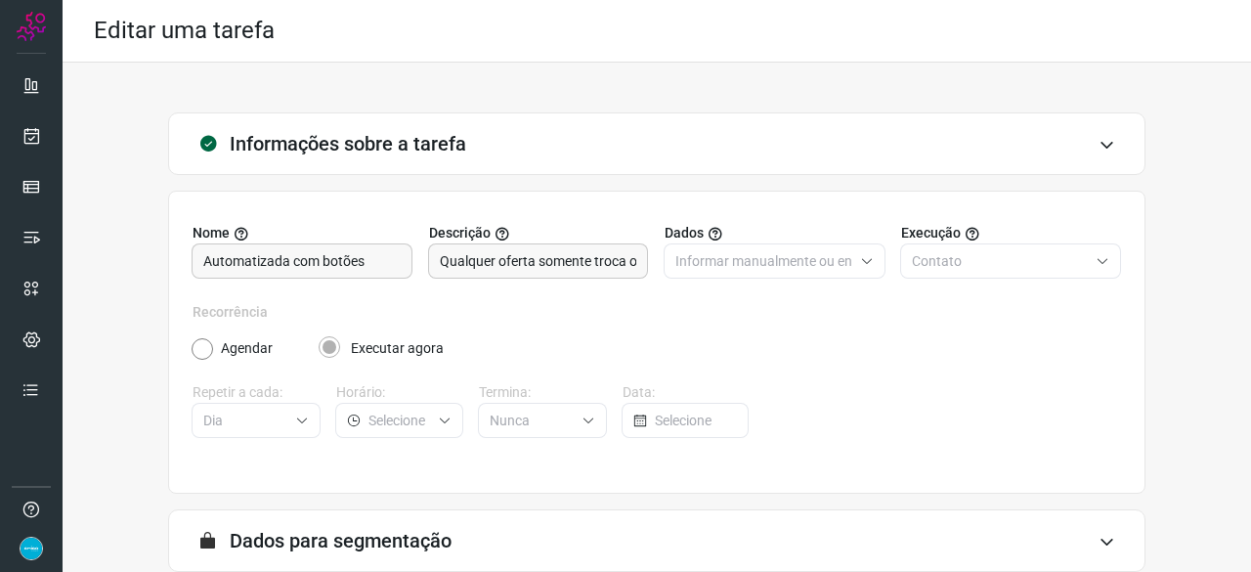
scroll to position [191, 0]
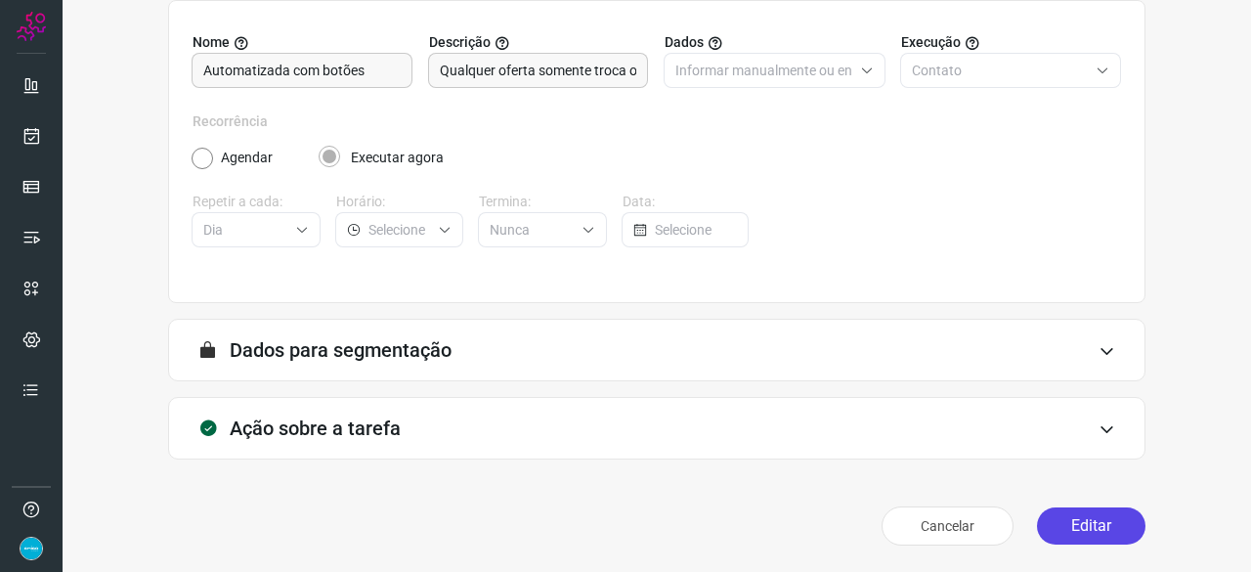
click at [1077, 521] on button "Editar" at bounding box center [1091, 525] width 108 height 37
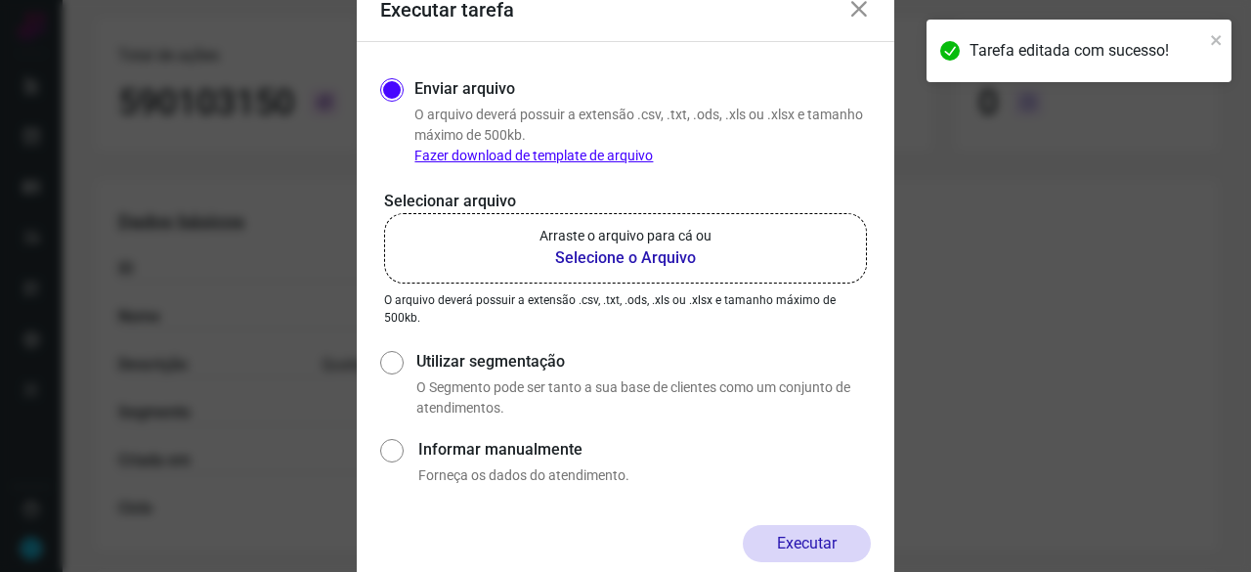
click at [616, 262] on b "Selecione o Arquivo" at bounding box center [625, 257] width 172 height 23
click at [0, 0] on input "Arraste o arquivo para cá ou Selecione o Arquivo" at bounding box center [0, 0] width 0 height 0
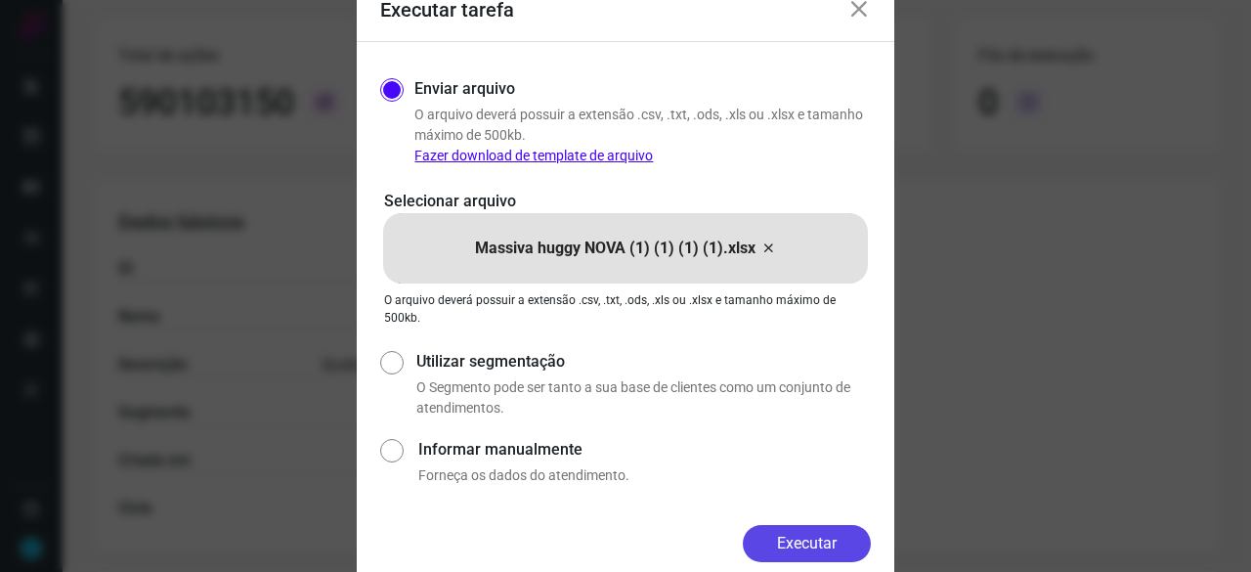
click at [799, 539] on button "Executar" at bounding box center [807, 543] width 128 height 37
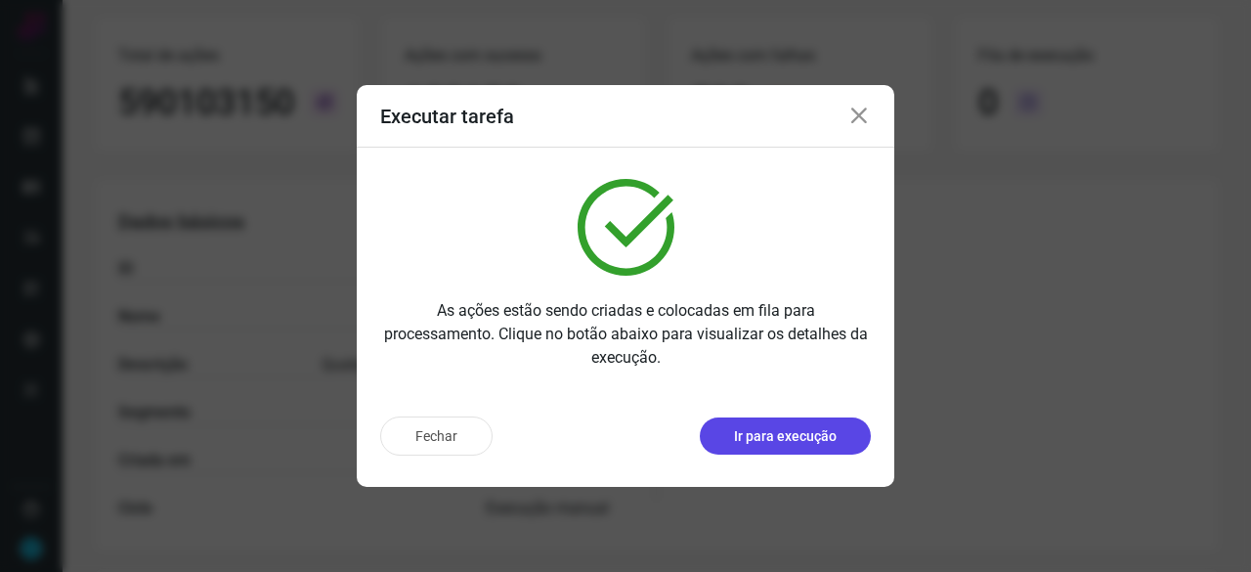
click at [755, 432] on p "Ir para execução" at bounding box center [785, 436] width 103 height 21
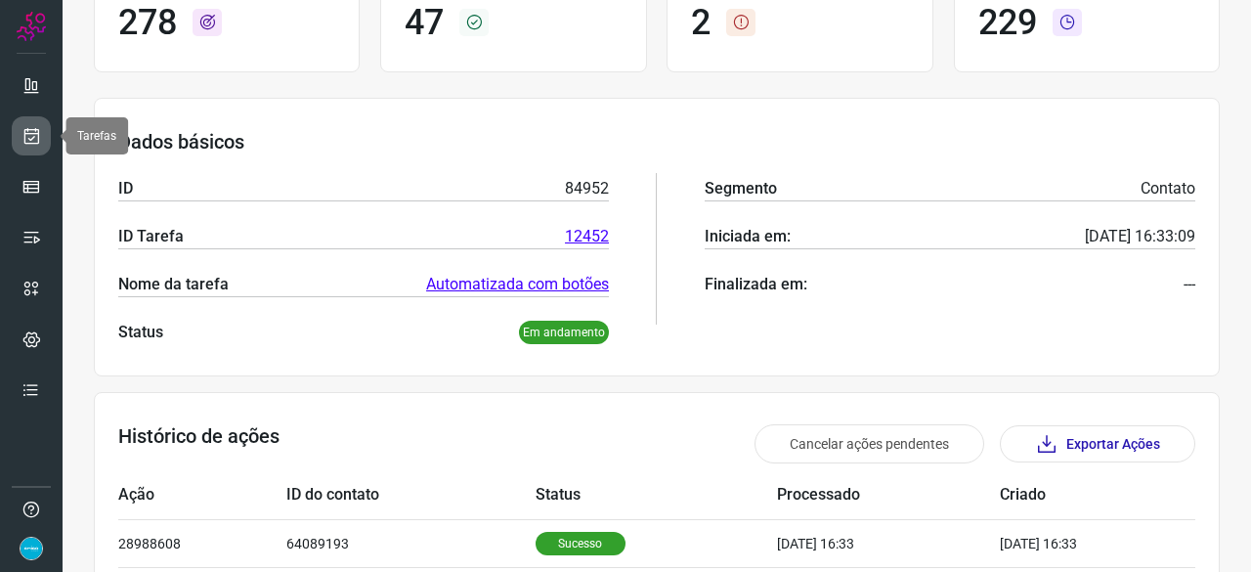
click at [35, 134] on icon at bounding box center [31, 136] width 21 height 20
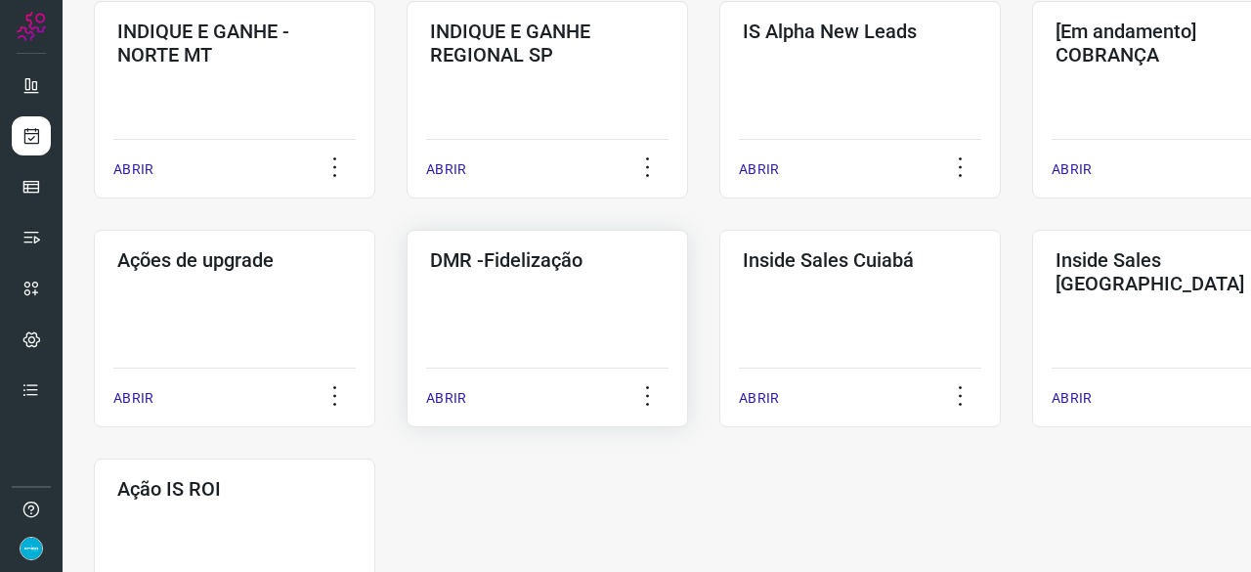
click at [448, 404] on p "ABRIR" at bounding box center [446, 398] width 40 height 21
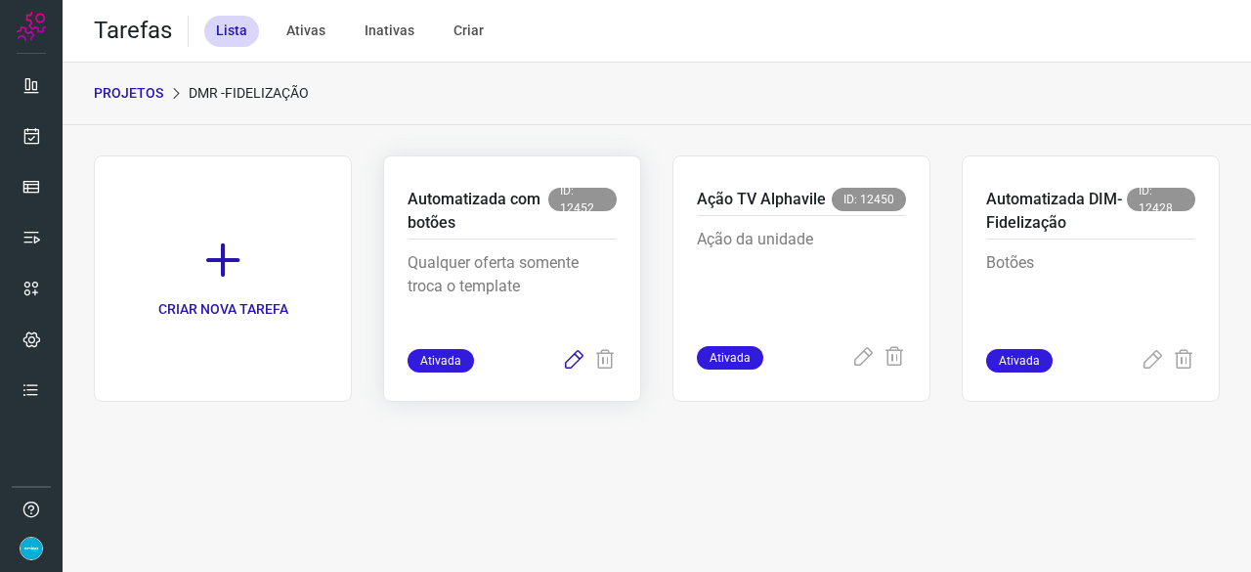
click at [569, 361] on icon at bounding box center [573, 360] width 23 height 23
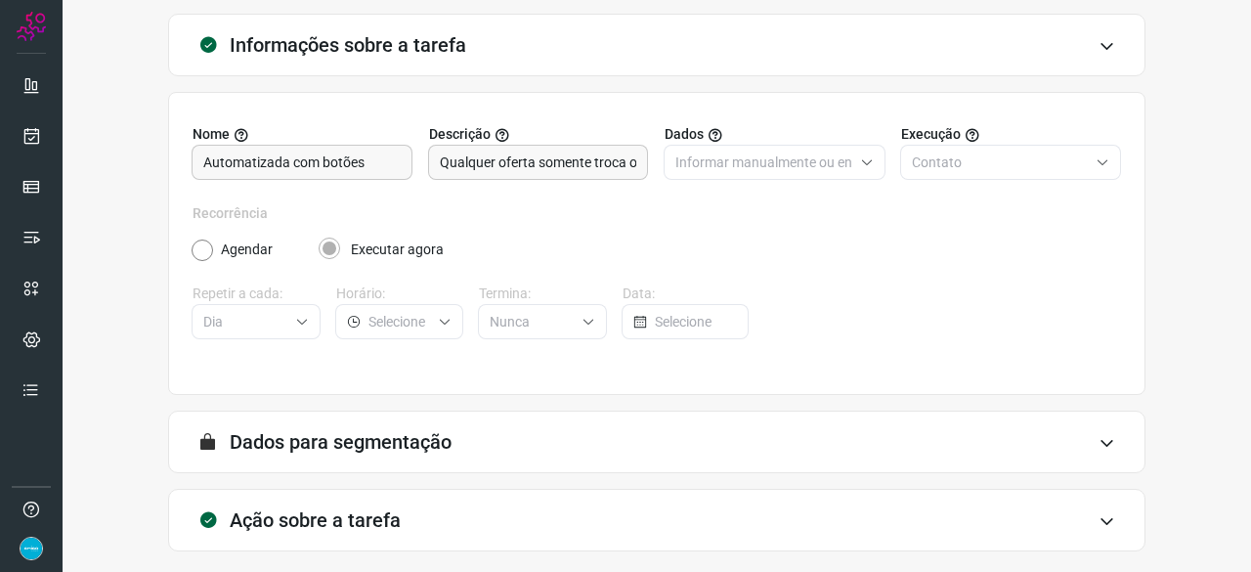
scroll to position [191, 0]
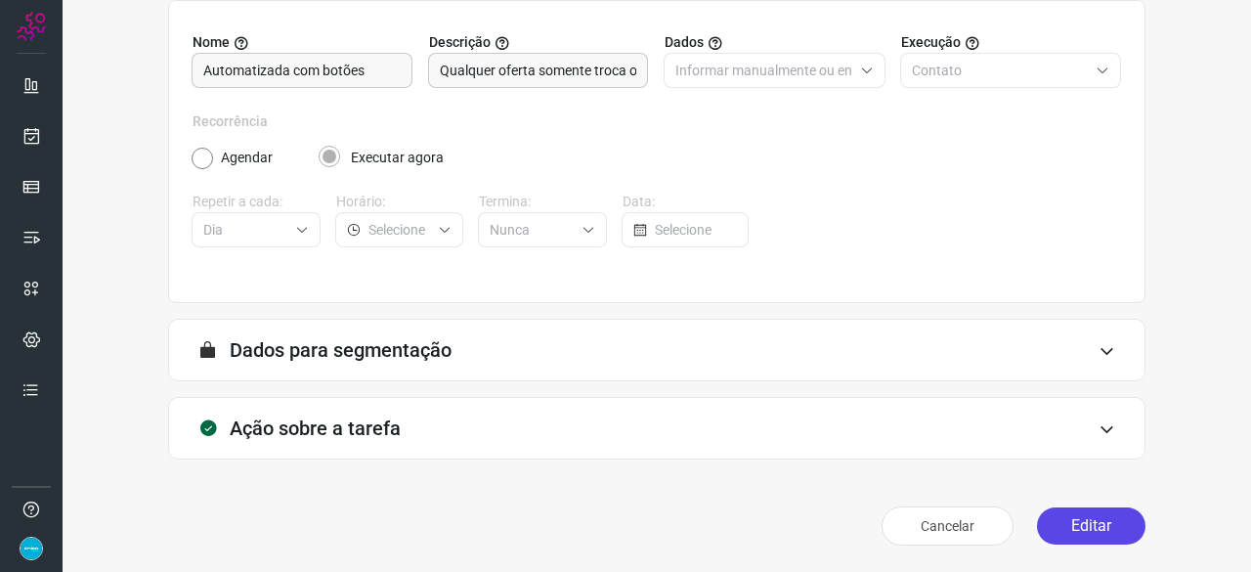
click at [1079, 521] on button "Editar" at bounding box center [1091, 525] width 108 height 37
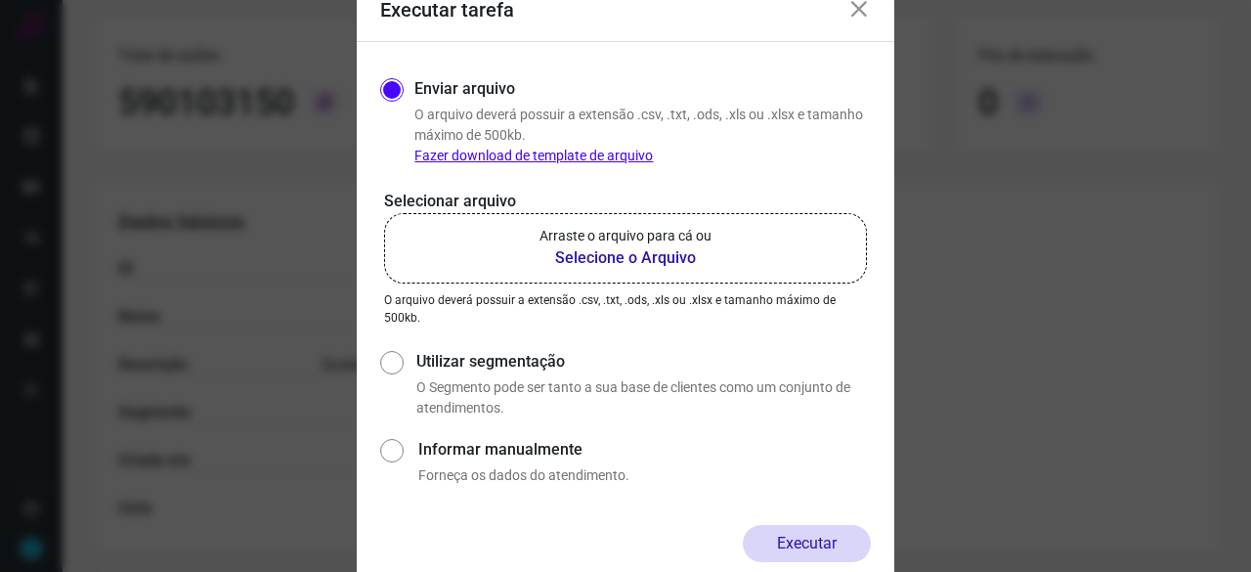
click at [602, 252] on b "Selecione o Arquivo" at bounding box center [625, 257] width 172 height 23
click at [0, 0] on input "Arraste o arquivo para cá ou Selecione o Arquivo" at bounding box center [0, 0] width 0 height 0
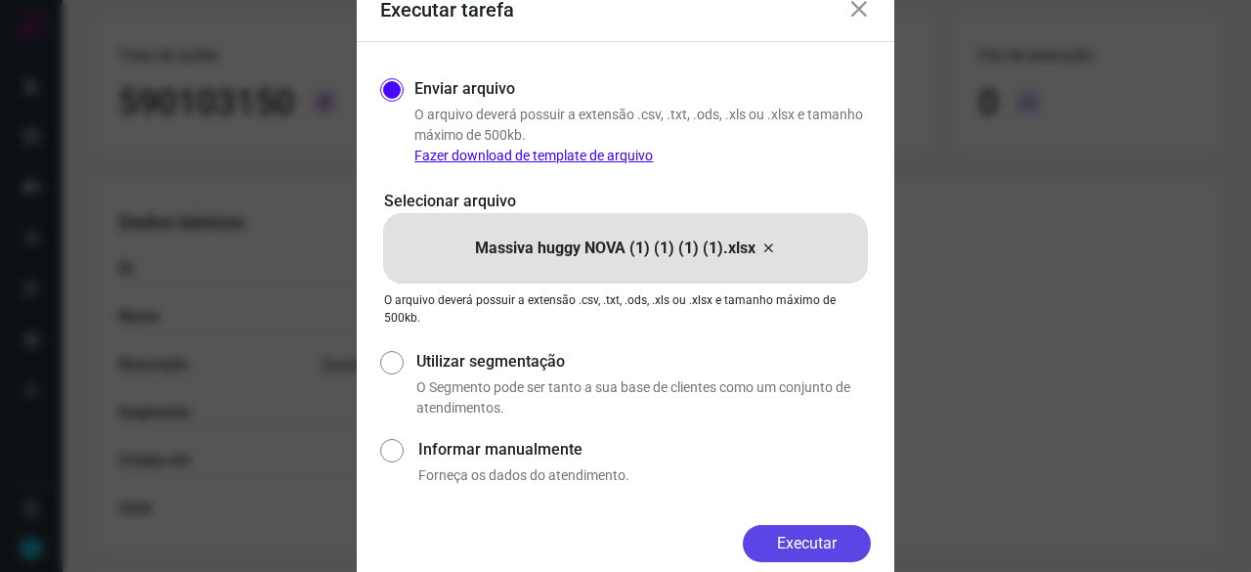
click at [819, 544] on button "Executar" at bounding box center [807, 543] width 128 height 37
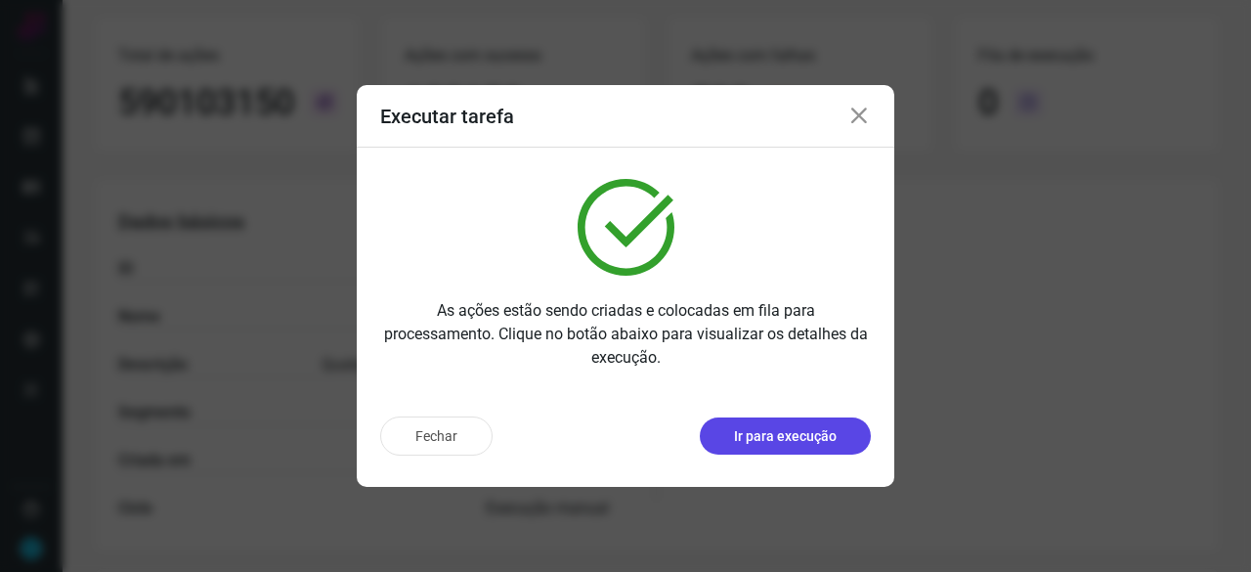
click at [795, 425] on button "Ir para execução" at bounding box center [785, 435] width 171 height 37
